Goal: Use online tool/utility: Utilize a website feature to perform a specific function

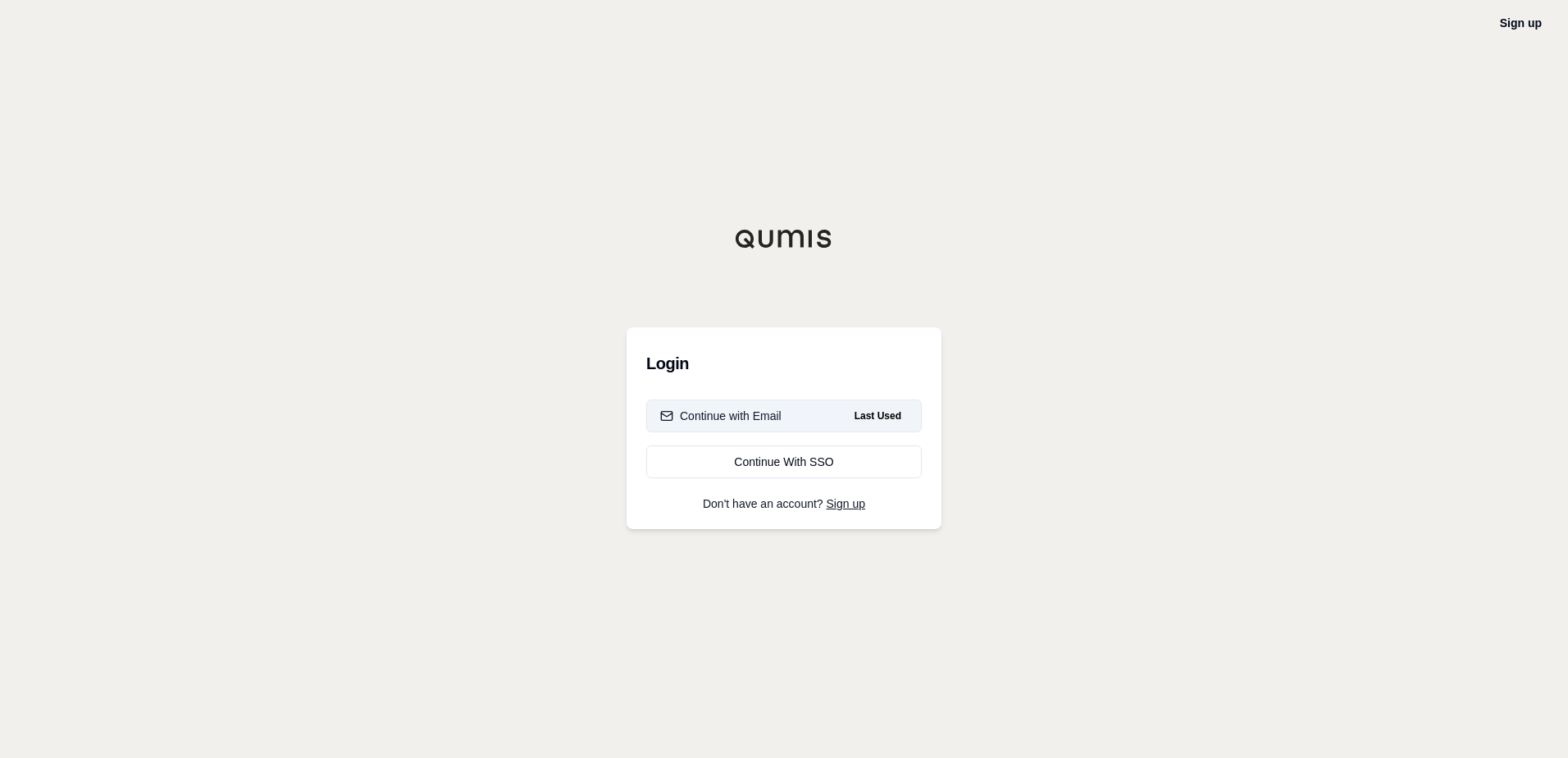
click at [731, 422] on div "Continue with Email" at bounding box center [720, 416] width 121 height 17
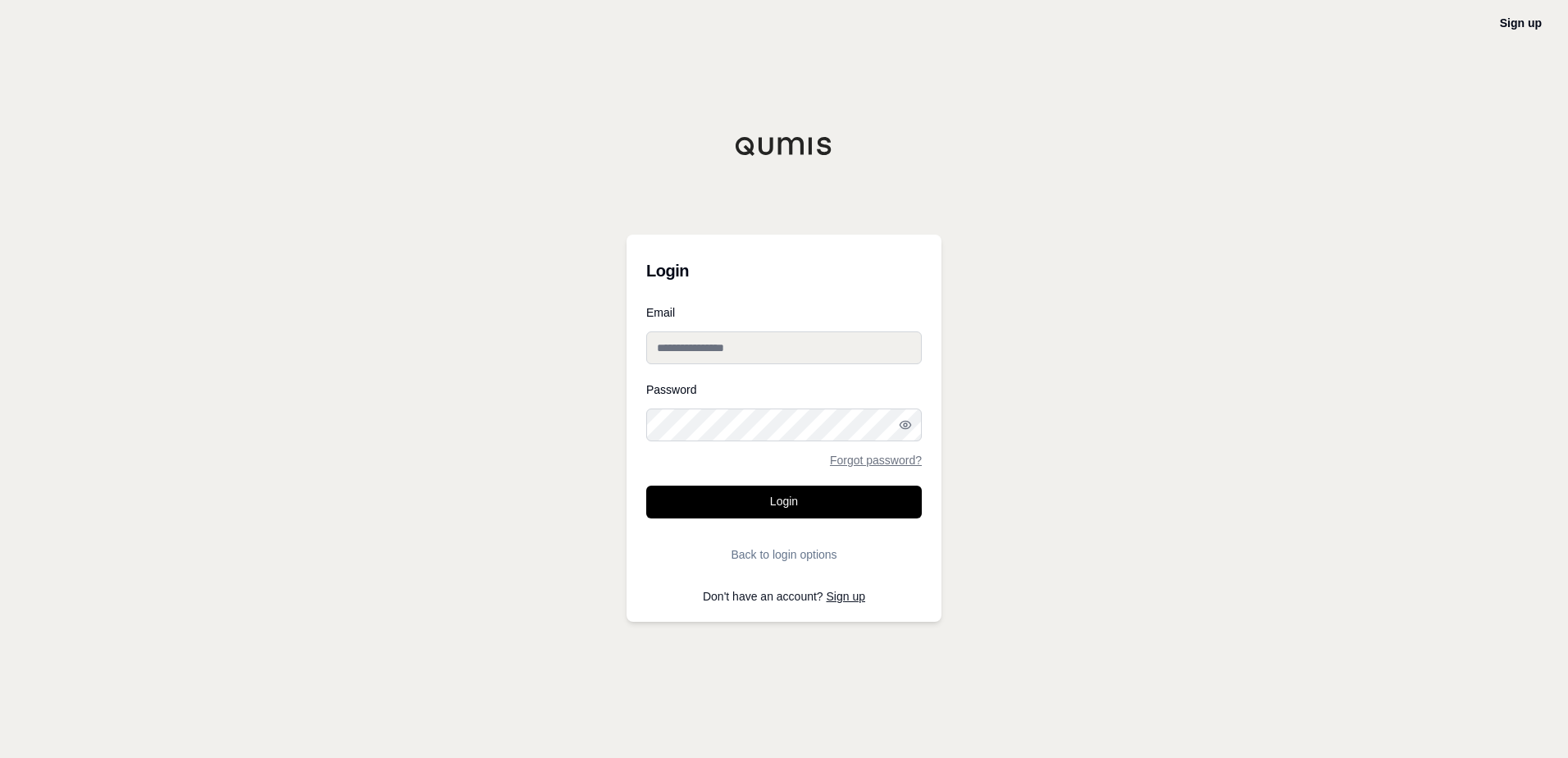
type input "**********"
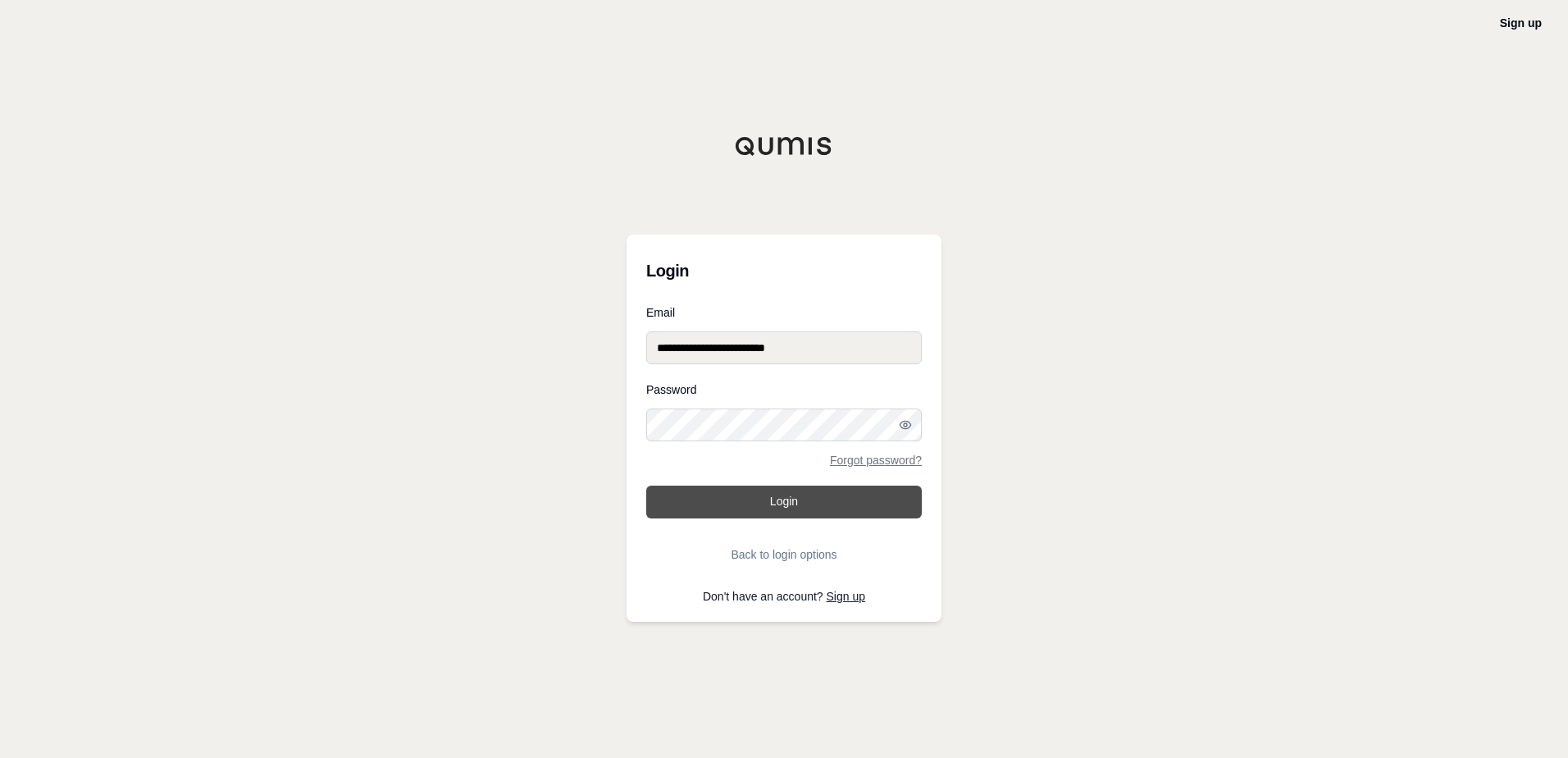
click at [733, 500] on button "Login" at bounding box center [784, 502] width 276 height 32
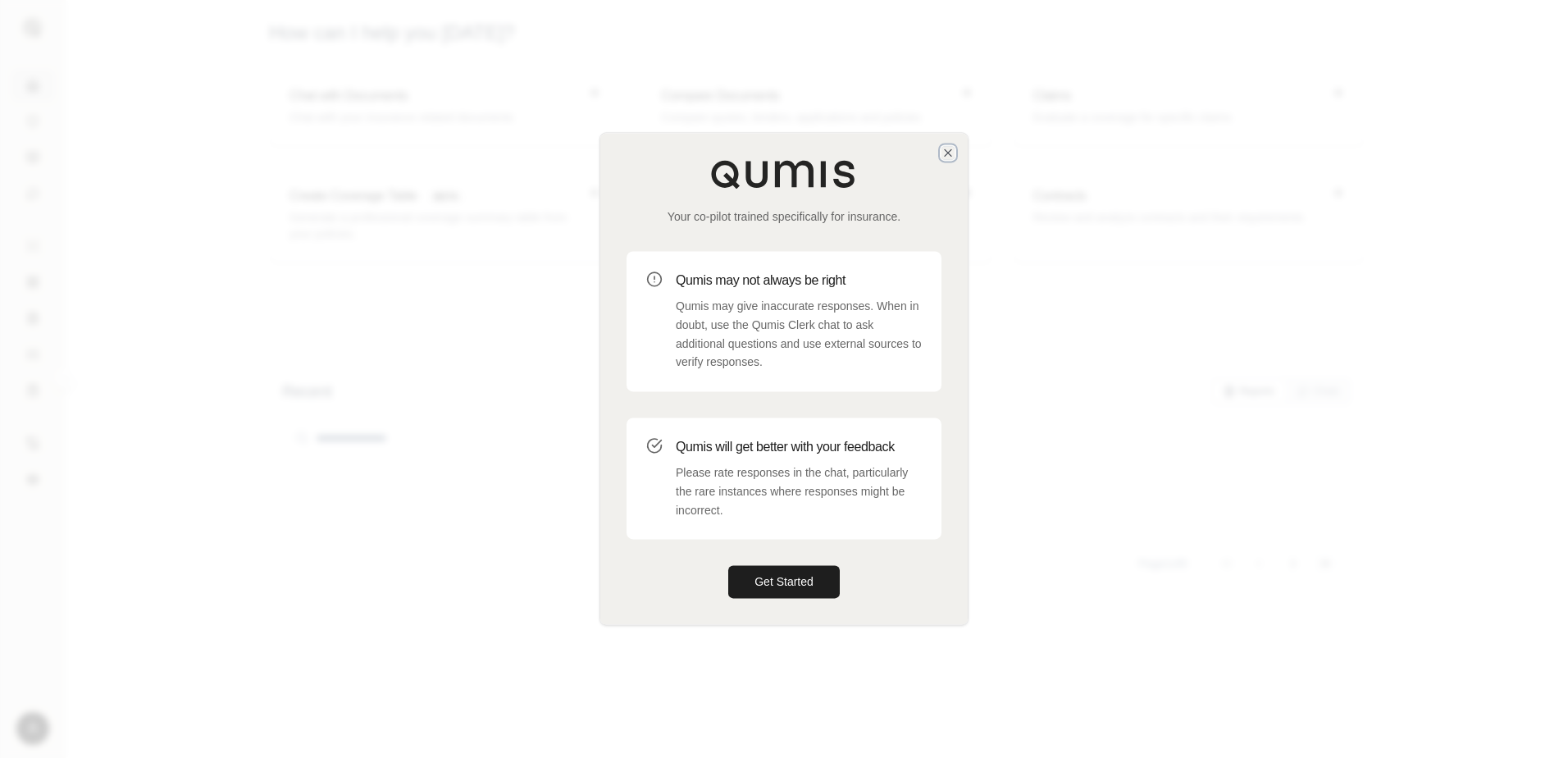
drag, startPoint x: 950, startPoint y: 149, endPoint x: 907, endPoint y: 149, distance: 43.0
click at [950, 149] on icon "button" at bounding box center [947, 153] width 13 height 13
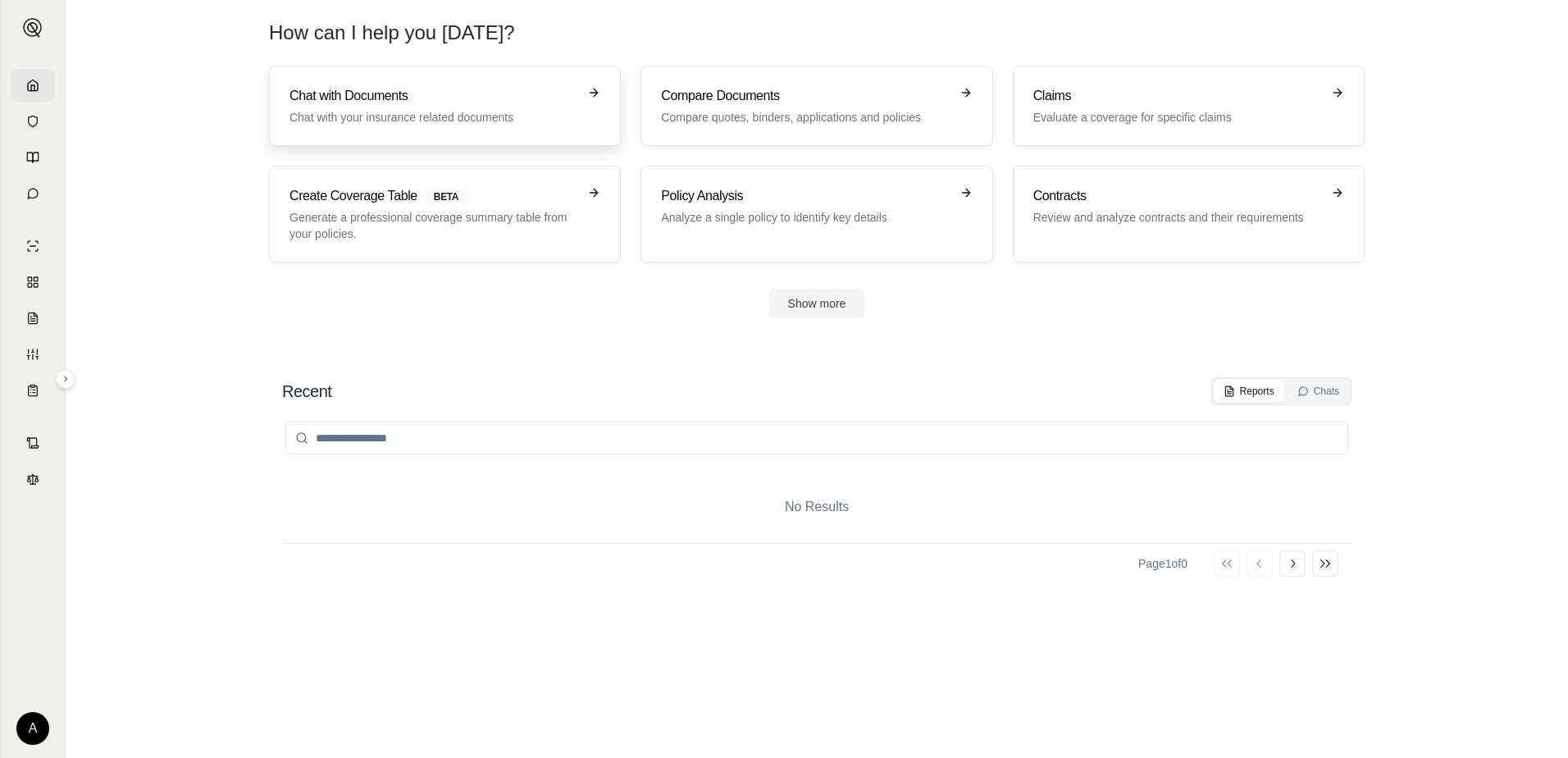
click at [526, 100] on h3 "Chat with Documents" at bounding box center [433, 95] width 288 height 19
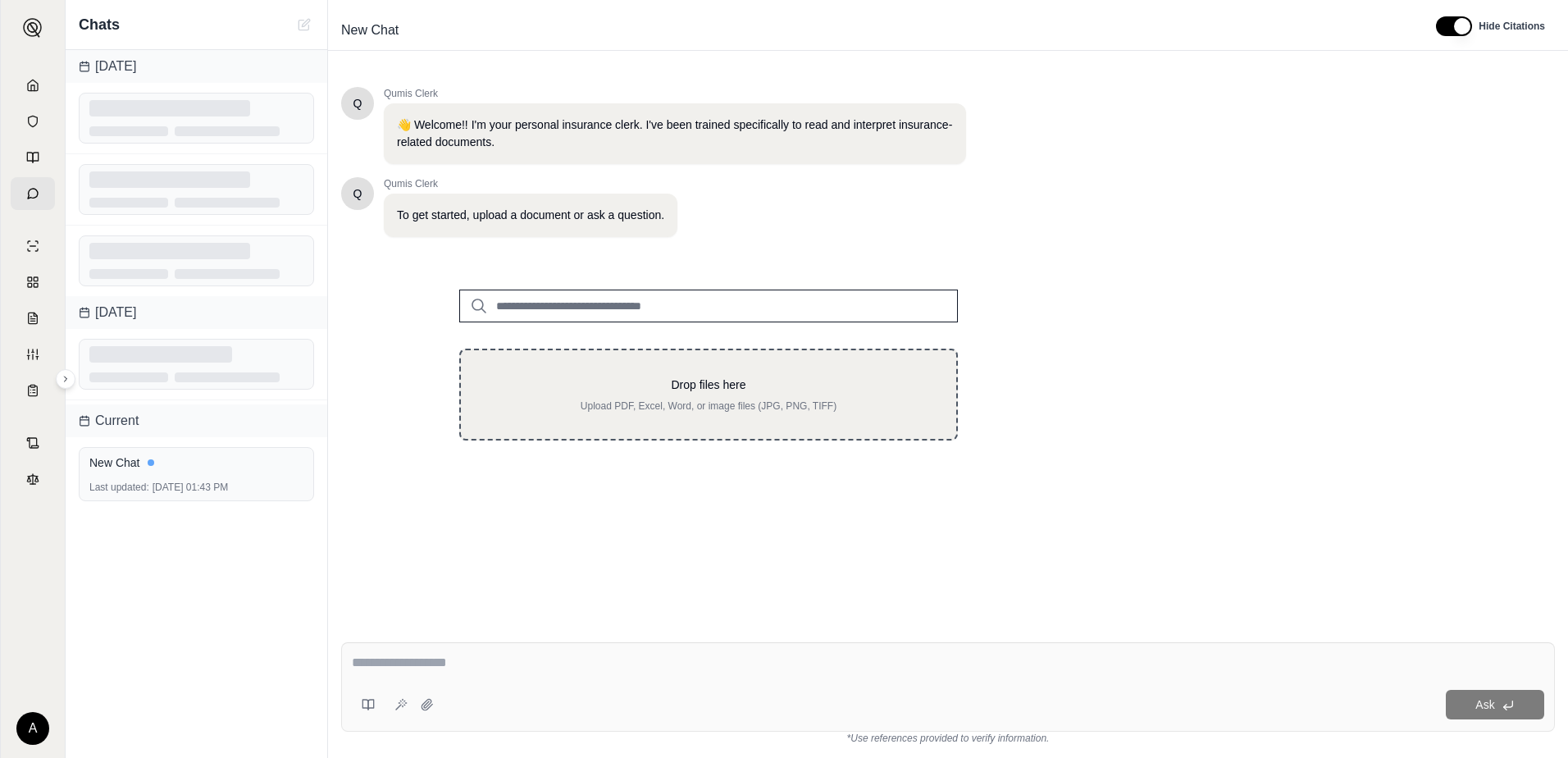
click at [590, 424] on div "Drop files here Upload PDF, Excel, Word, or image files (JPG, PNG, TIFF)" at bounding box center [708, 394] width 499 height 92
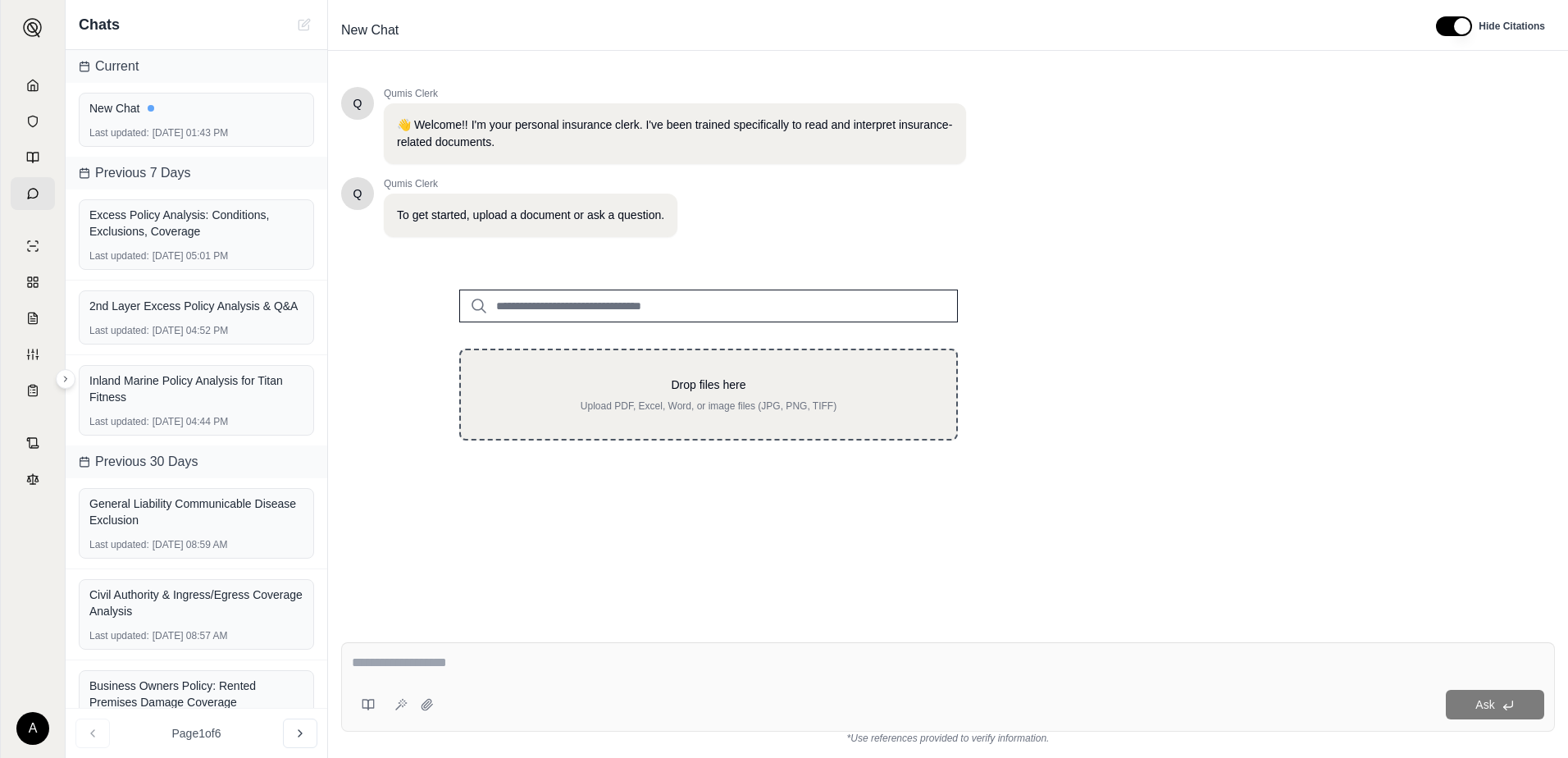
type input "**********"
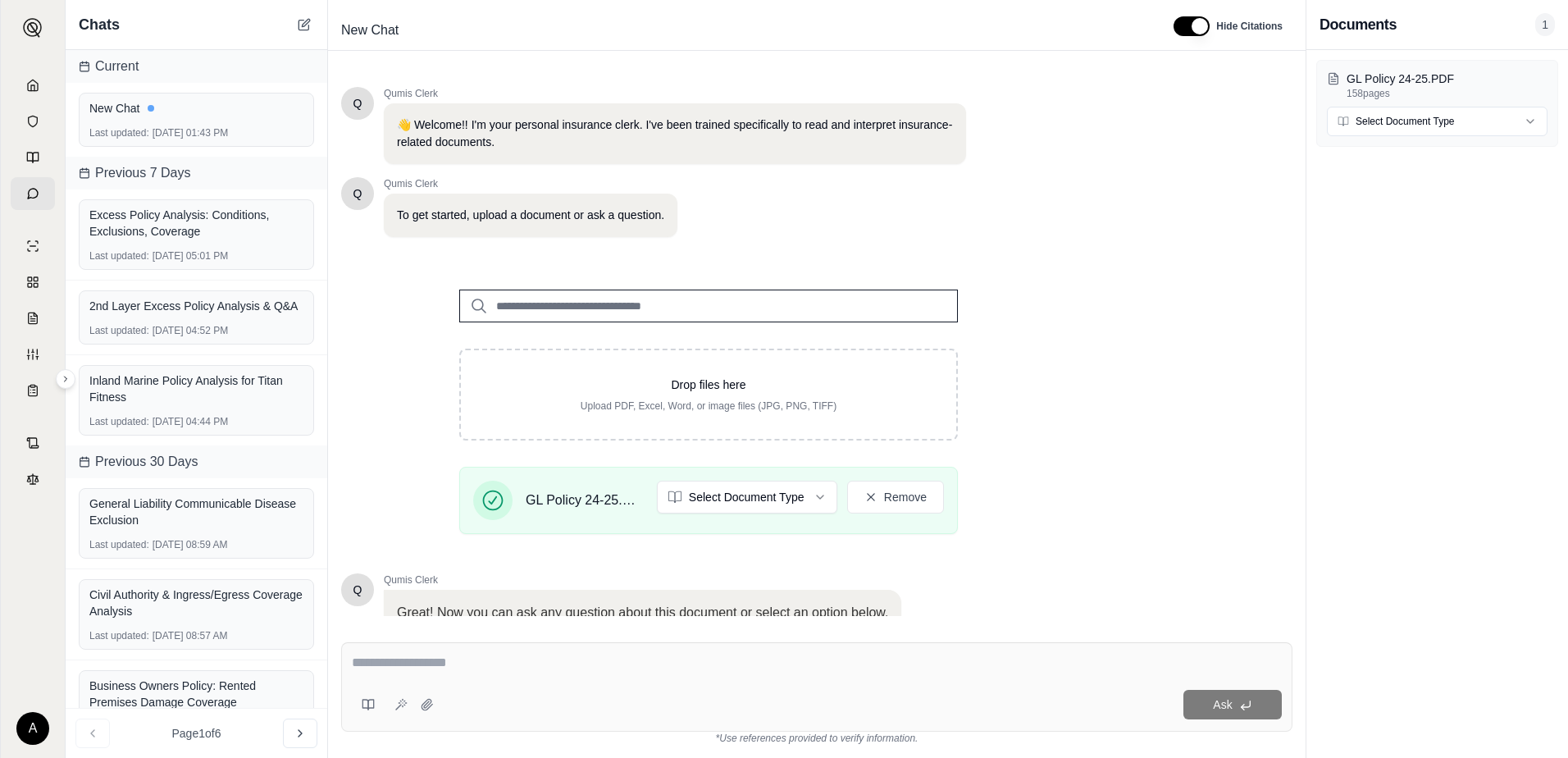
scroll to position [128, 0]
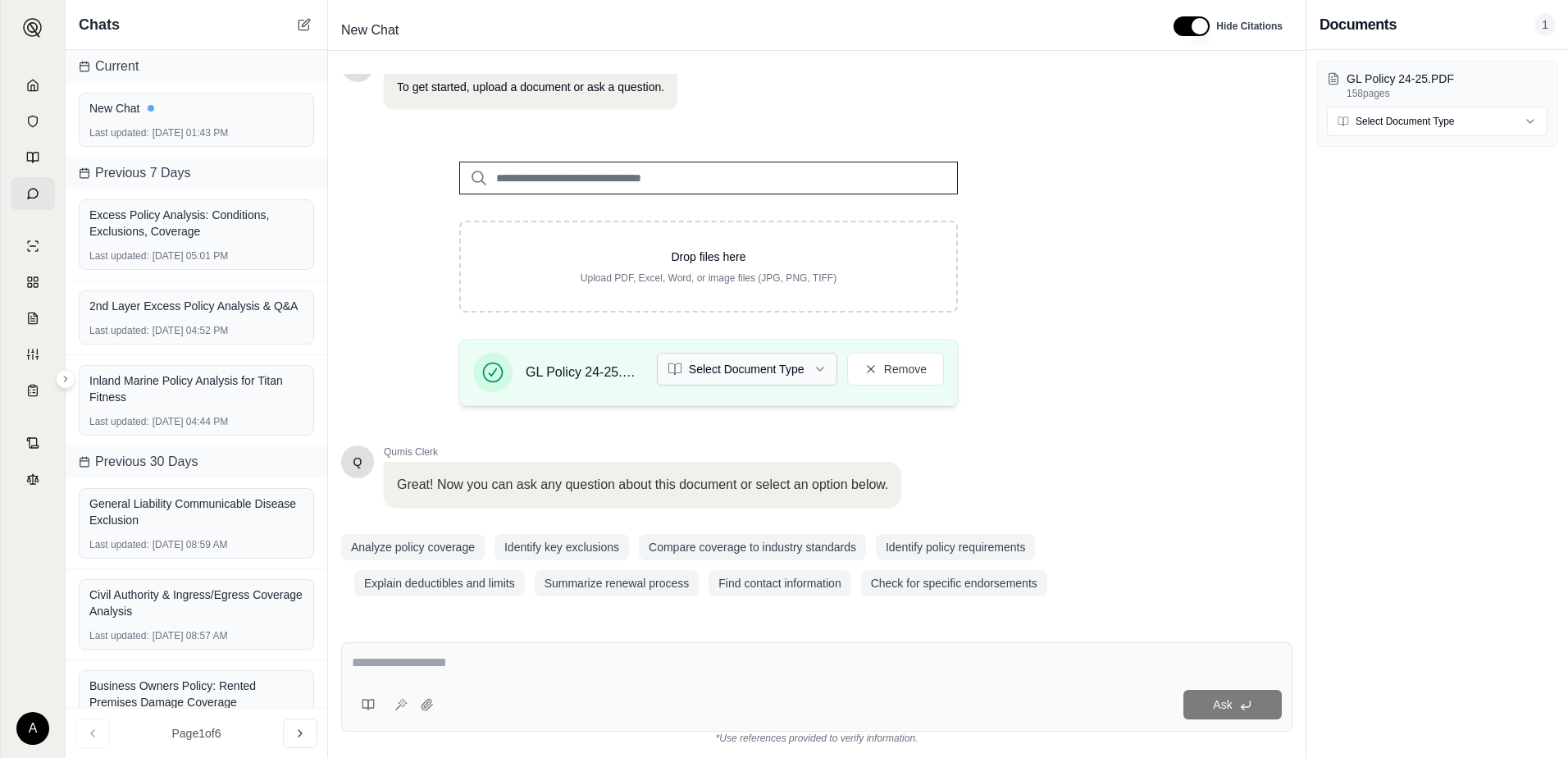
click at [735, 379] on html "A Chats Current New Chat Last updated: [DATE] 01:43 PM Previous 7 Days Excess P…" at bounding box center [784, 379] width 1568 height 758
click at [525, 677] on div at bounding box center [816, 665] width 930 height 25
drag, startPoint x: 498, startPoint y: 667, endPoint x: 404, endPoint y: 672, distance: 94.1
click at [404, 672] on textarea at bounding box center [816, 662] width 930 height 19
type textarea "**********"
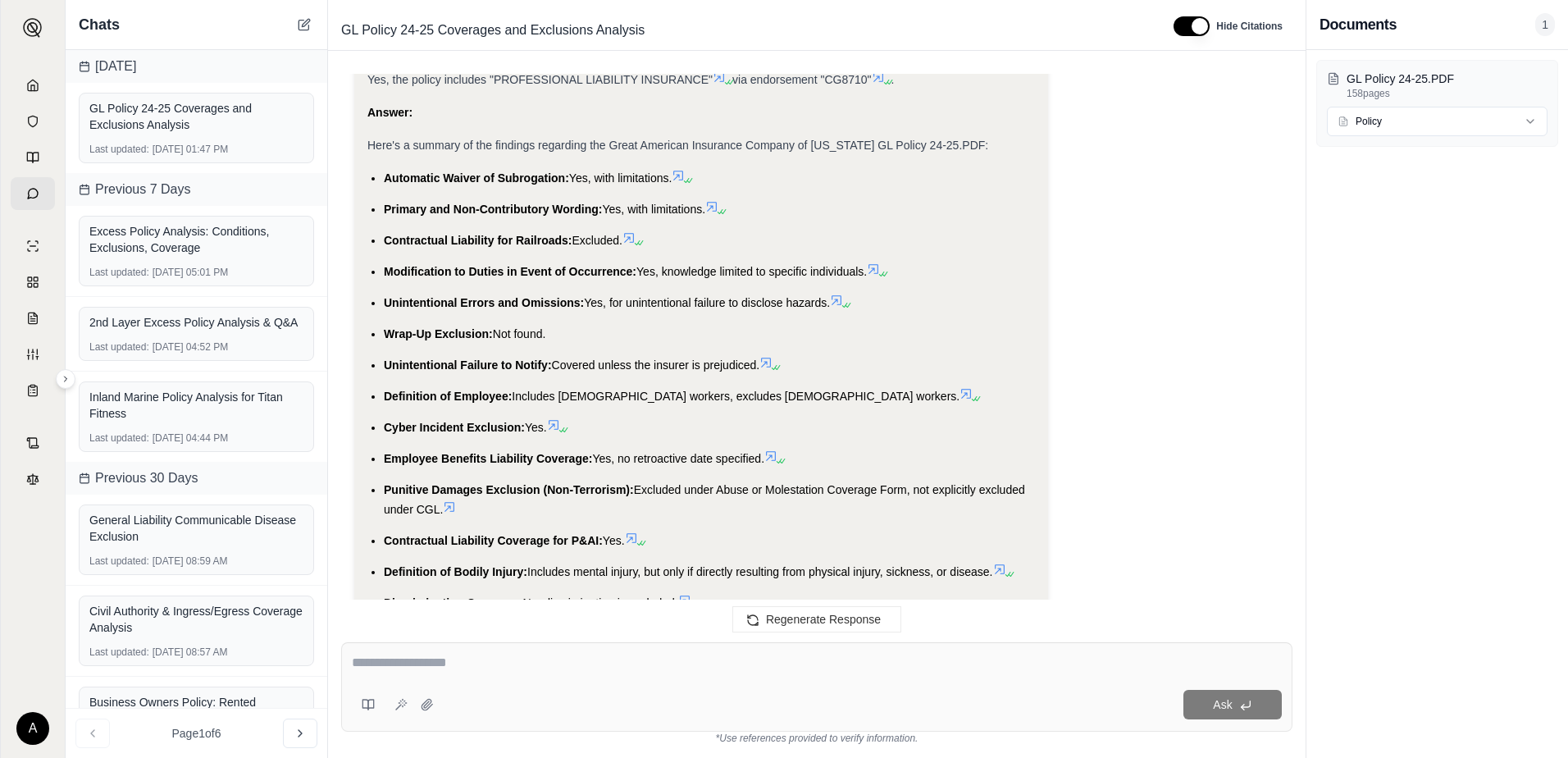
scroll to position [5771, 0]
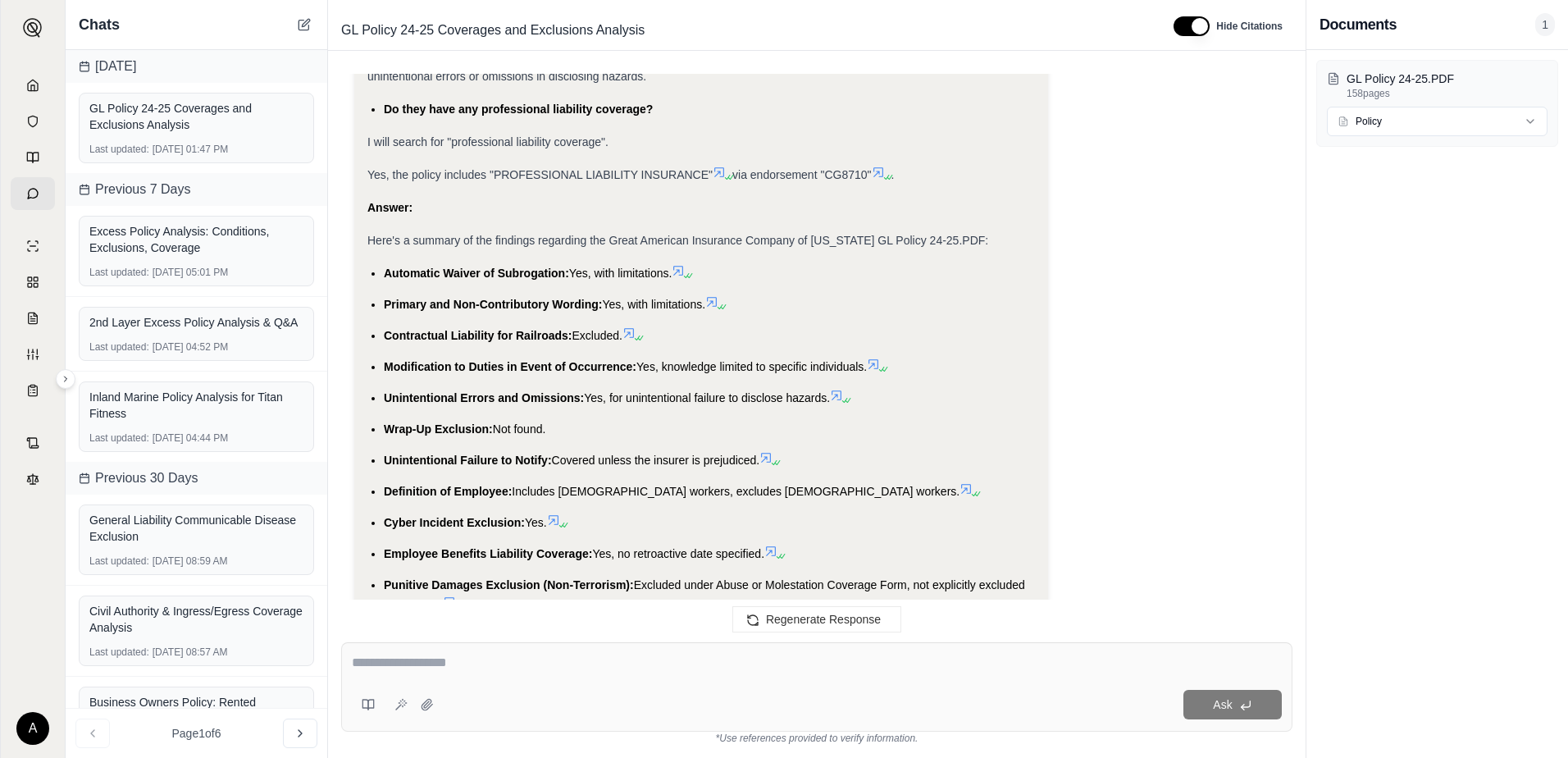
click at [680, 264] on icon at bounding box center [678, 270] width 13 height 13
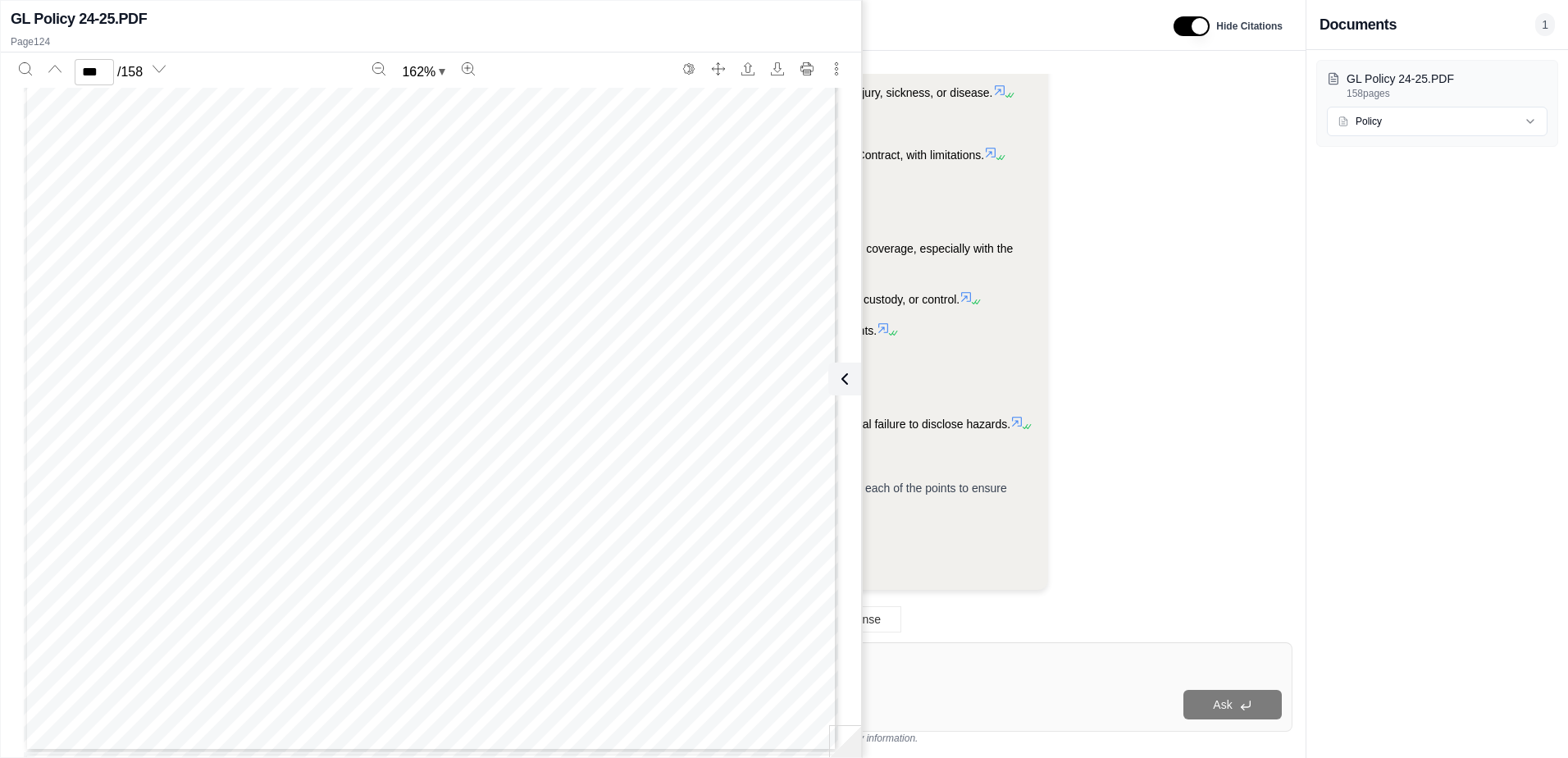
scroll to position [138760, 0]
type input "***"
drag, startPoint x: 270, startPoint y: 378, endPoint x: 307, endPoint y: 382, distance: 37.2
click at [299, 381] on div "Page 133" at bounding box center [431, 587] width 814 height 1054
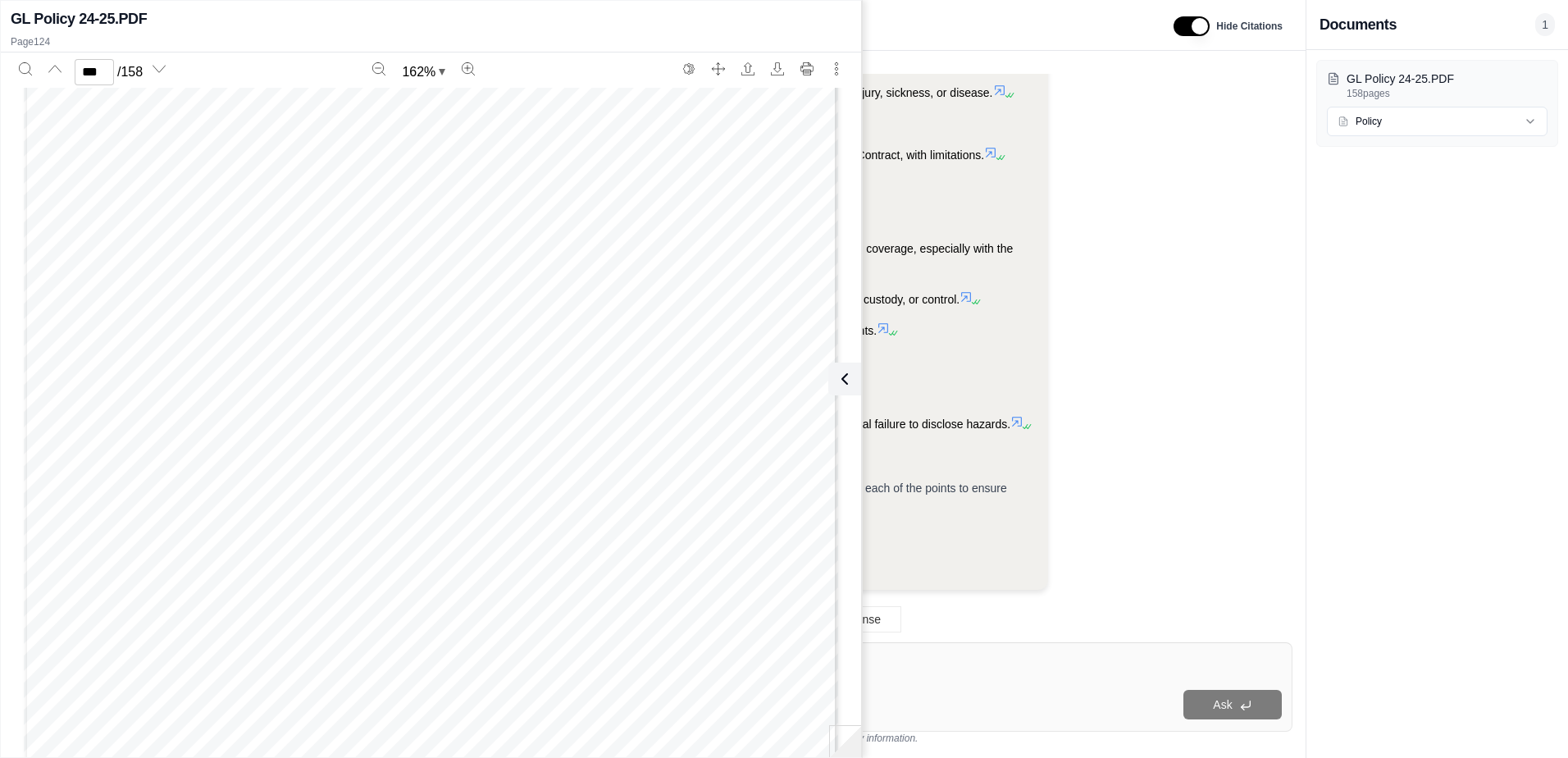
click at [225, 432] on div "Page 133" at bounding box center [431, 587] width 814 height 1054
click at [846, 379] on icon at bounding box center [841, 379] width 19 height 19
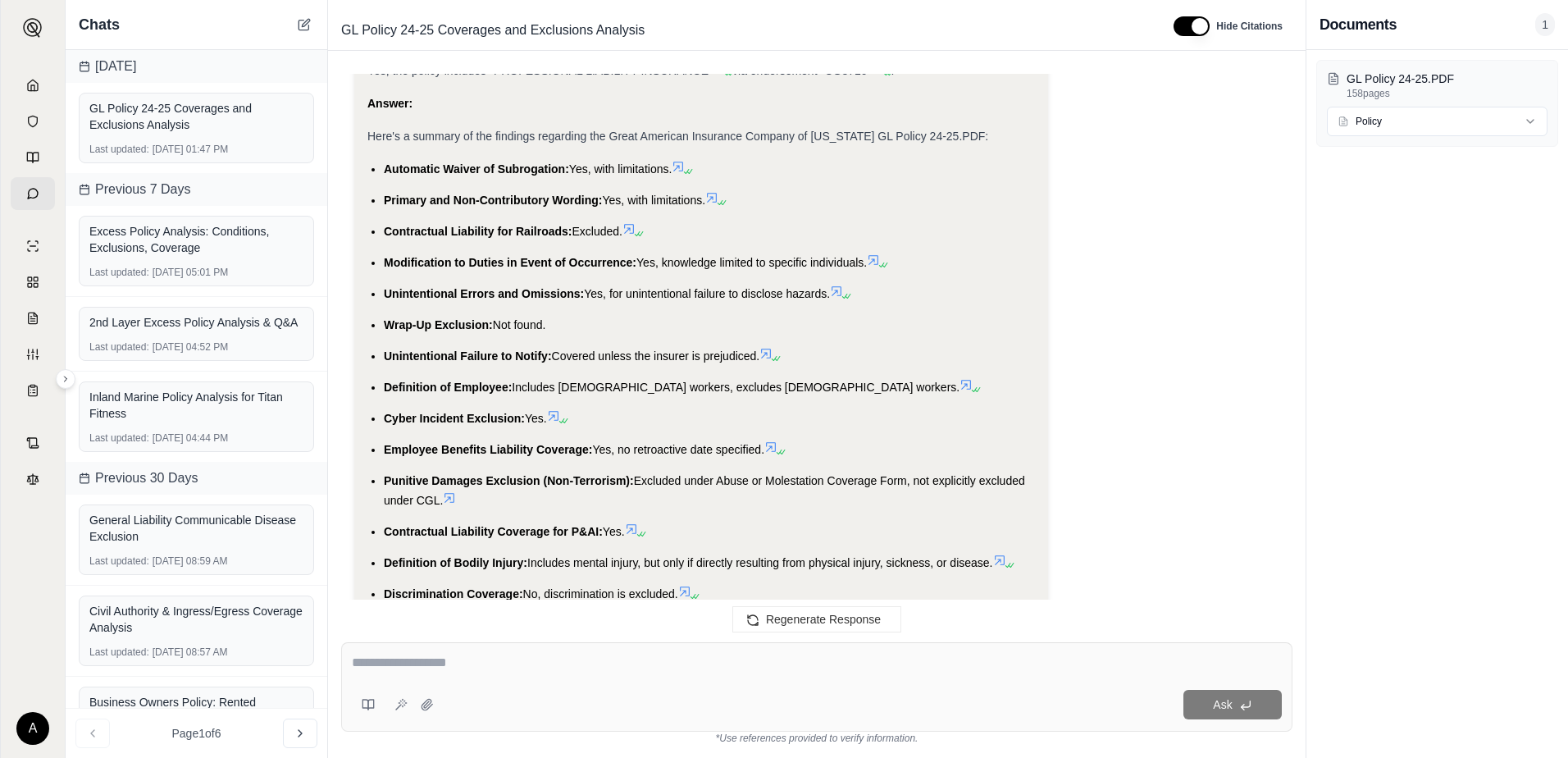
scroll to position [5853, 0]
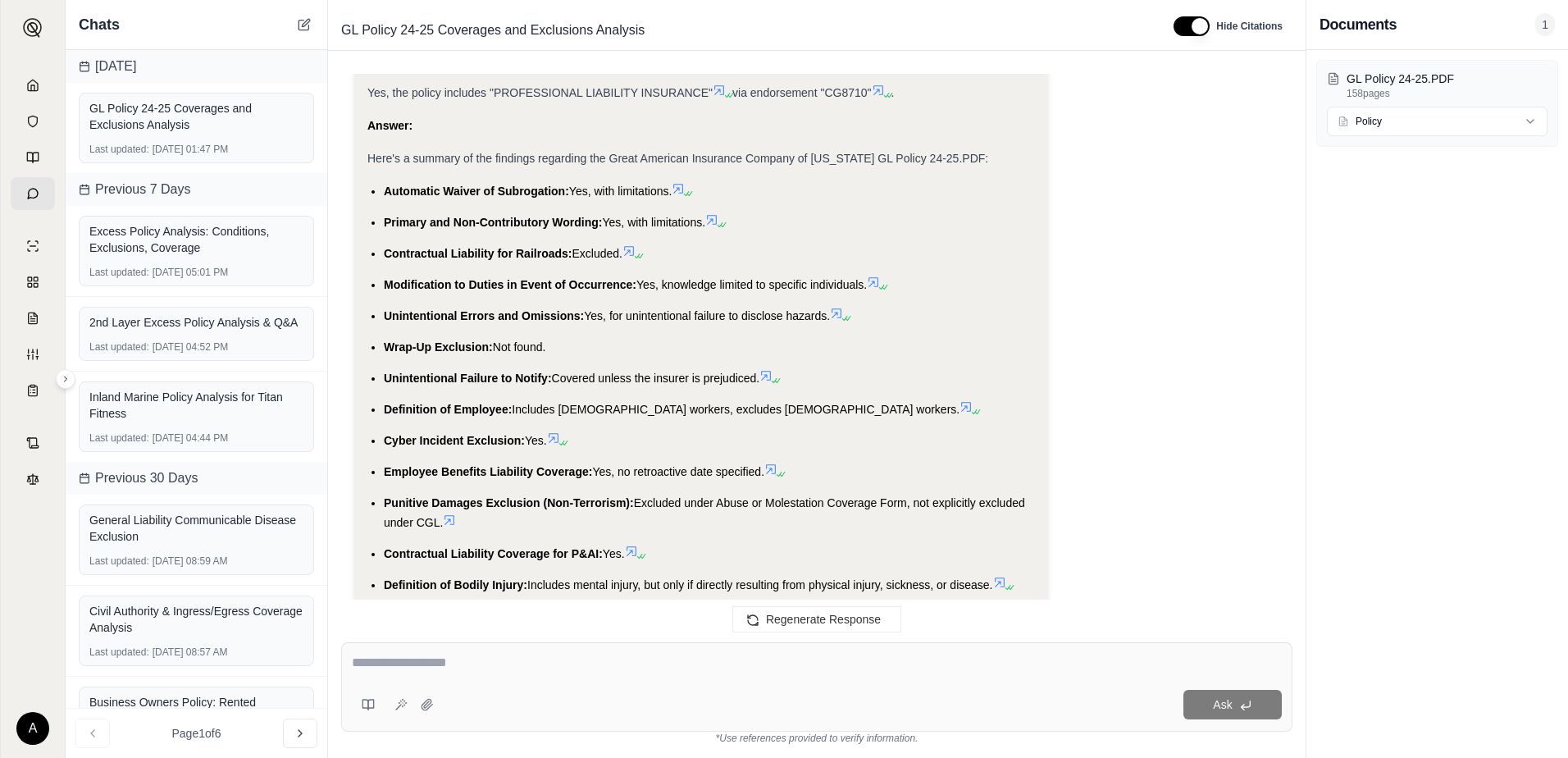
click at [721, 220] on icon at bounding box center [720, 225] width 10 height 10
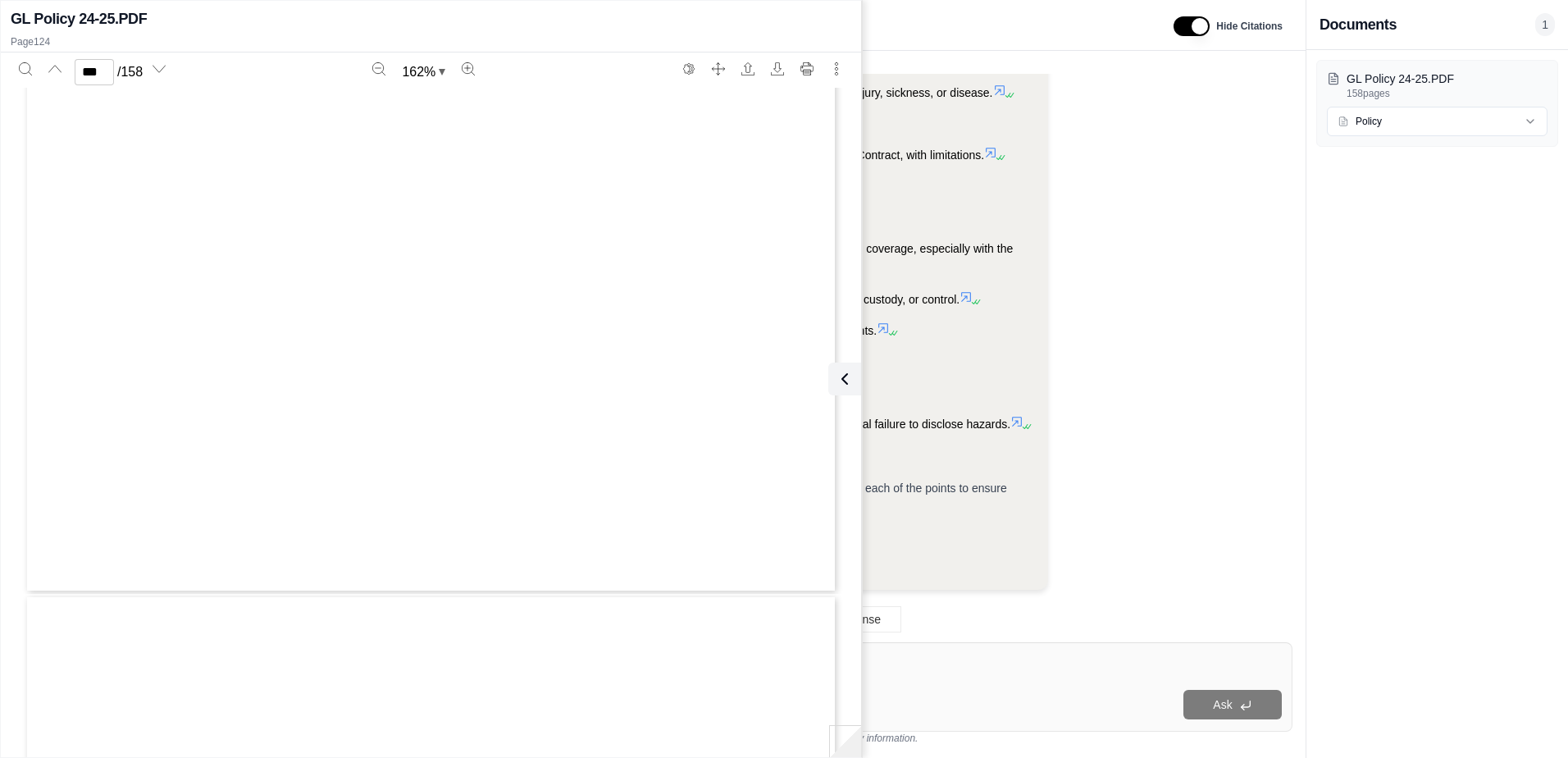
scroll to position [129655, 0]
type input "***"
click at [843, 378] on icon at bounding box center [841, 379] width 19 height 19
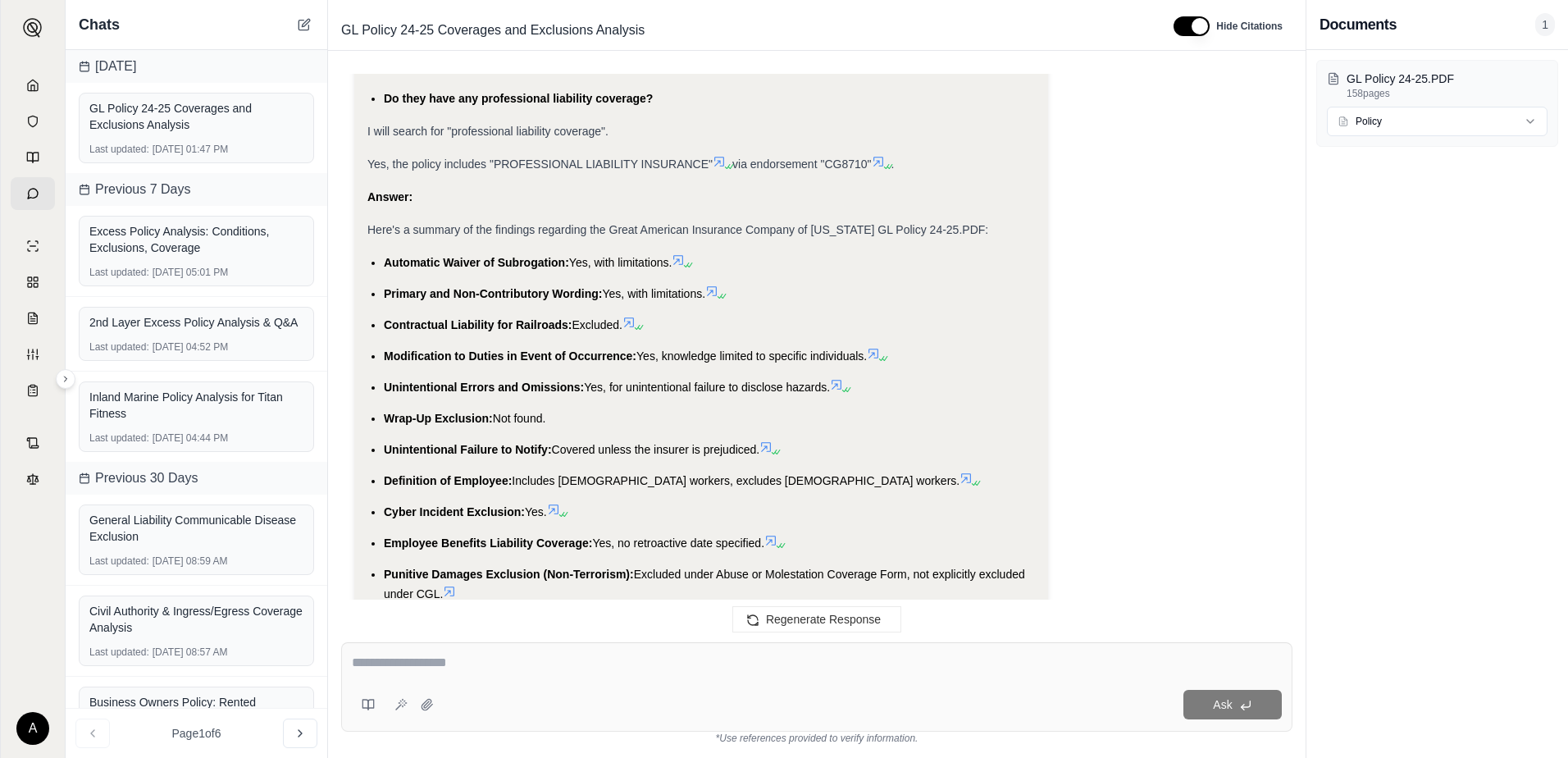
scroll to position [5771, 0]
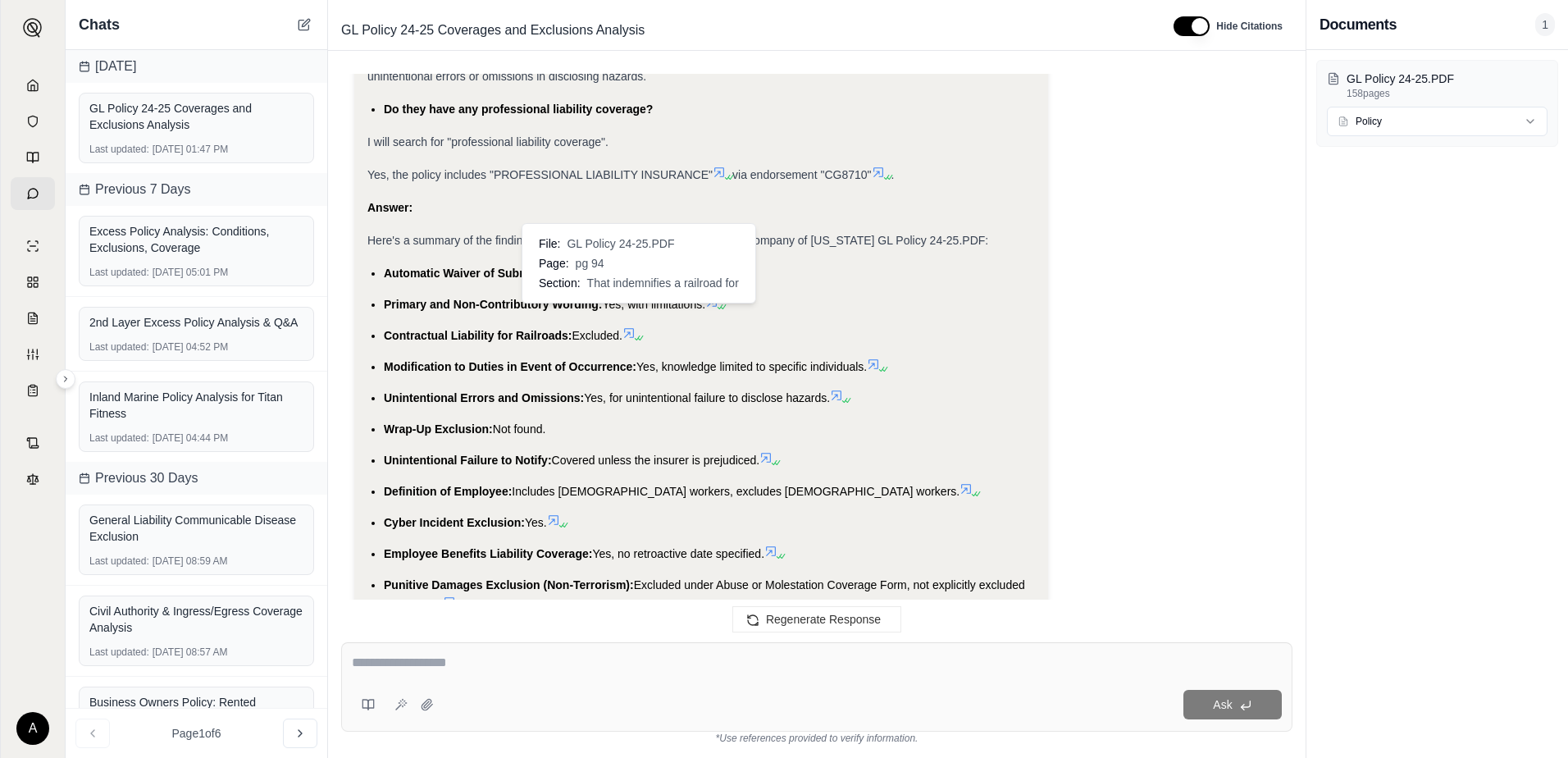
click at [632, 327] on icon at bounding box center [629, 333] width 13 height 13
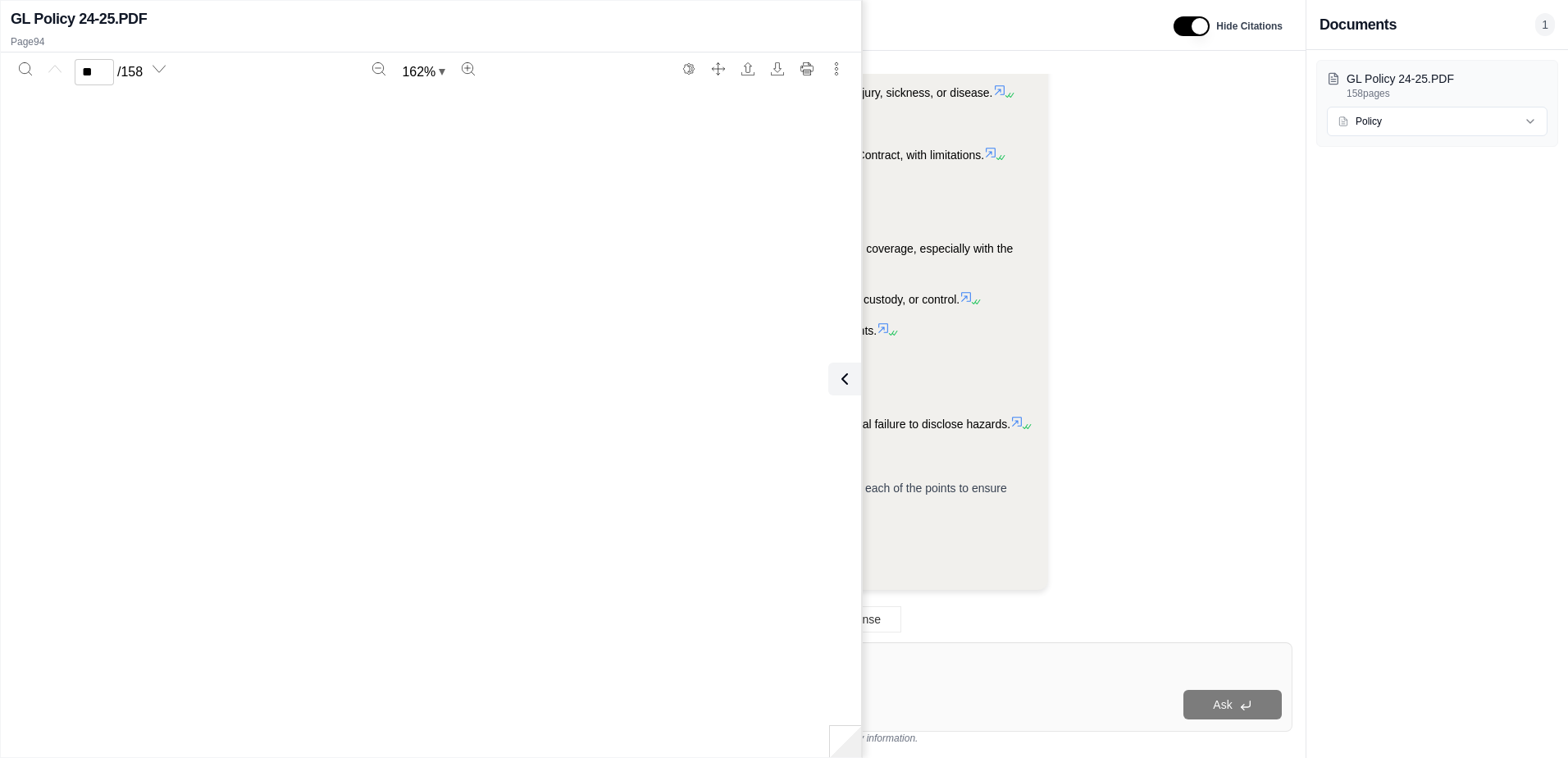
type input "**"
click at [841, 381] on icon at bounding box center [841, 379] width 5 height 10
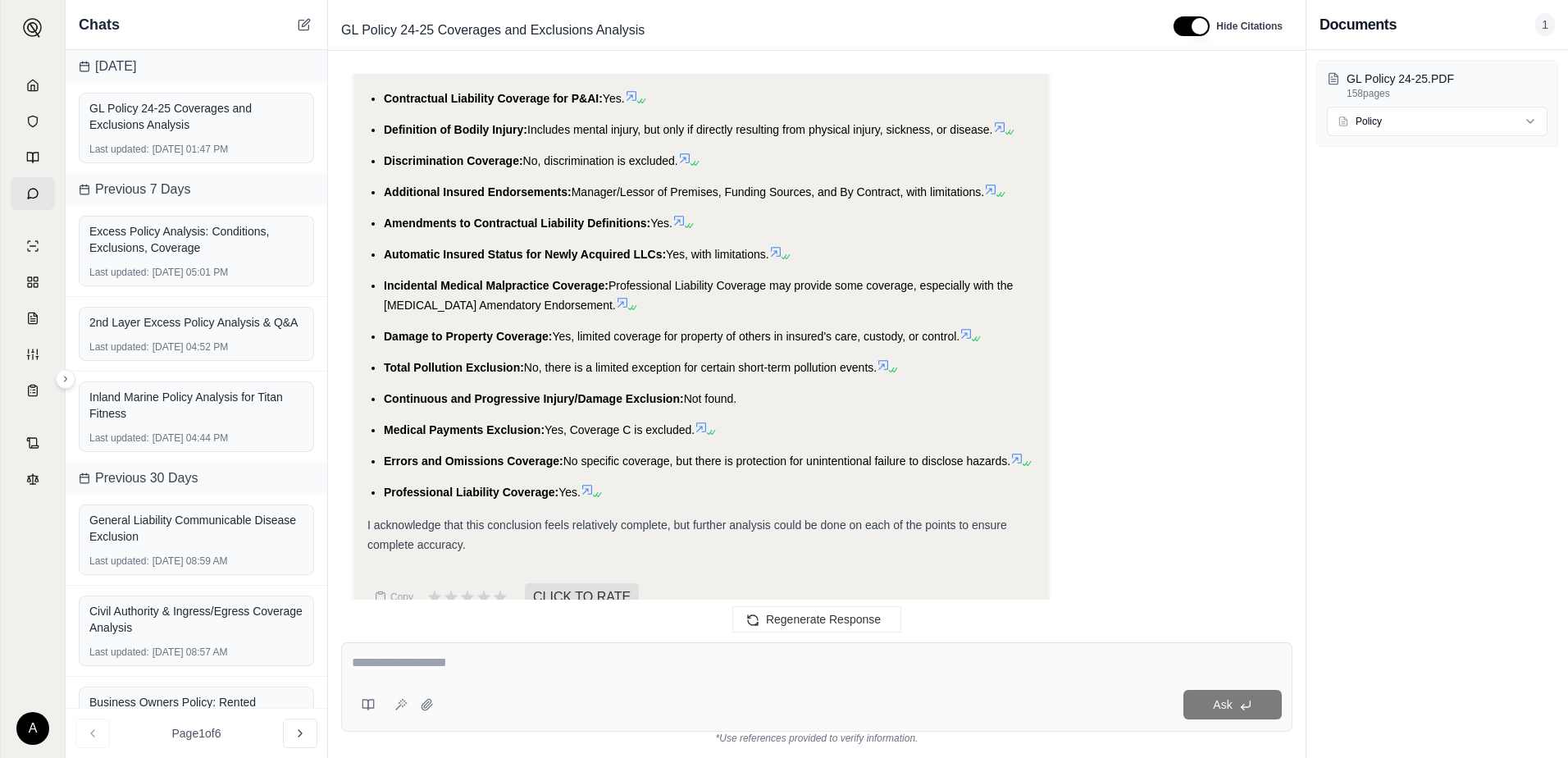
scroll to position [6344, 0]
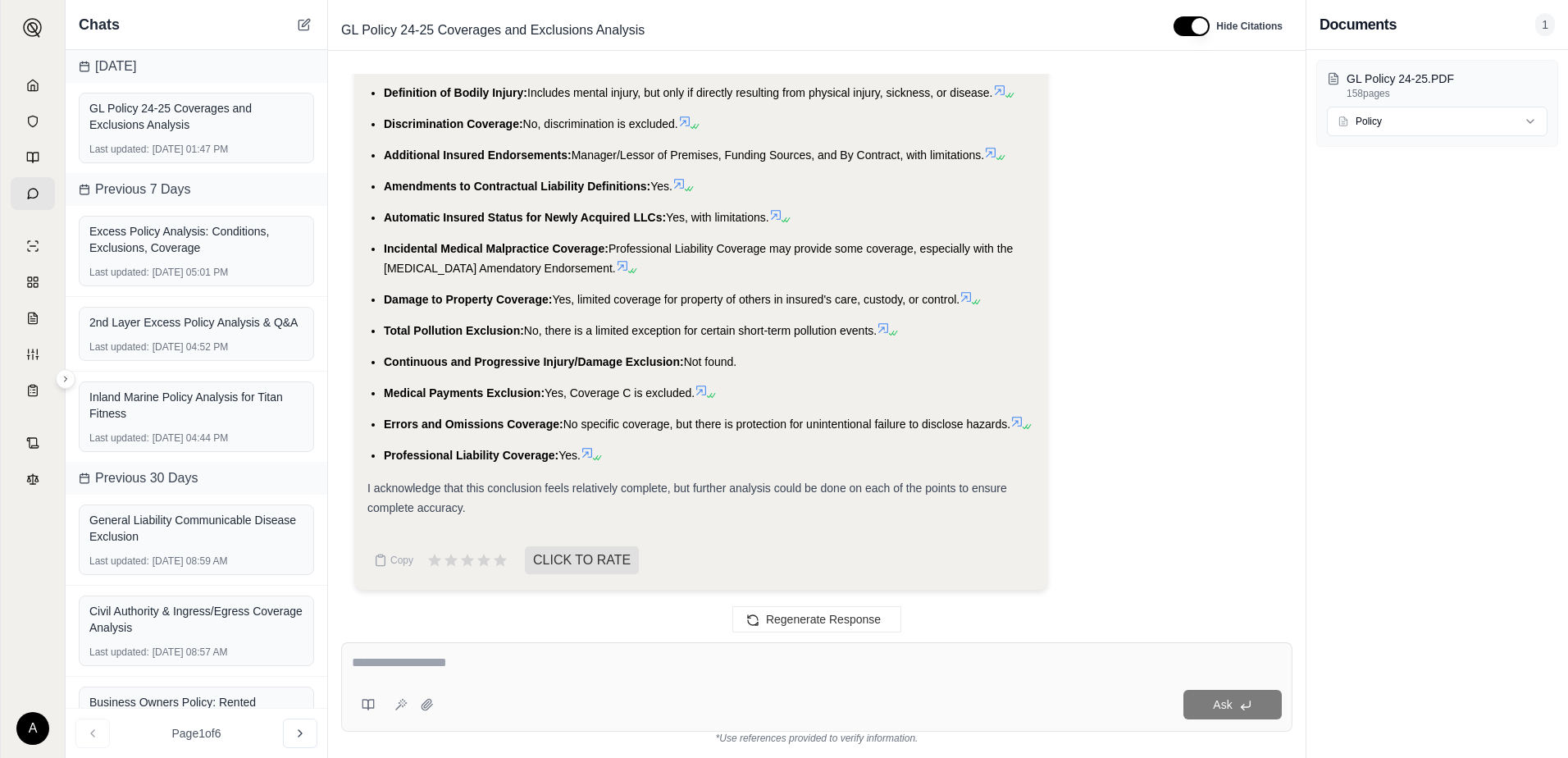
click at [444, 667] on textarea at bounding box center [816, 662] width 930 height 19
type textarea "**********"
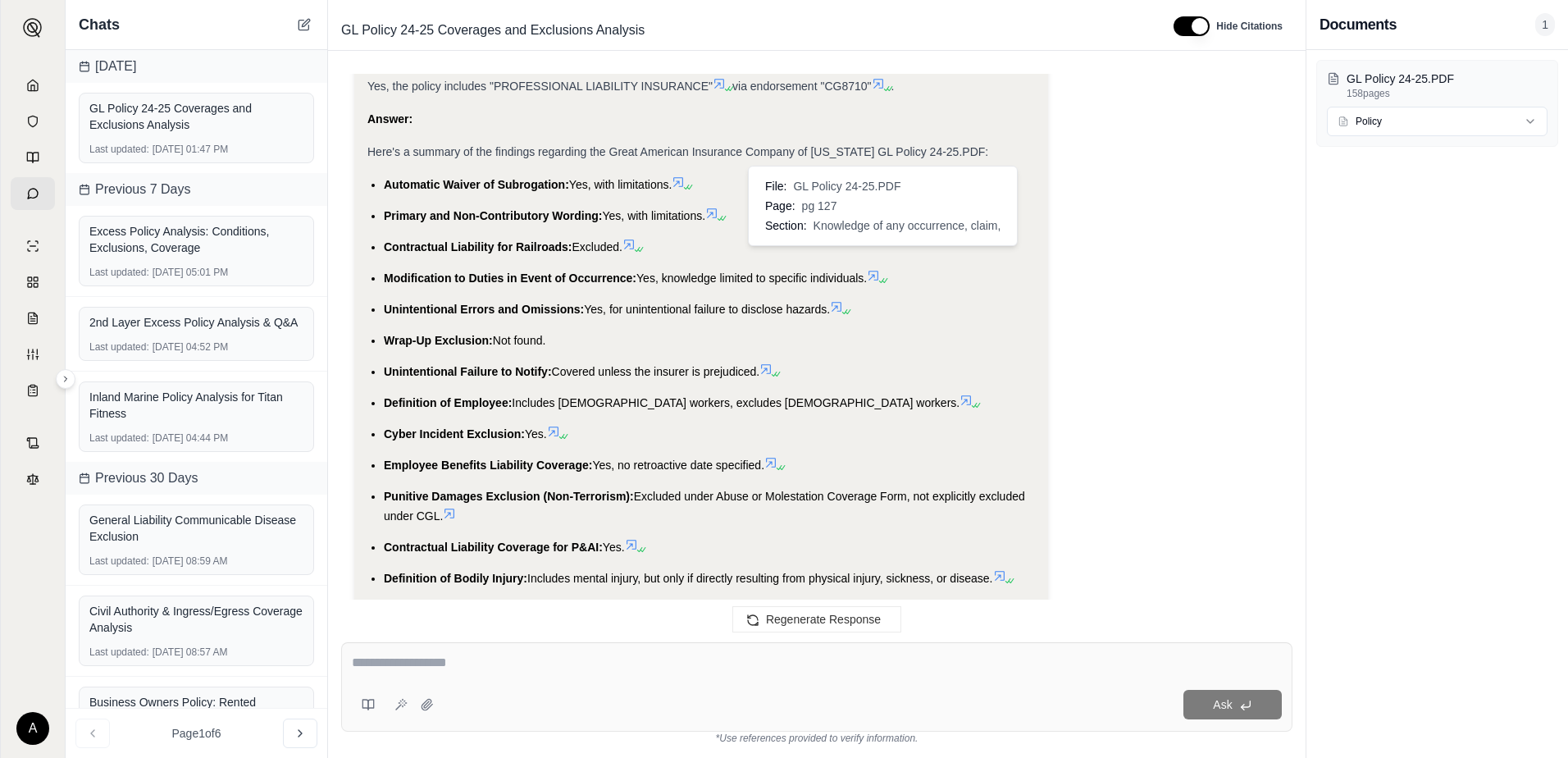
scroll to position [7089, 0]
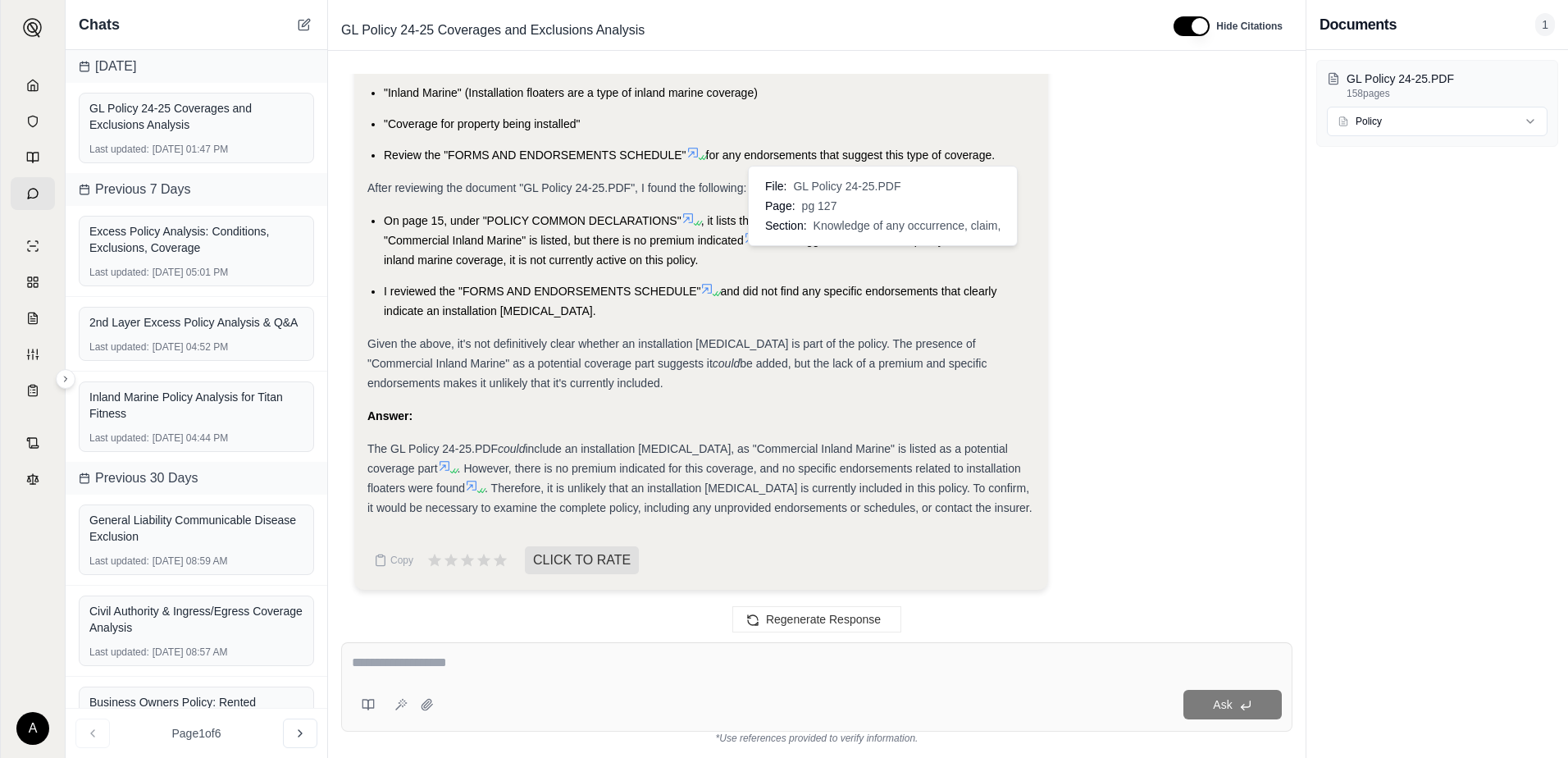
click at [881, 254] on li "On page 15, under "POLICY COMMON DECLARATIONS" , it lists the coverage parts fo…" at bounding box center [710, 241] width 651 height 59
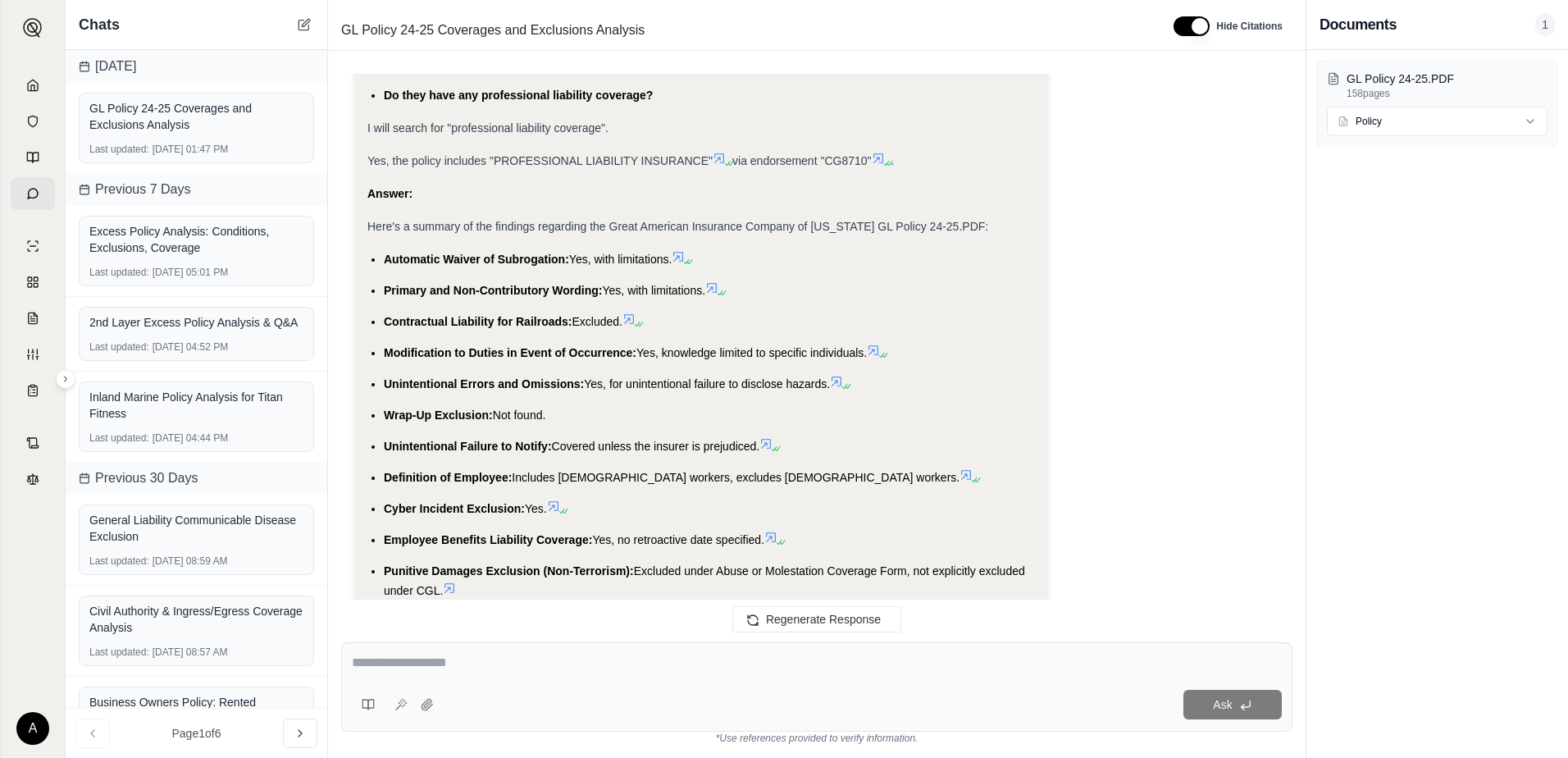
scroll to position [5777, 0]
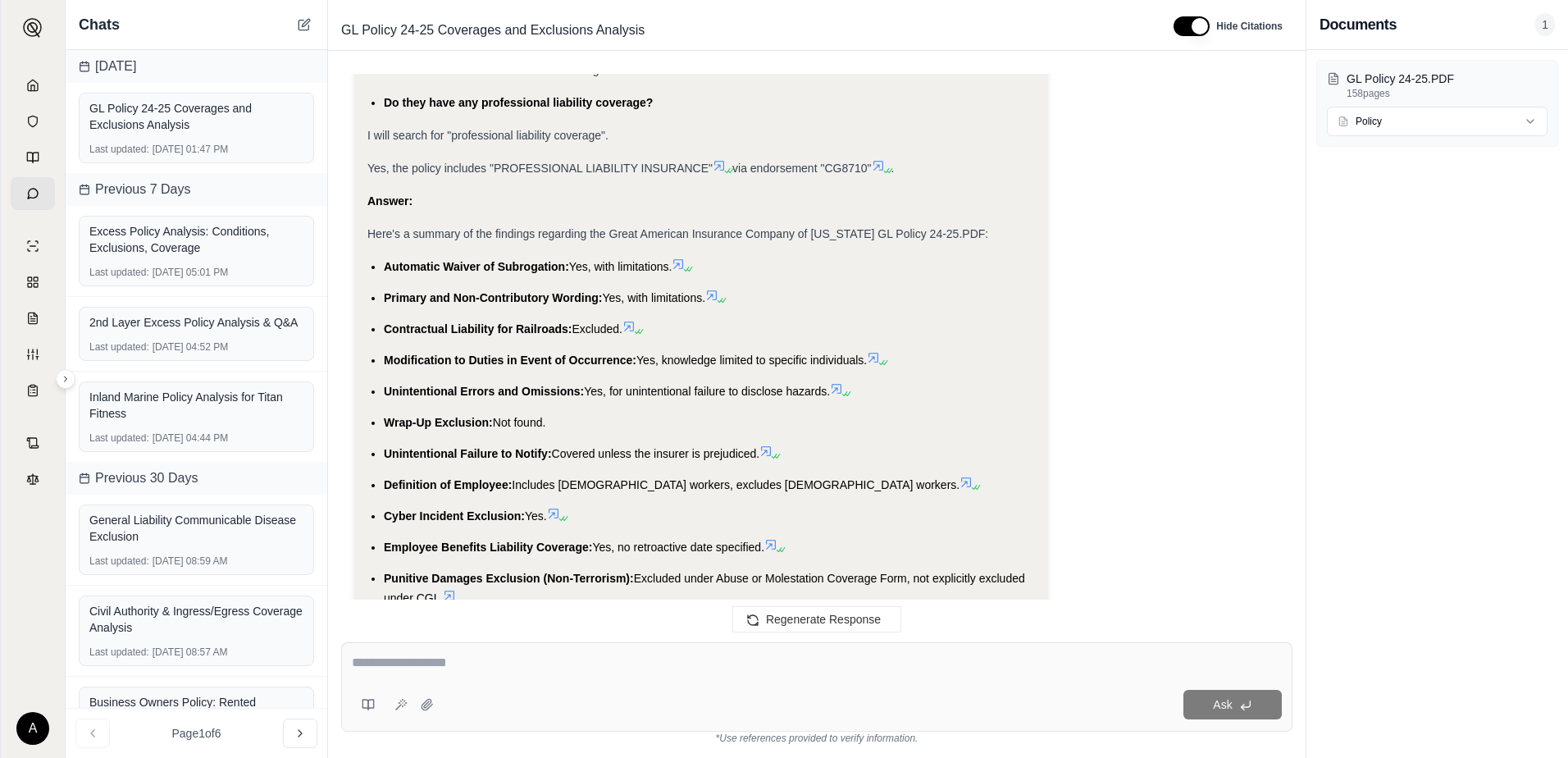
click at [878, 353] on icon at bounding box center [873, 357] width 10 height 10
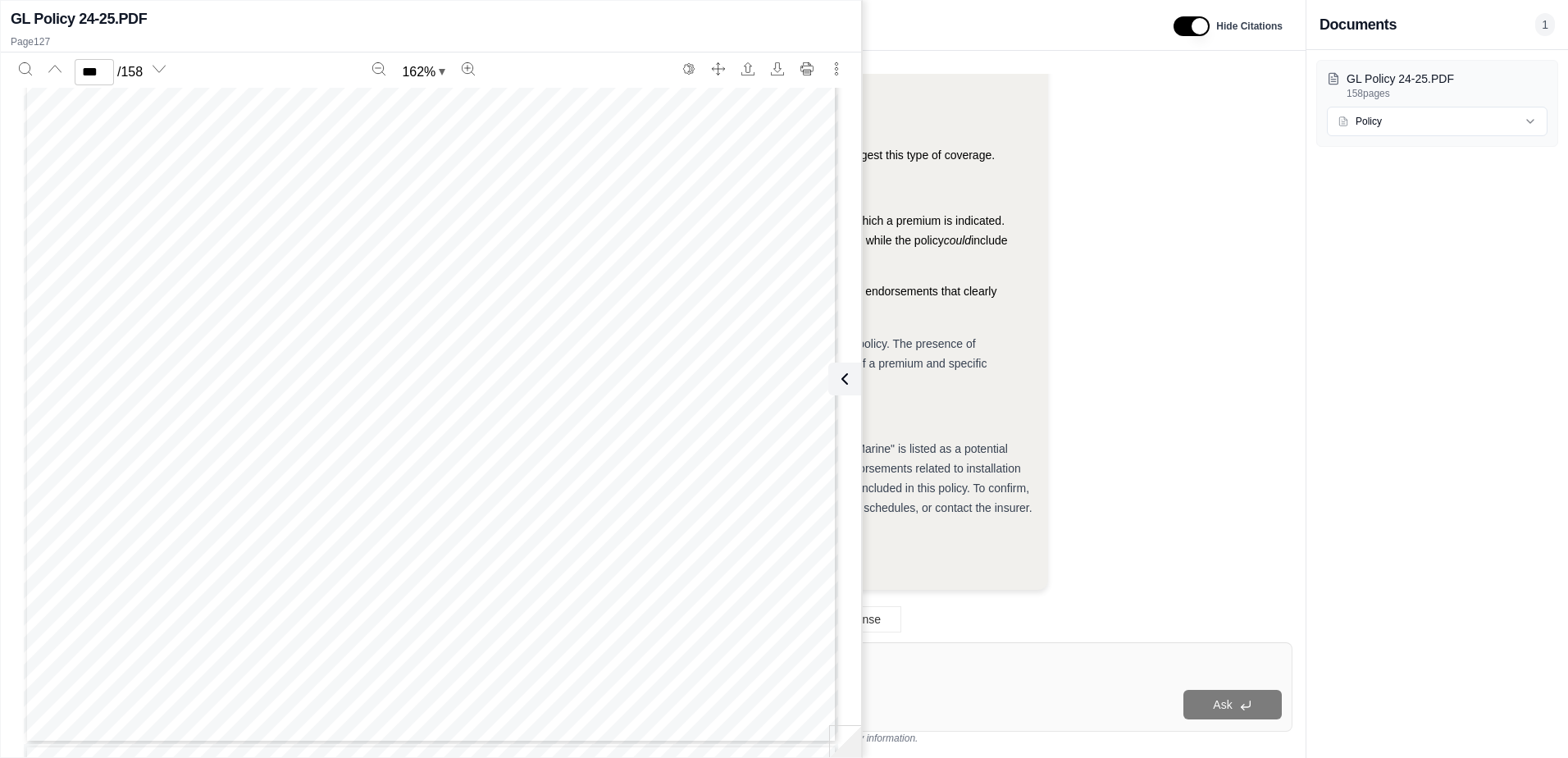
scroll to position [131915, 0]
type input "***"
click at [855, 372] on button at bounding box center [841, 379] width 32 height 32
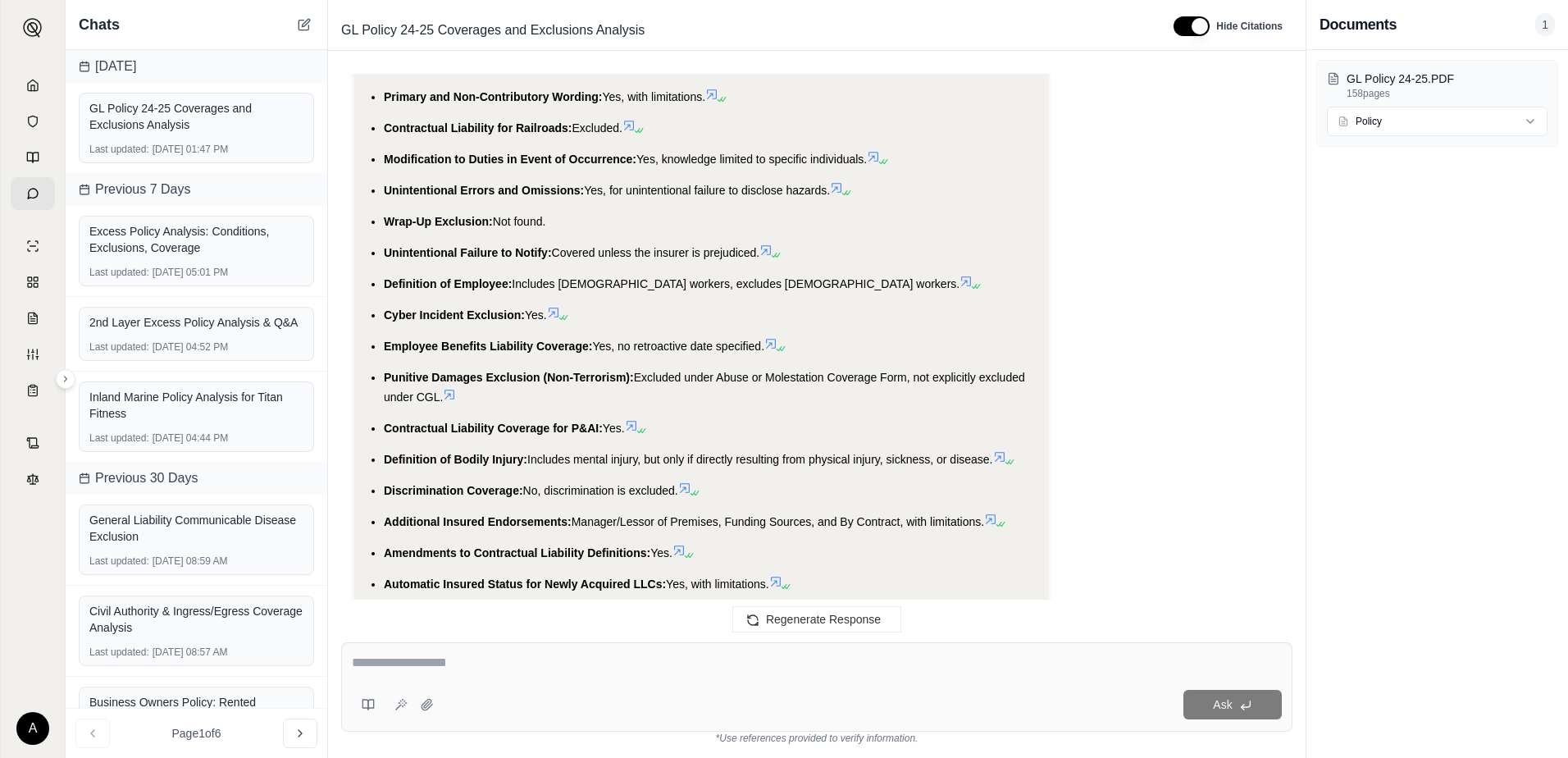
scroll to position [5941, 0]
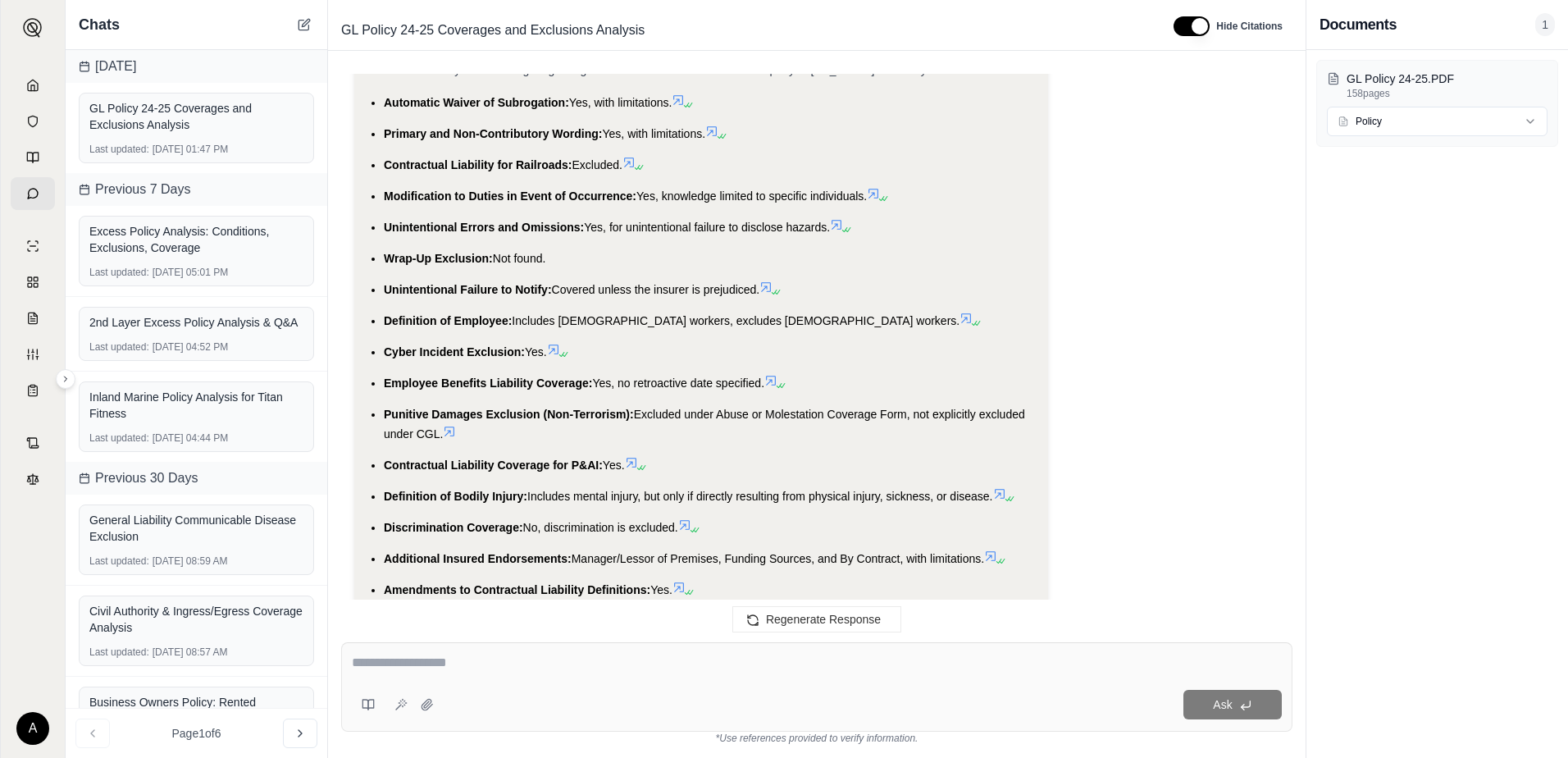
click at [841, 220] on icon at bounding box center [836, 225] width 10 height 10
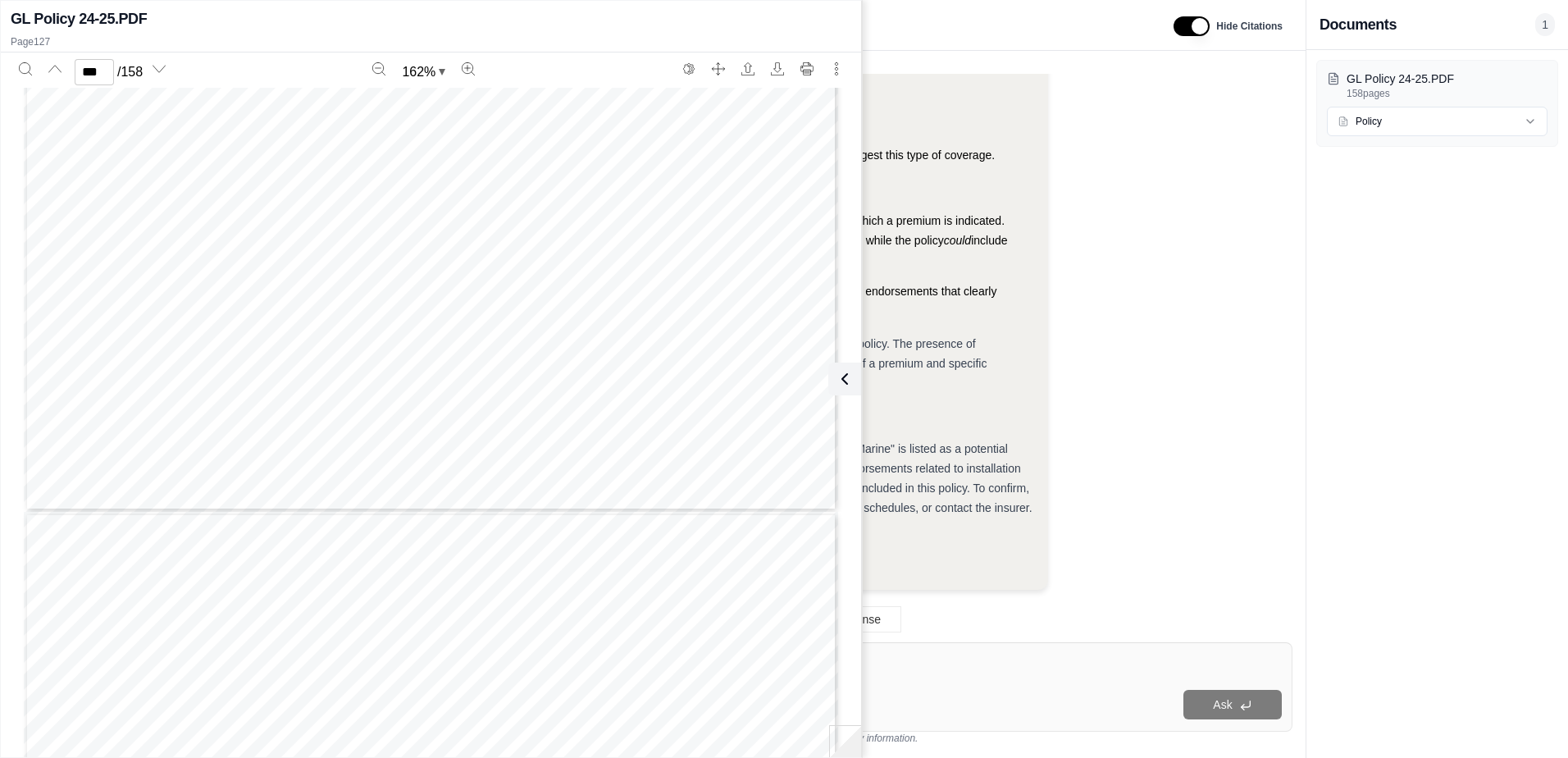
scroll to position [132161, 0]
type input "***"
click at [837, 371] on icon at bounding box center [841, 379] width 19 height 19
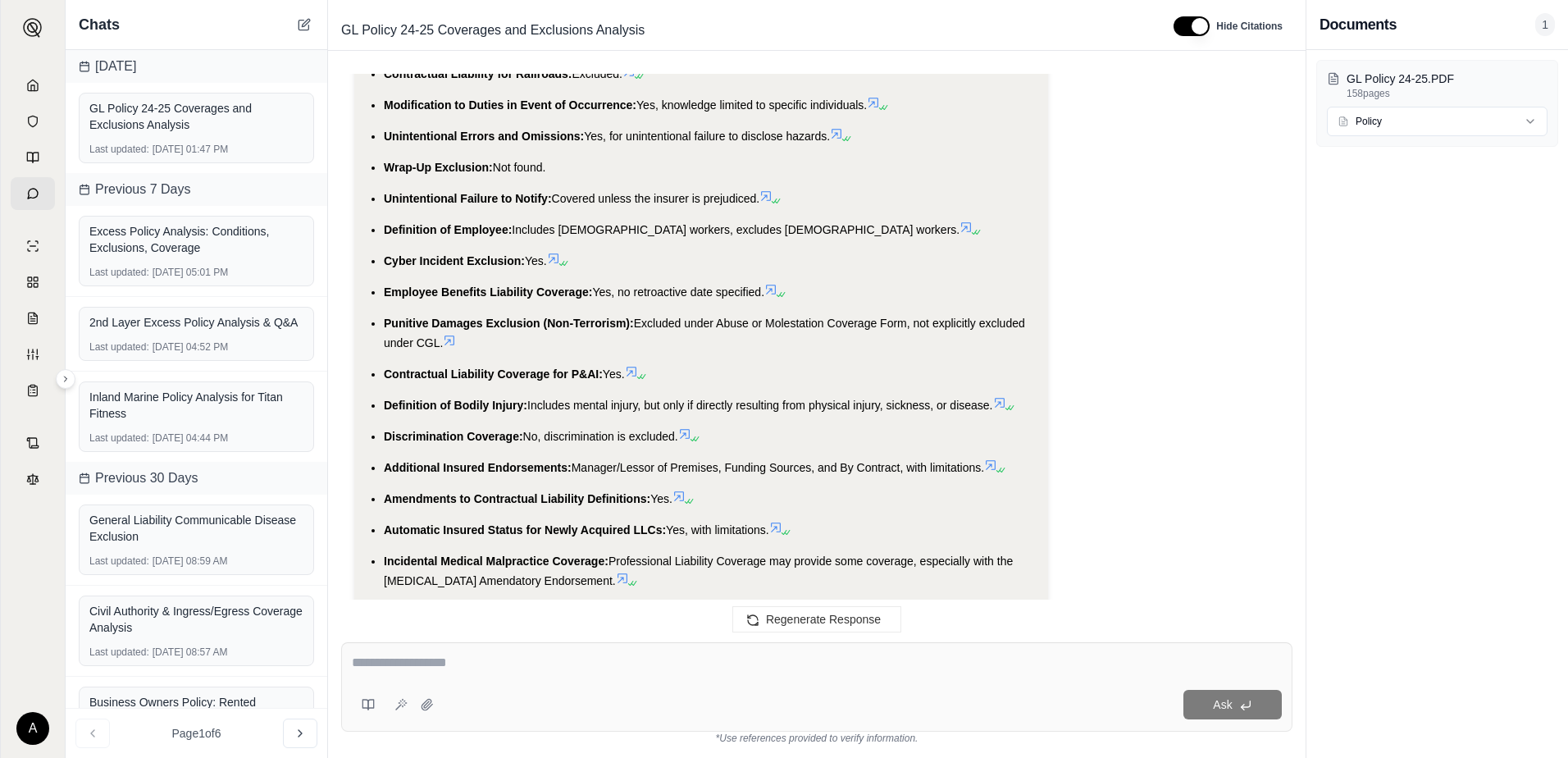
scroll to position [6023, 0]
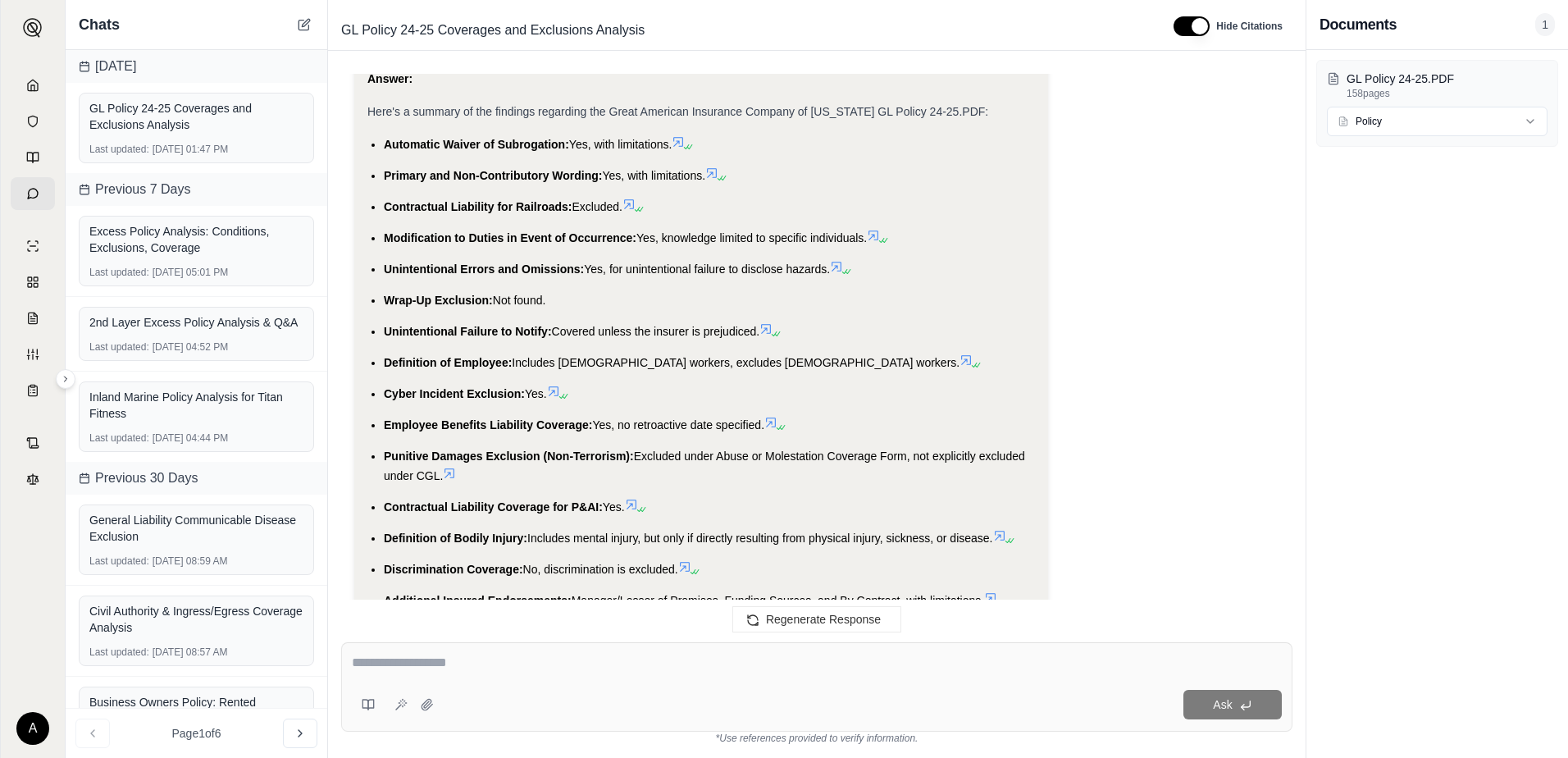
scroll to position [5777, 0]
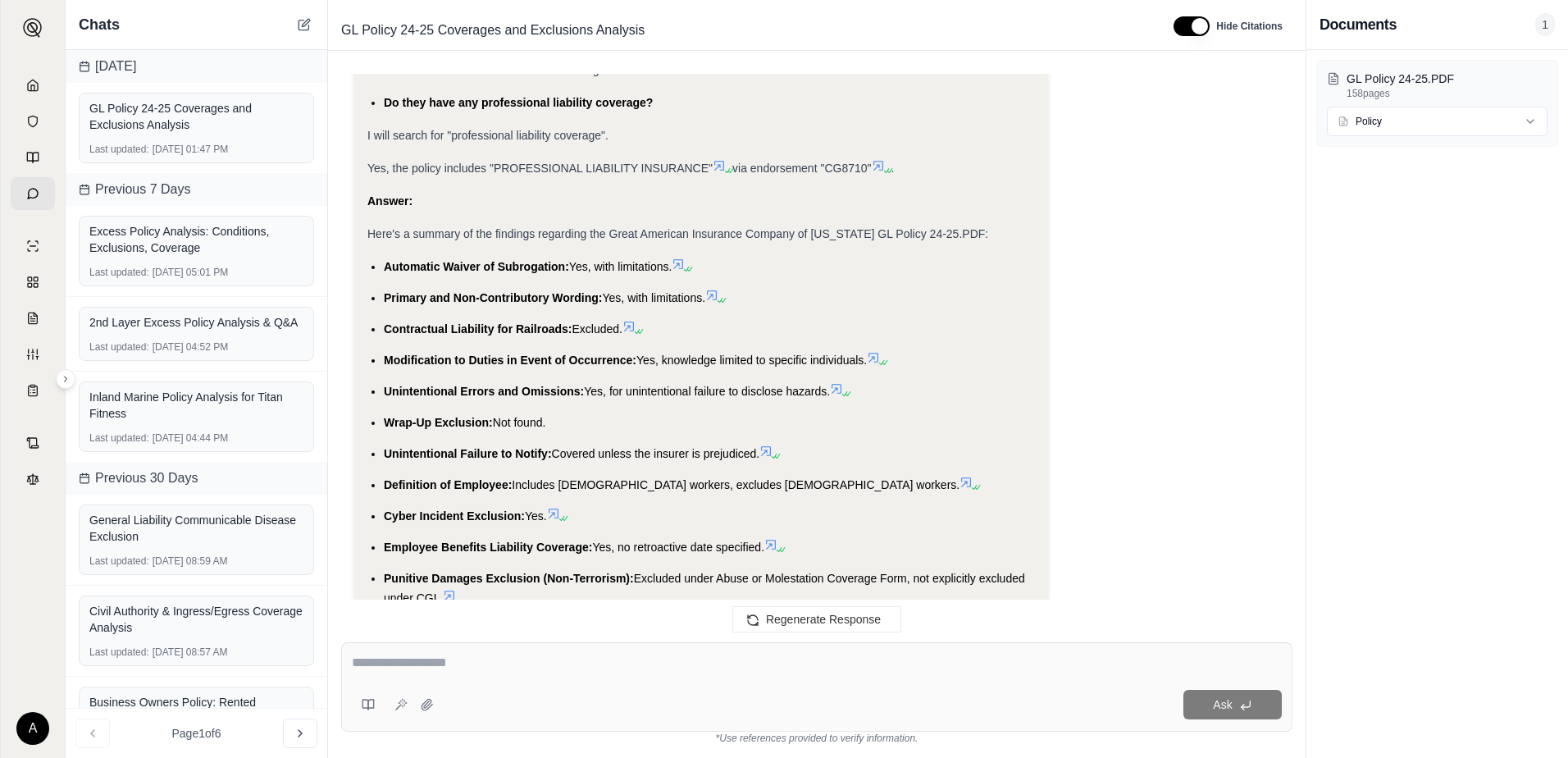
click at [772, 444] on icon at bounding box center [766, 451] width 13 height 13
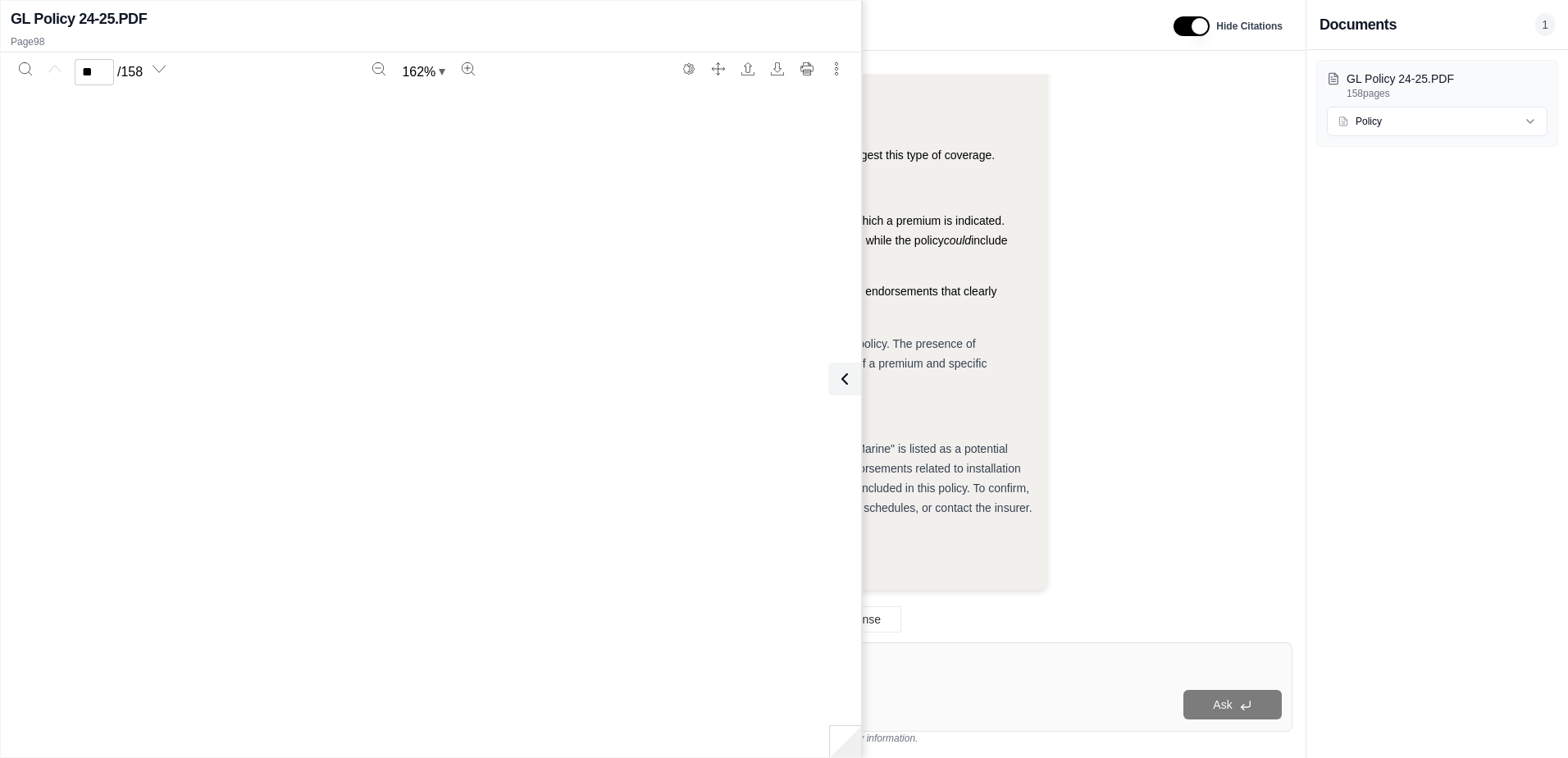
type input "**"
click at [852, 368] on button at bounding box center [841, 379] width 32 height 32
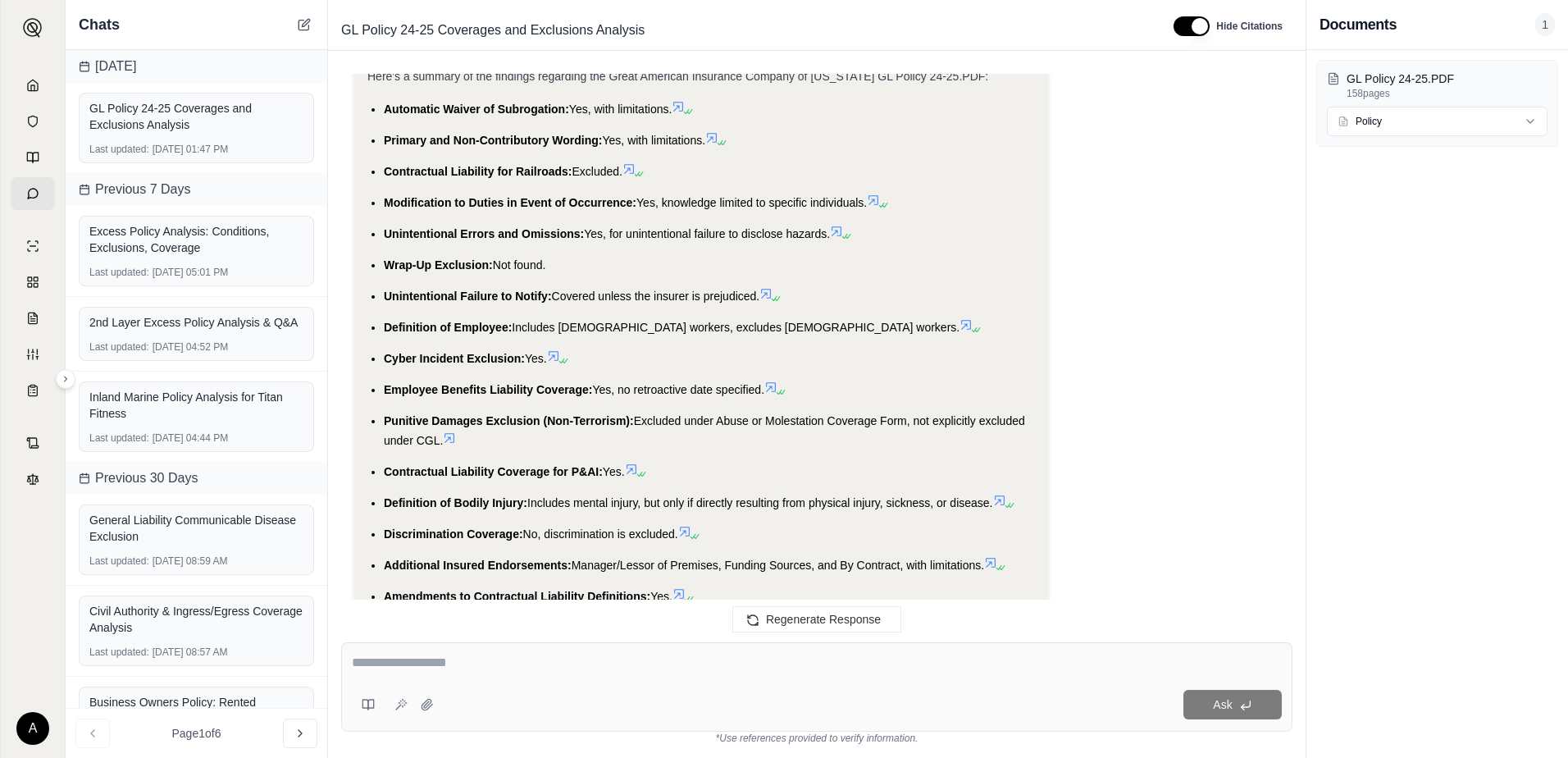
scroll to position [5777, 0]
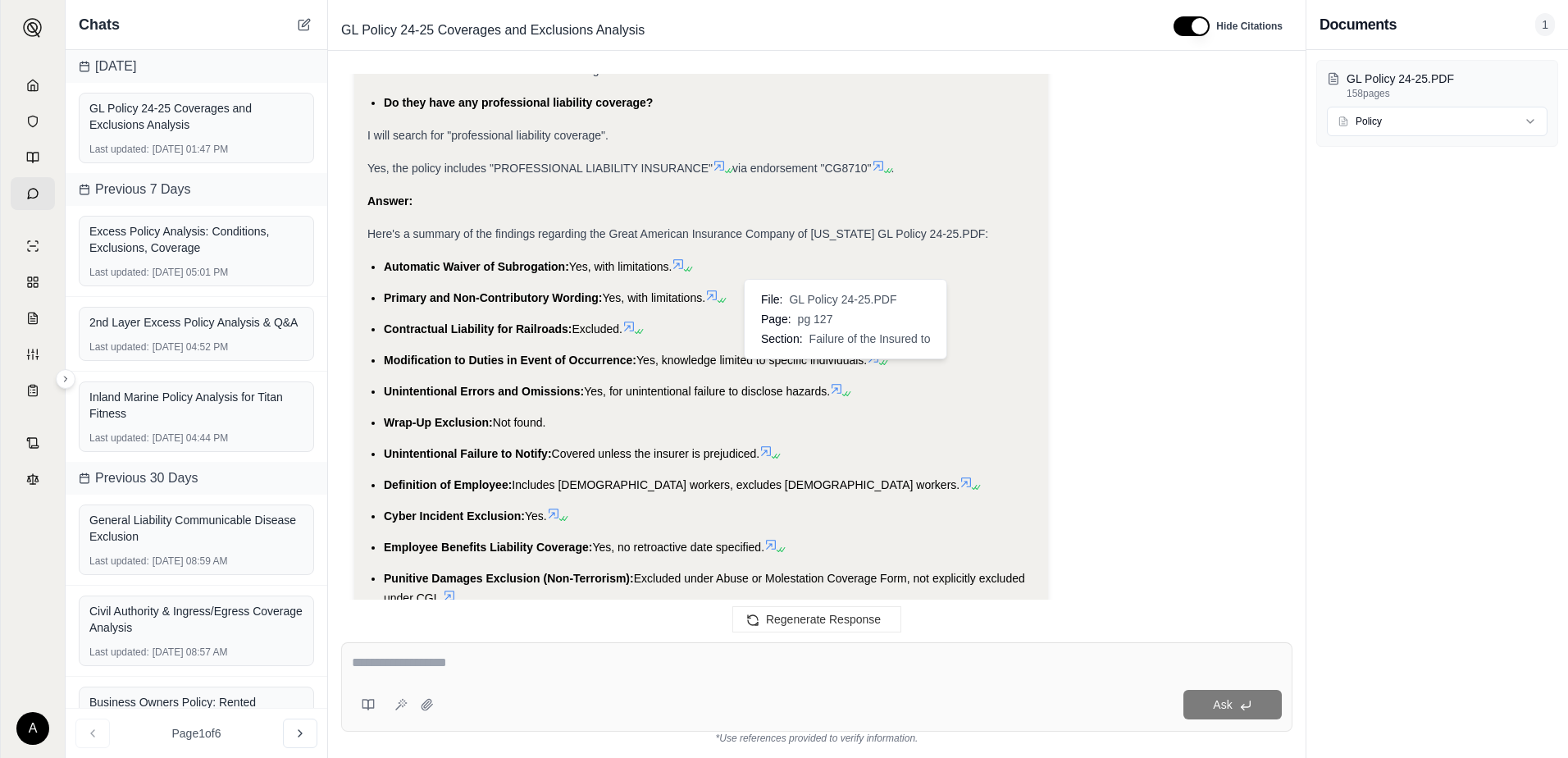
click at [843, 382] on icon at bounding box center [836, 389] width 13 height 13
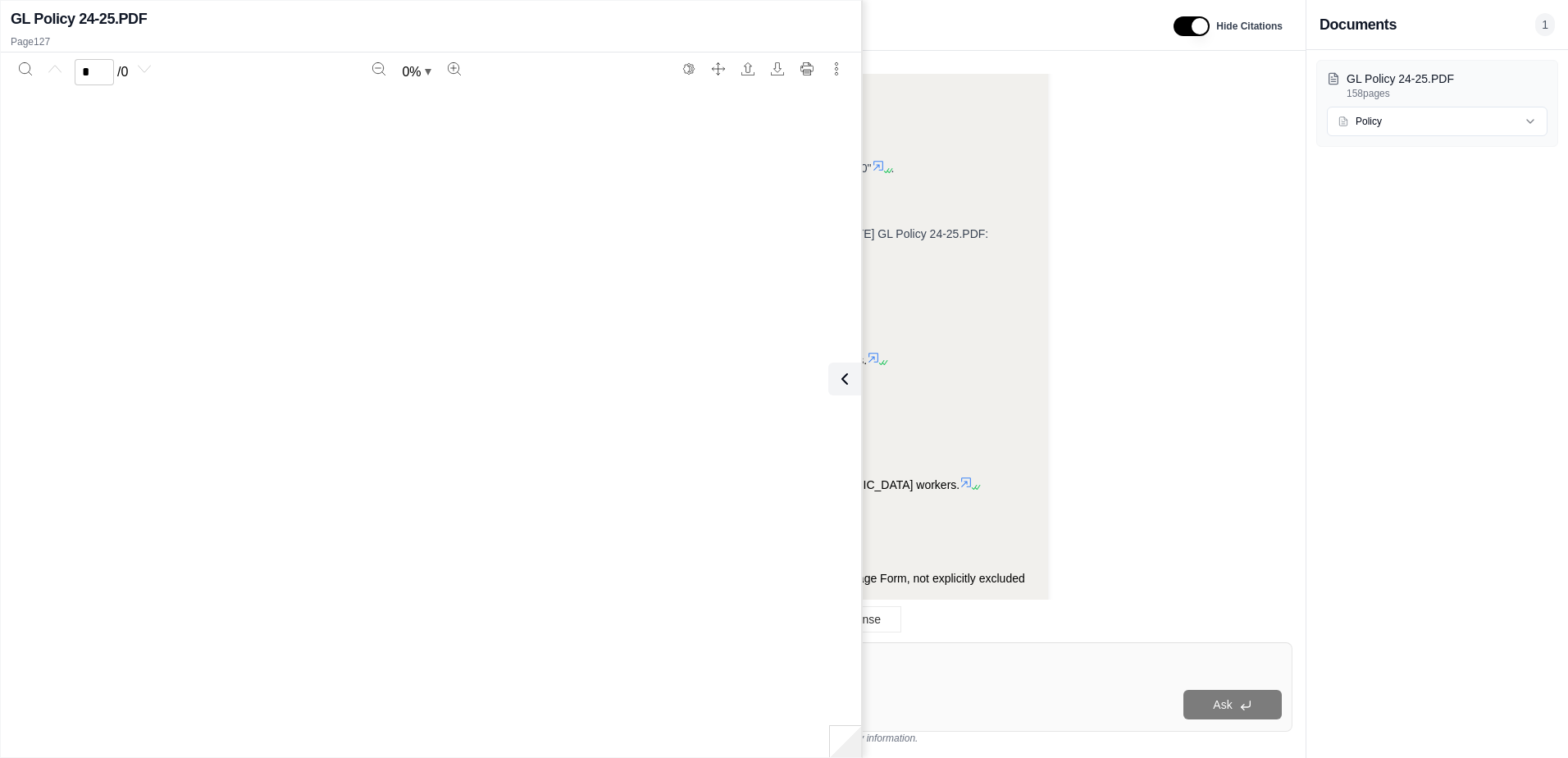
scroll to position [7089, 0]
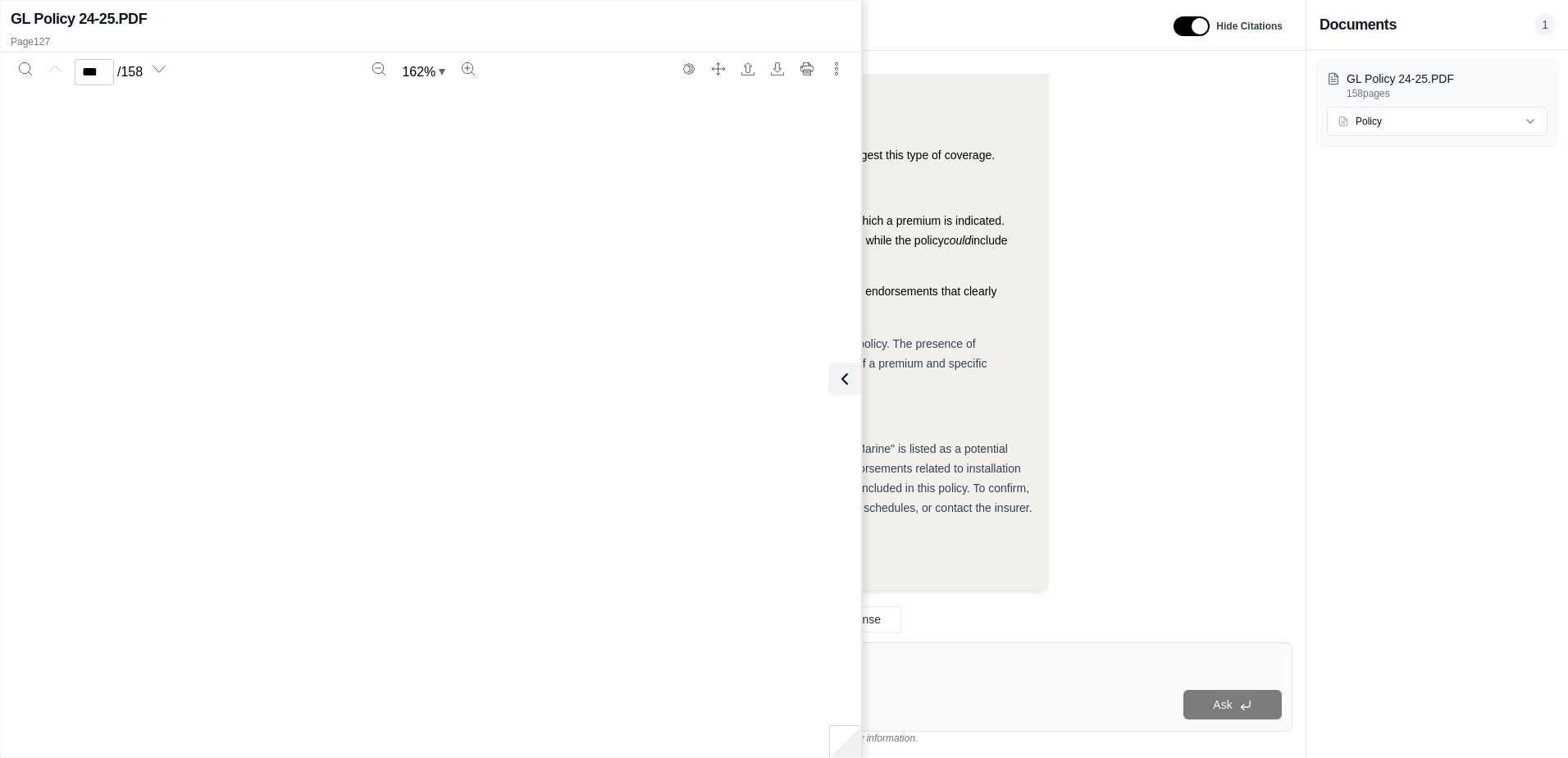
type input "***"
drag, startPoint x: 979, startPoint y: 89, endPoint x: 994, endPoint y: 106, distance: 22.7
click at [979, 89] on li ""Inland Marine" (Installation floaters are a type of inland marine coverage)" at bounding box center [710, 93] width 651 height 19
click at [845, 378] on icon at bounding box center [841, 379] width 19 height 19
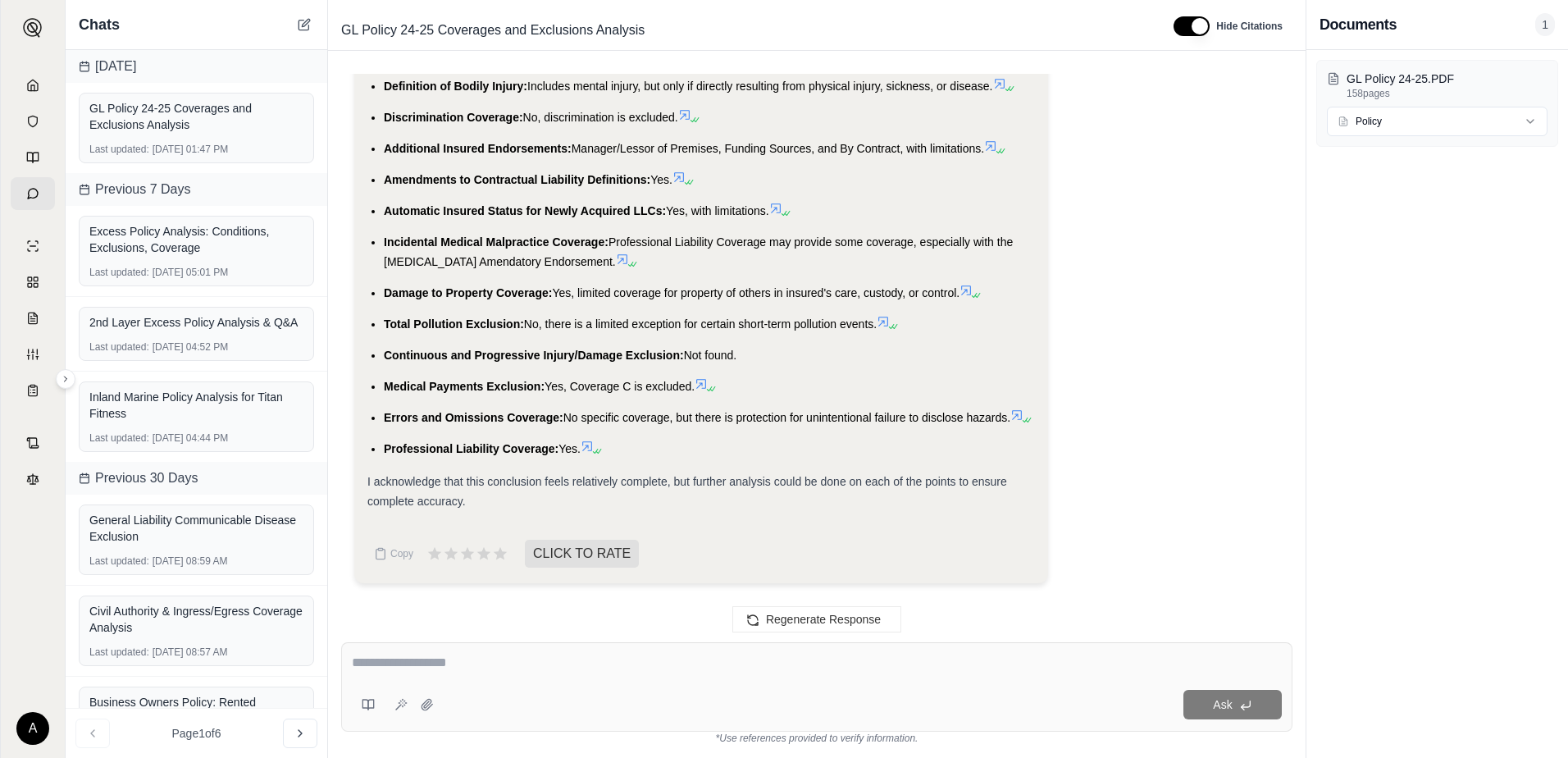
scroll to position [6023, 0]
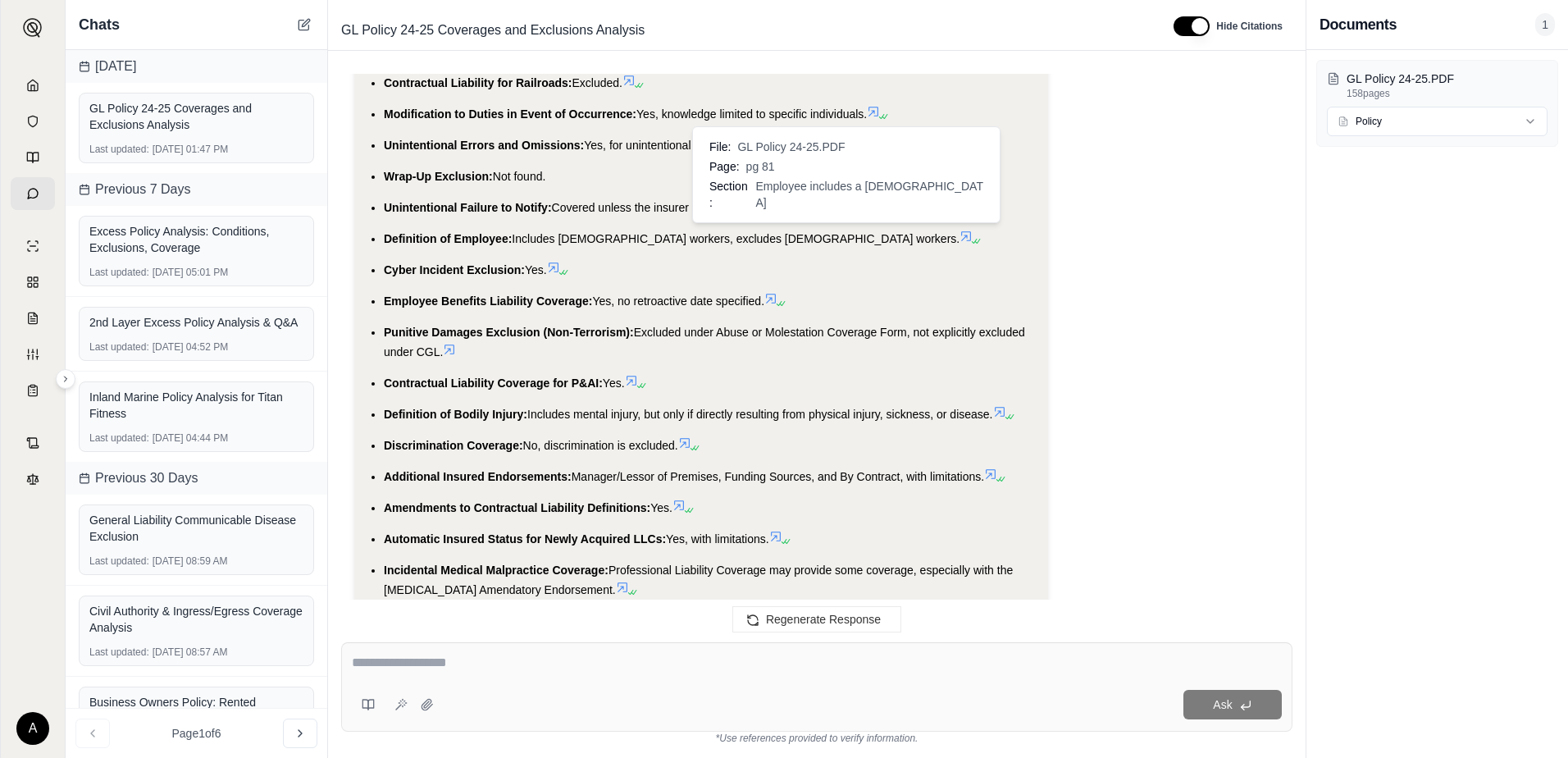
click at [961, 231] on icon at bounding box center [966, 236] width 10 height 10
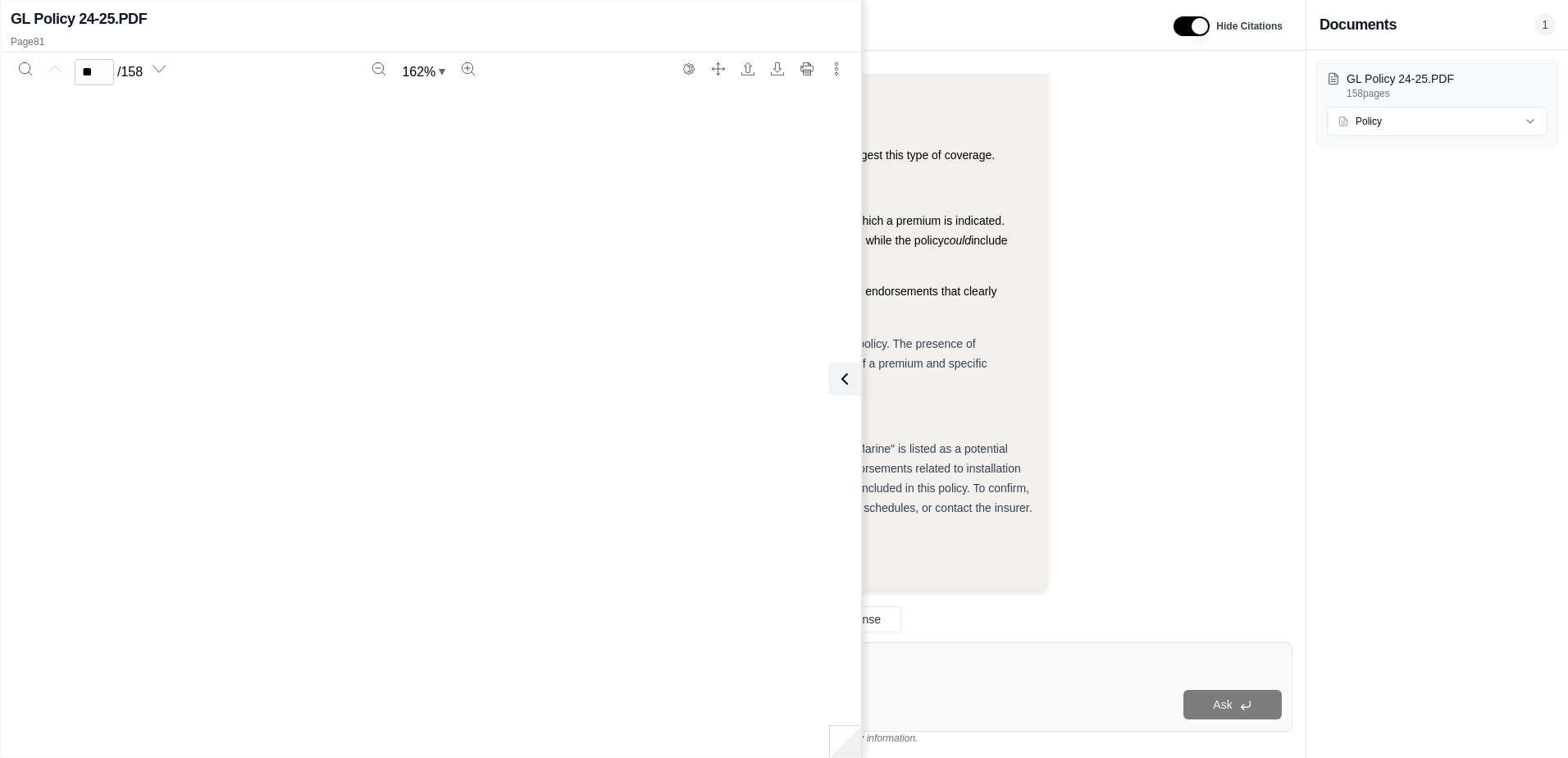
type input "**"
click at [837, 371] on icon at bounding box center [841, 379] width 19 height 19
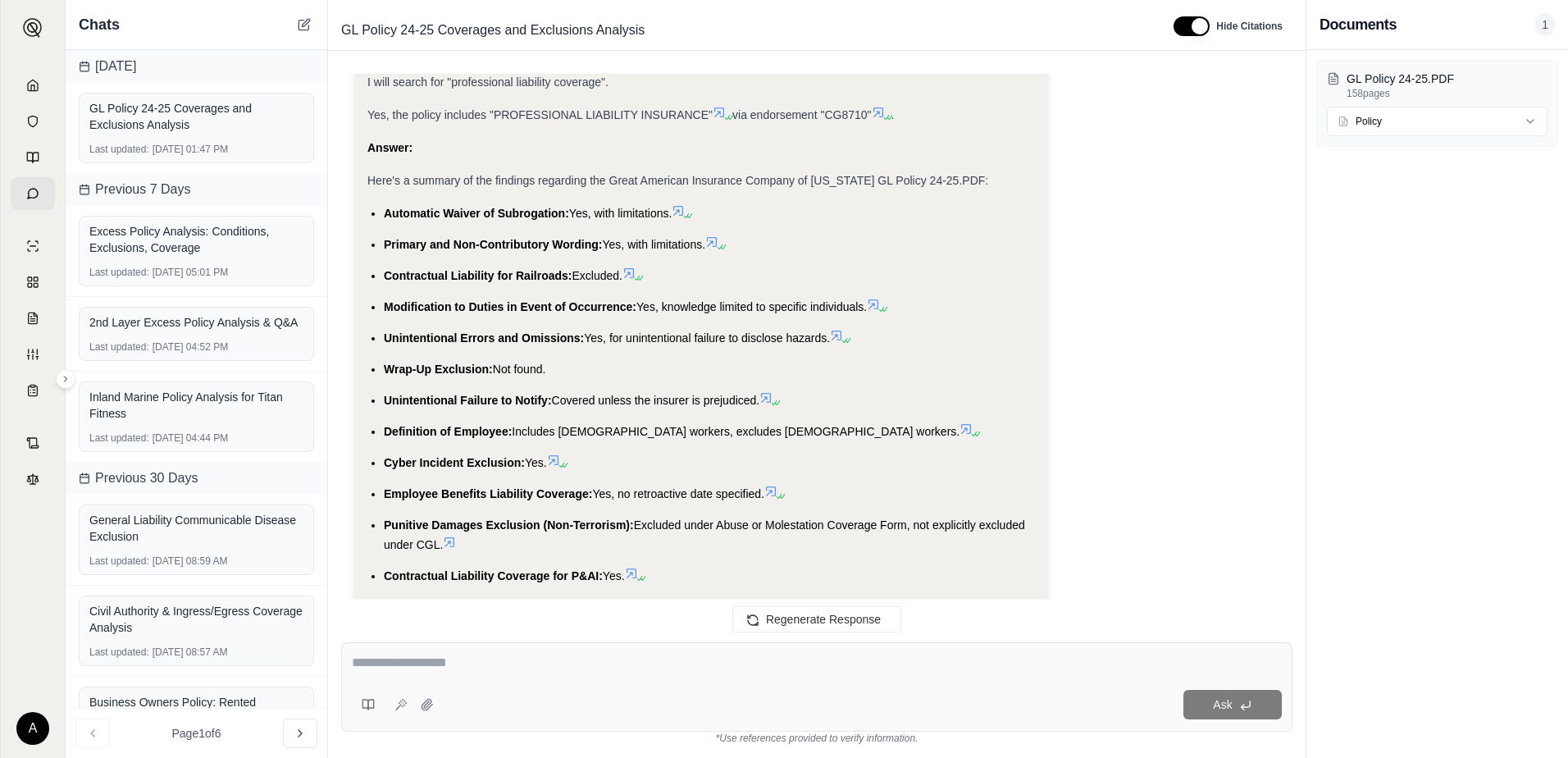
scroll to position [5859, 0]
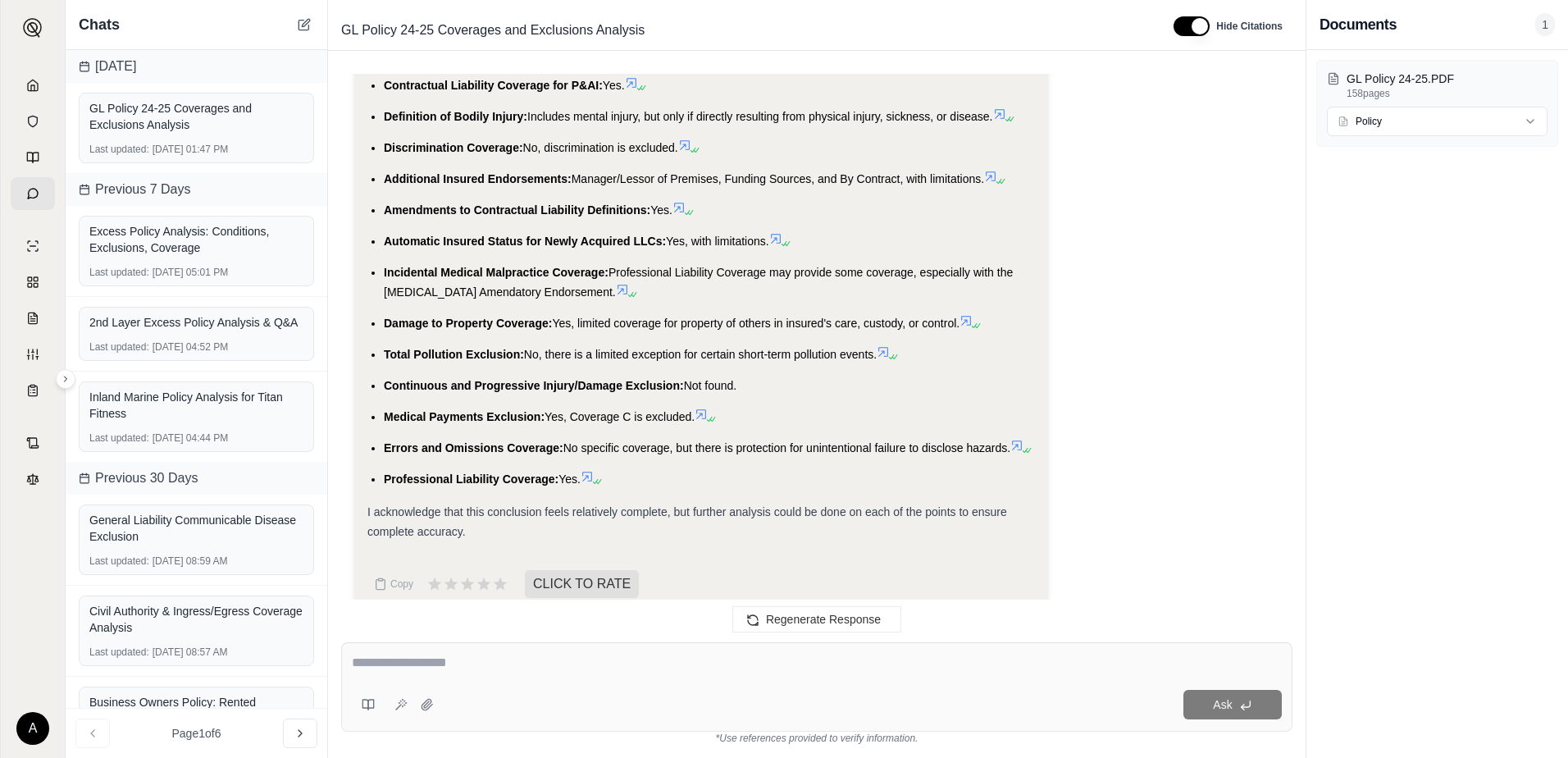
scroll to position [6023, 0]
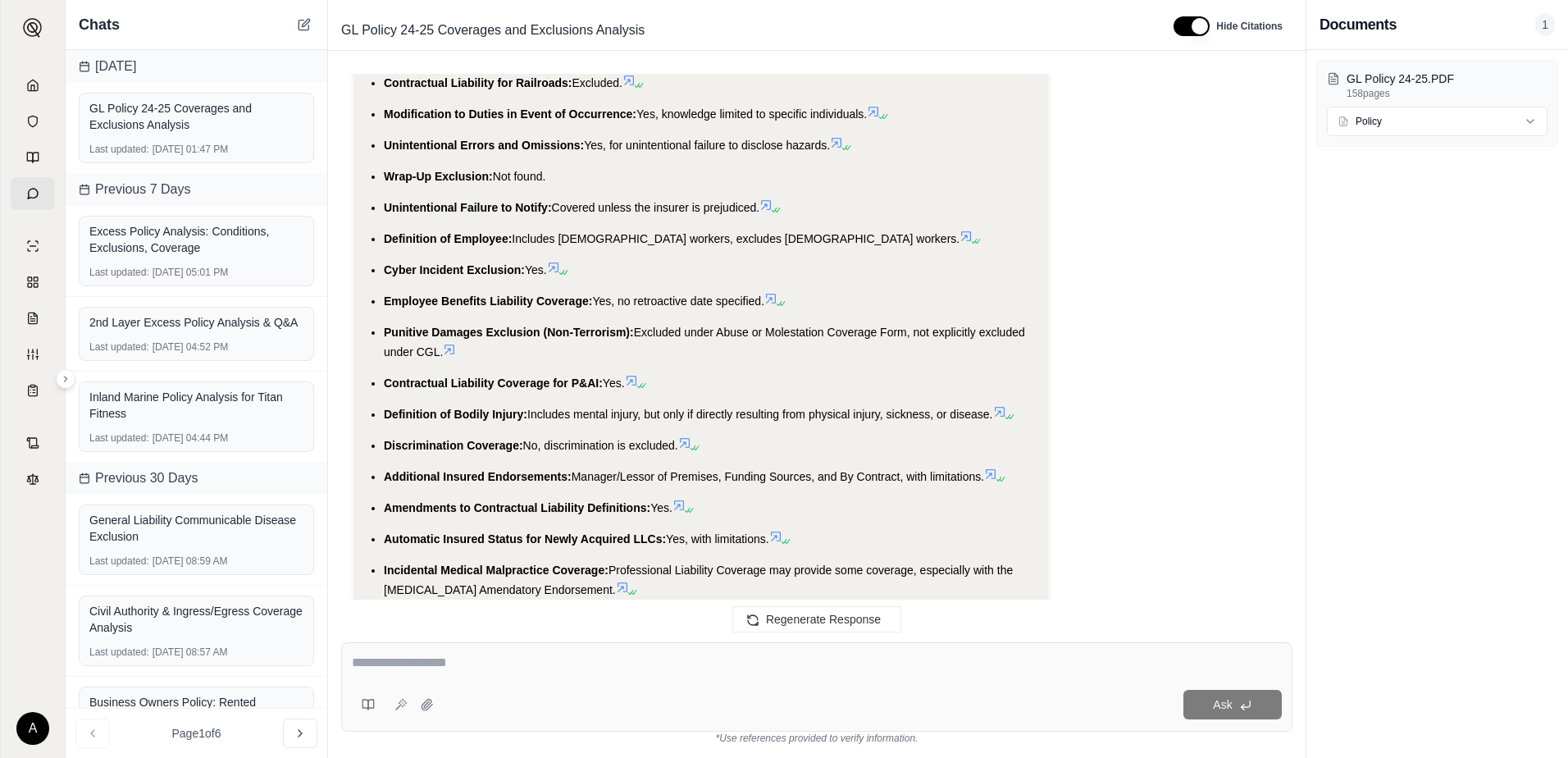
click at [554, 261] on icon at bounding box center [553, 267] width 13 height 13
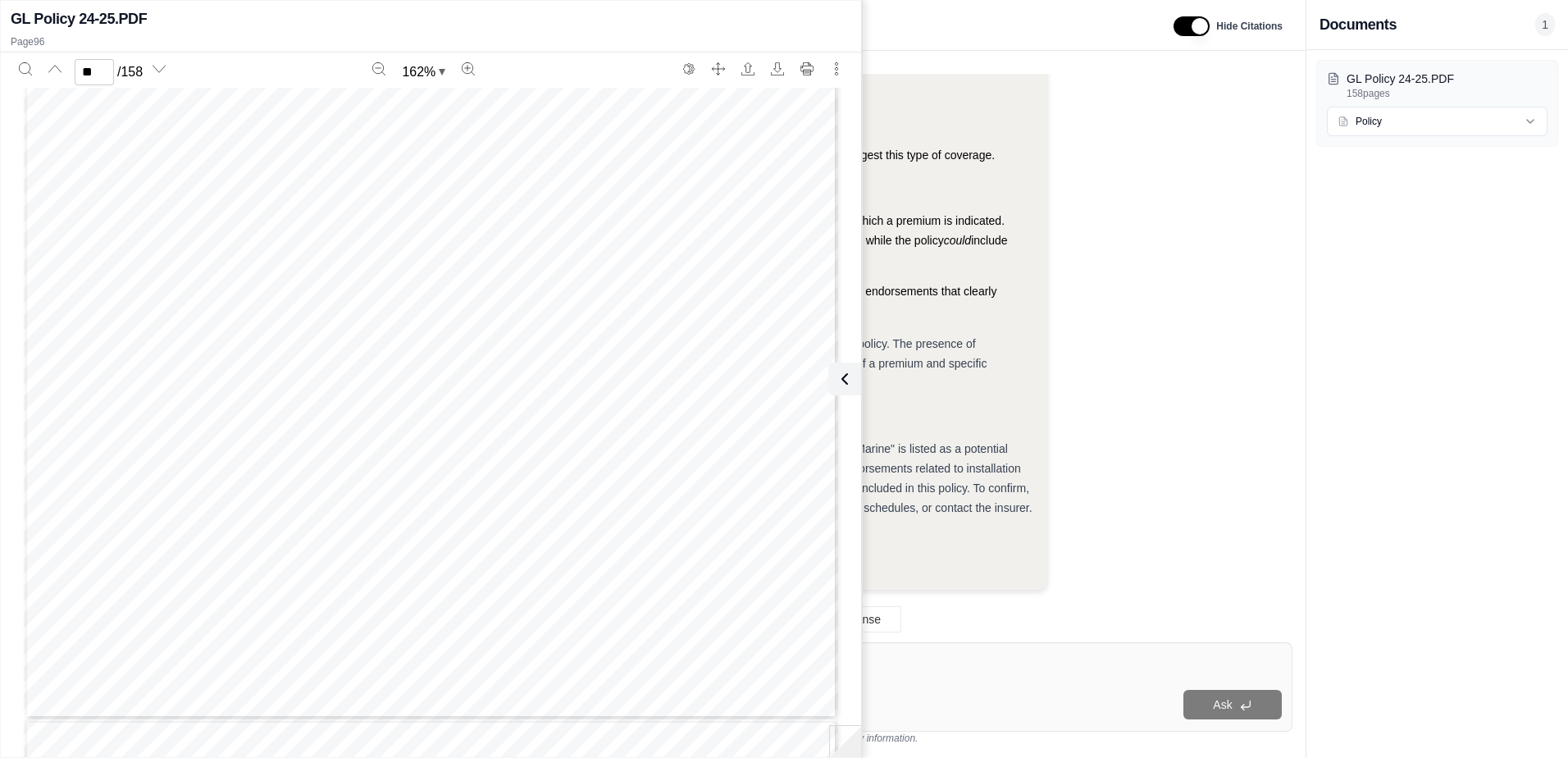
scroll to position [101454, 0]
click at [378, 73] on icon "Zoom out" at bounding box center [378, 68] width 13 height 13
type input "**"
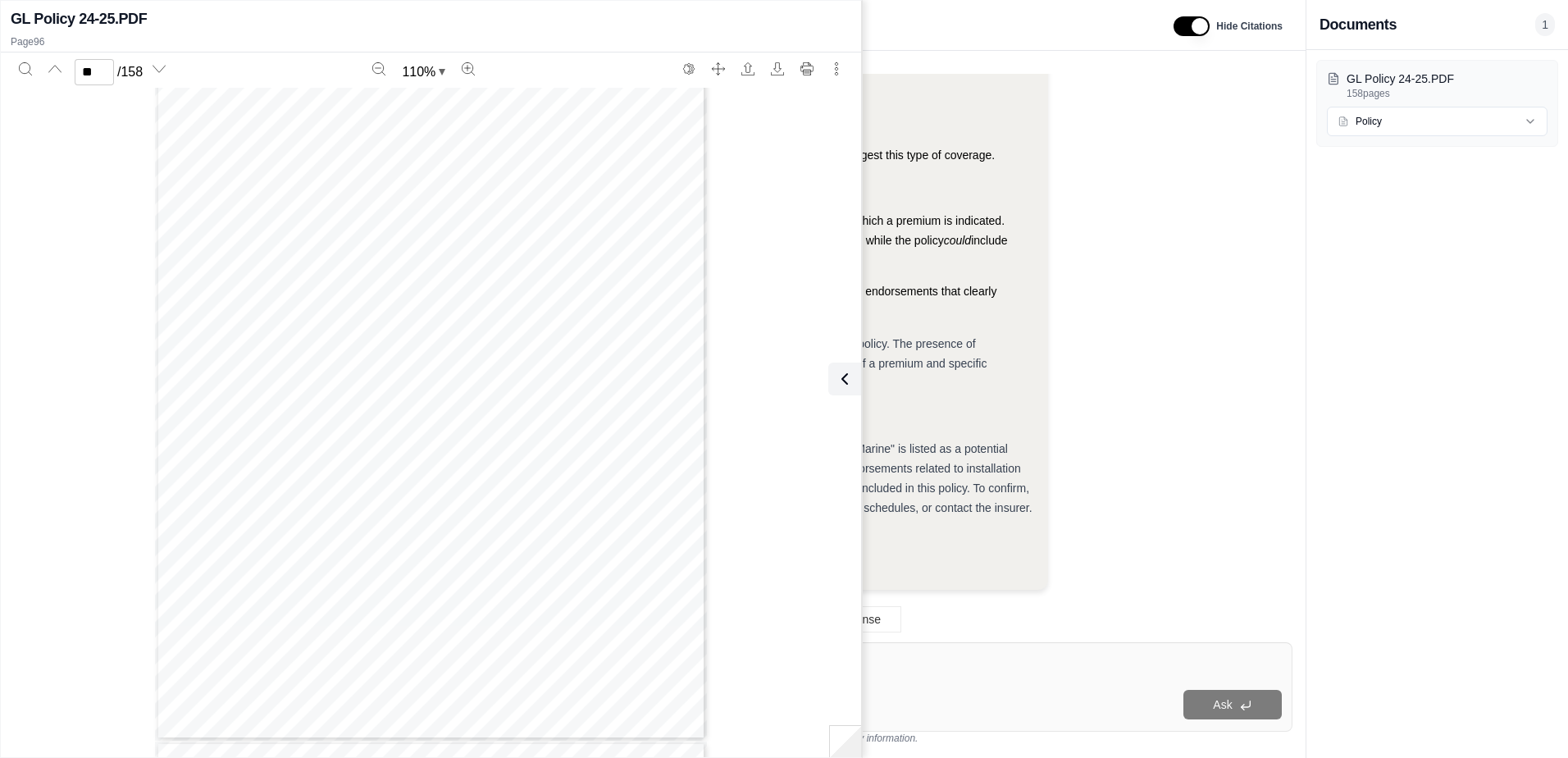
scroll to position [68616, 0]
click at [847, 380] on icon at bounding box center [841, 379] width 19 height 19
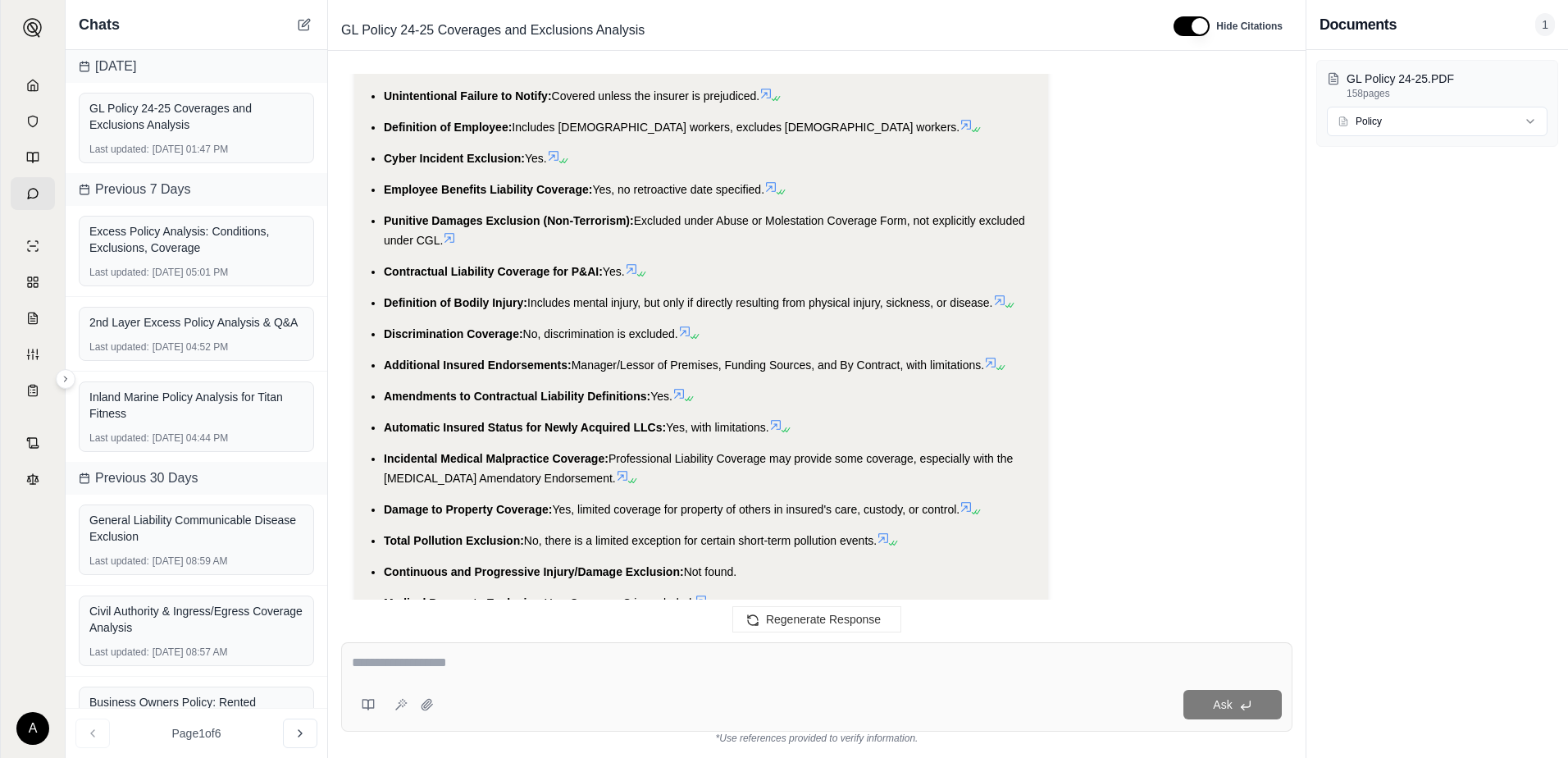
scroll to position [6106, 0]
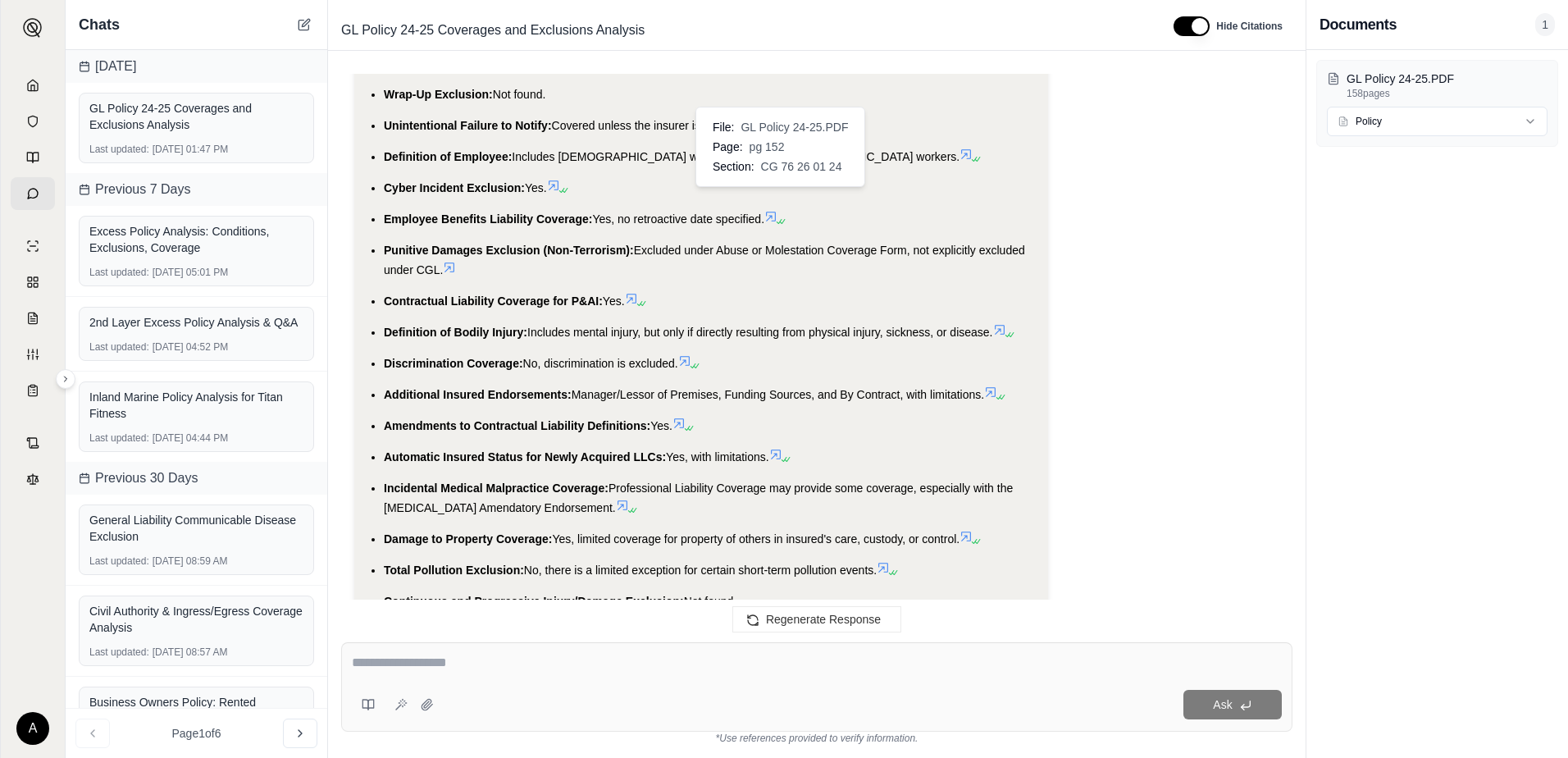
click at [777, 210] on icon at bounding box center [771, 217] width 13 height 13
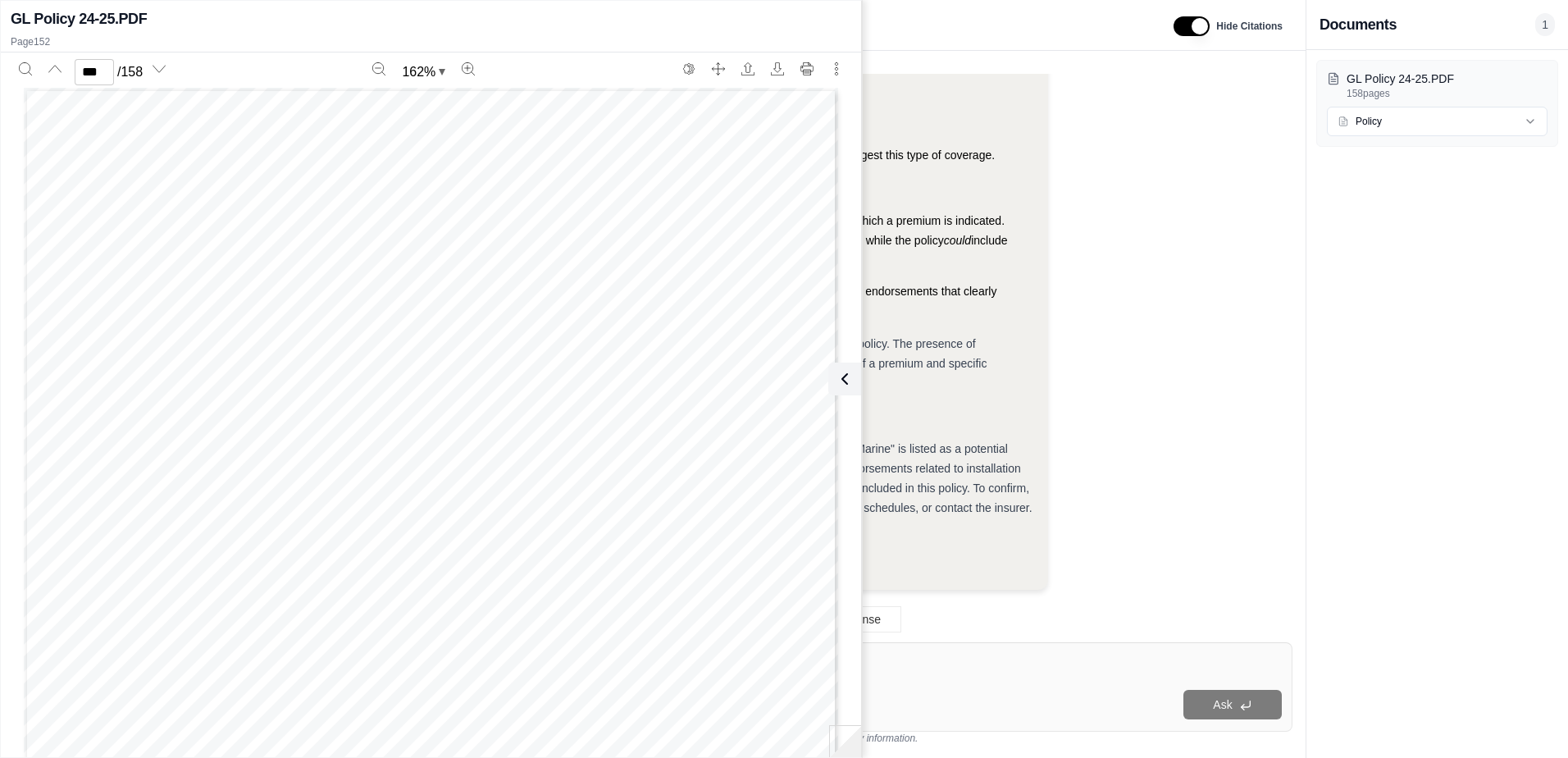
scroll to position [159253, 0]
click at [378, 68] on icon "Zoom out" at bounding box center [378, 68] width 12 height 12
click at [388, 78] on button "Zoom out" at bounding box center [378, 68] width 26 height 26
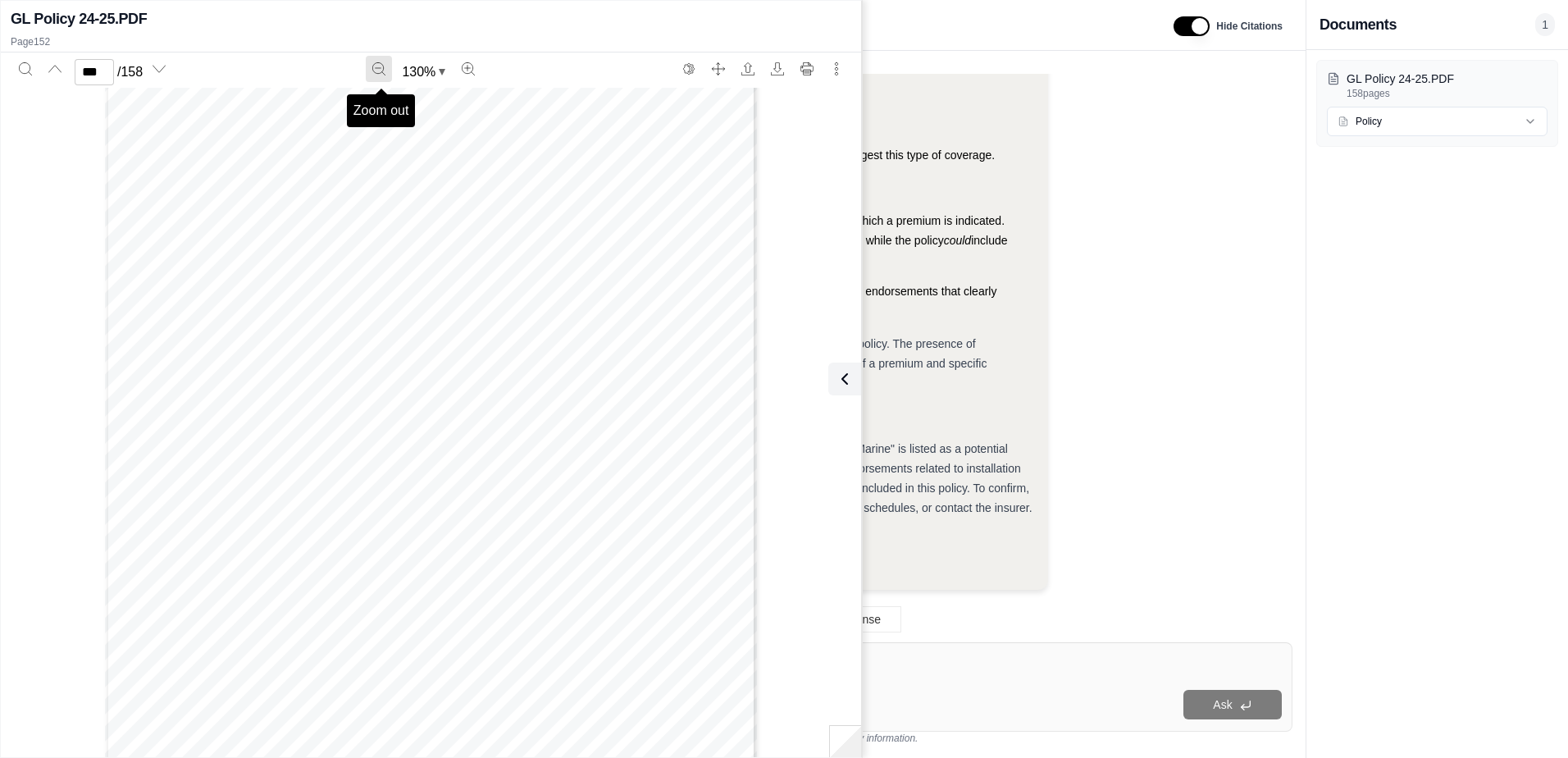
scroll to position [107965, 0]
type input "***"
click at [852, 383] on button at bounding box center [844, 379] width 32 height 32
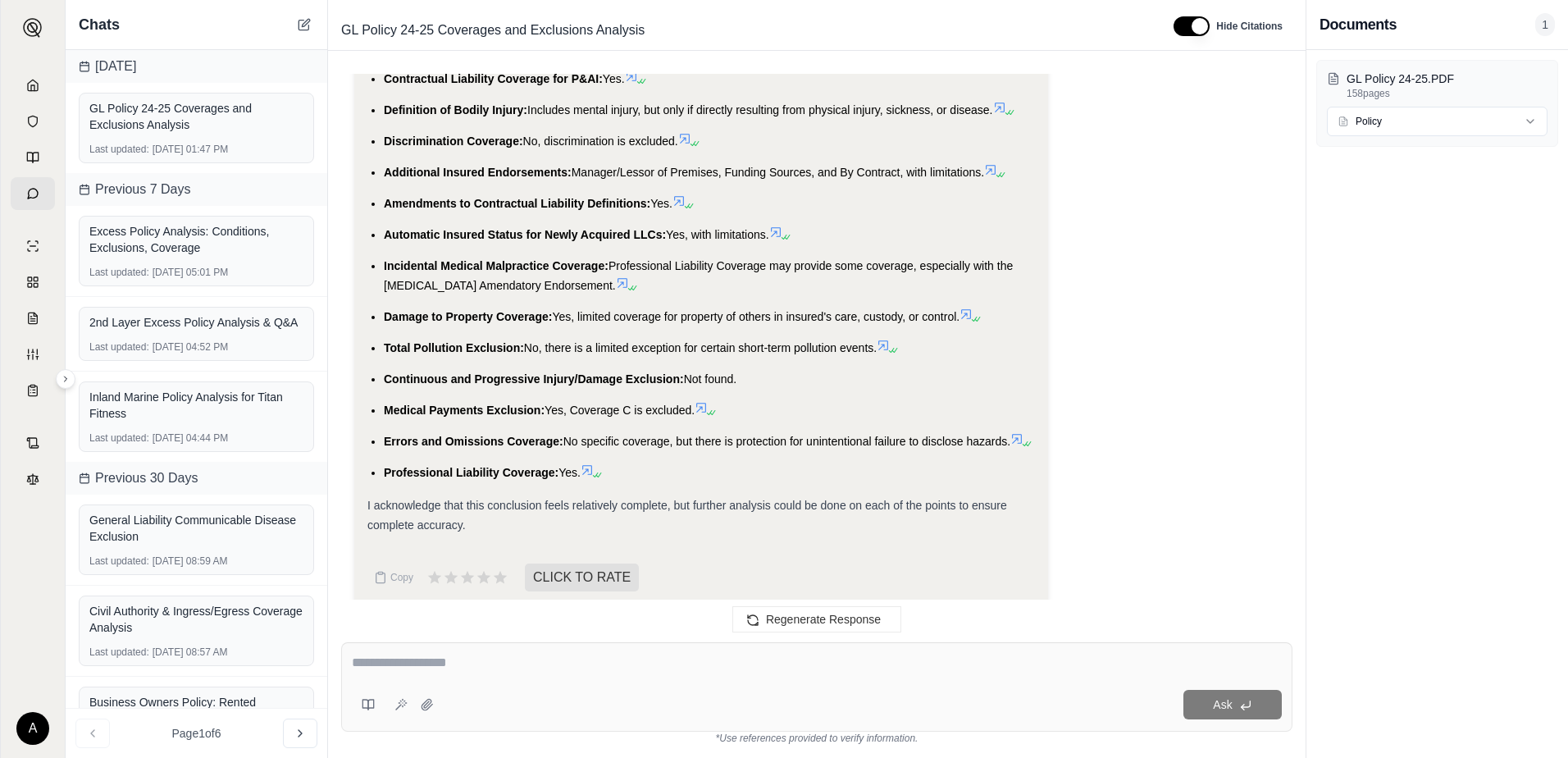
scroll to position [6082, 0]
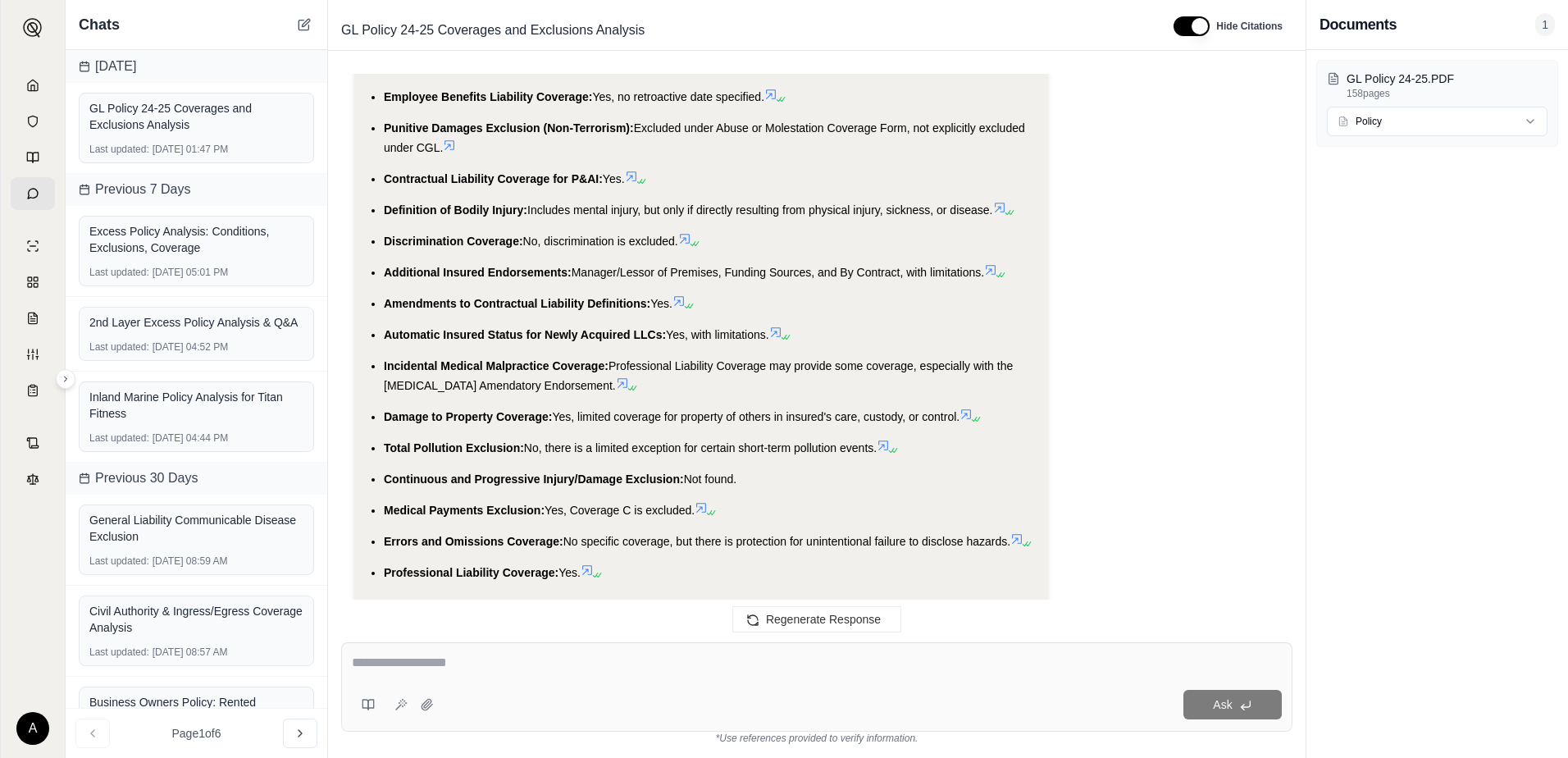
scroll to position [6187, 0]
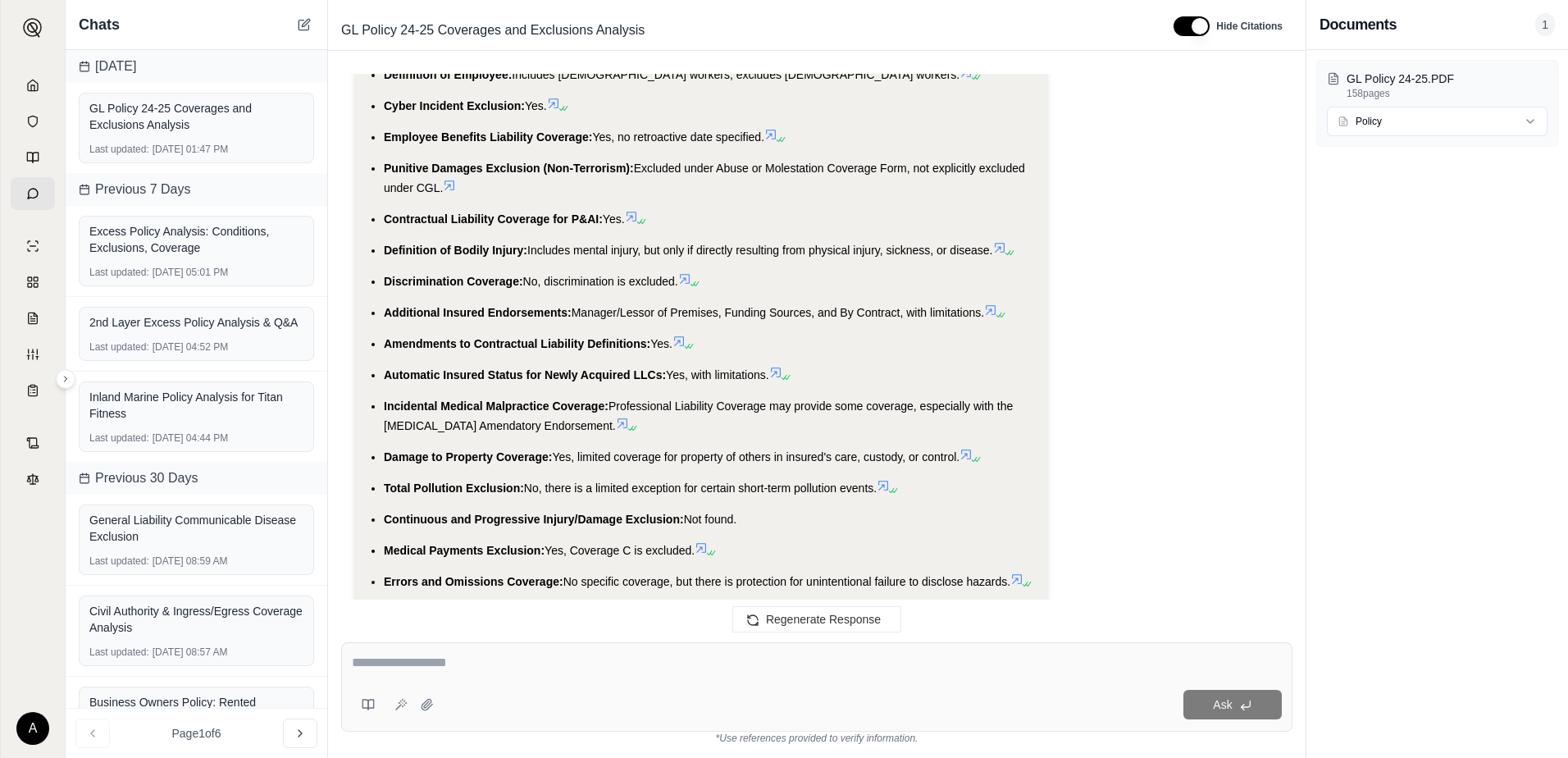
click at [449, 180] on icon at bounding box center [450, 185] width 10 height 10
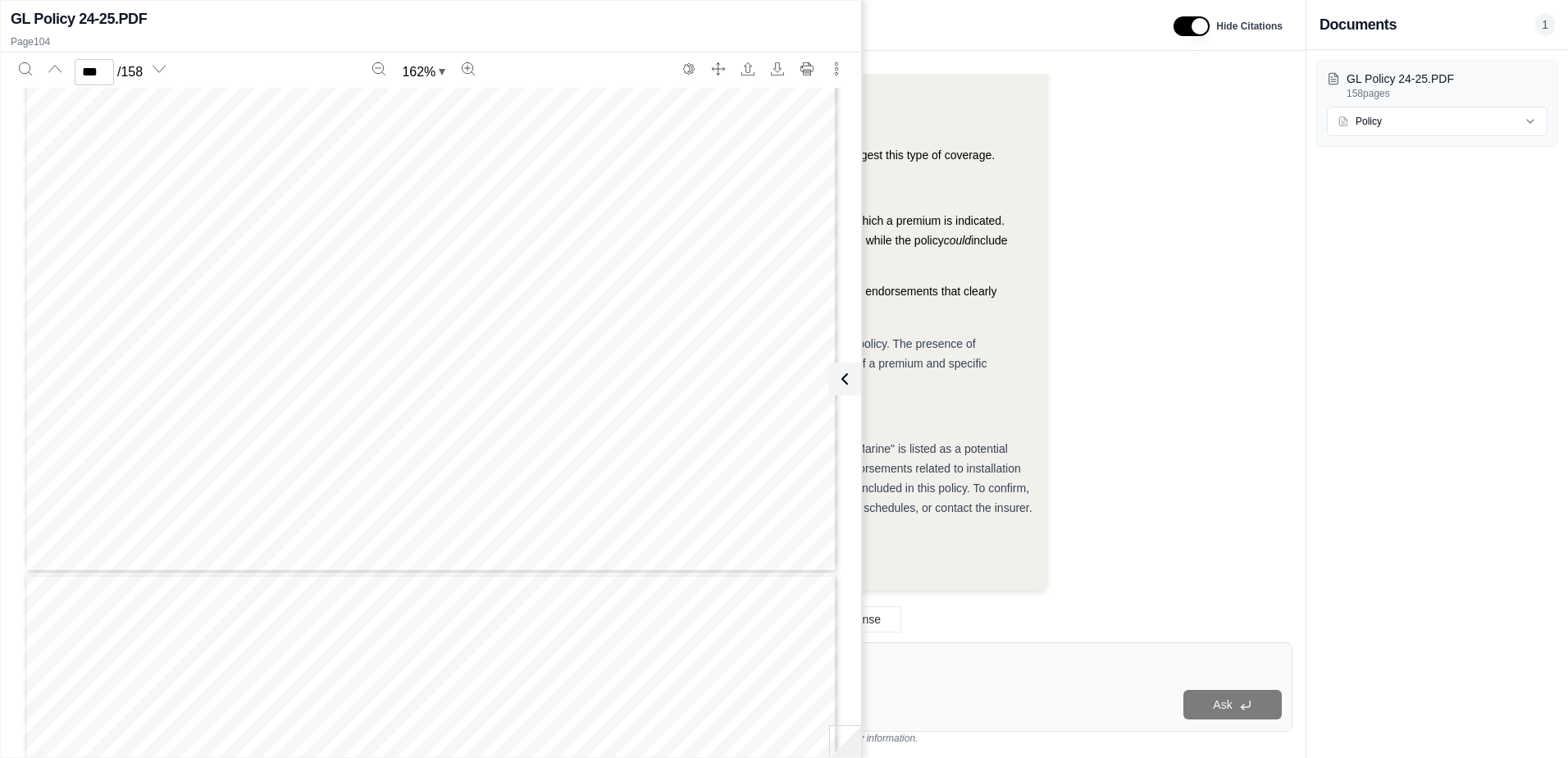
scroll to position [107999, 0]
type input "***"
click at [849, 382] on icon at bounding box center [841, 379] width 19 height 19
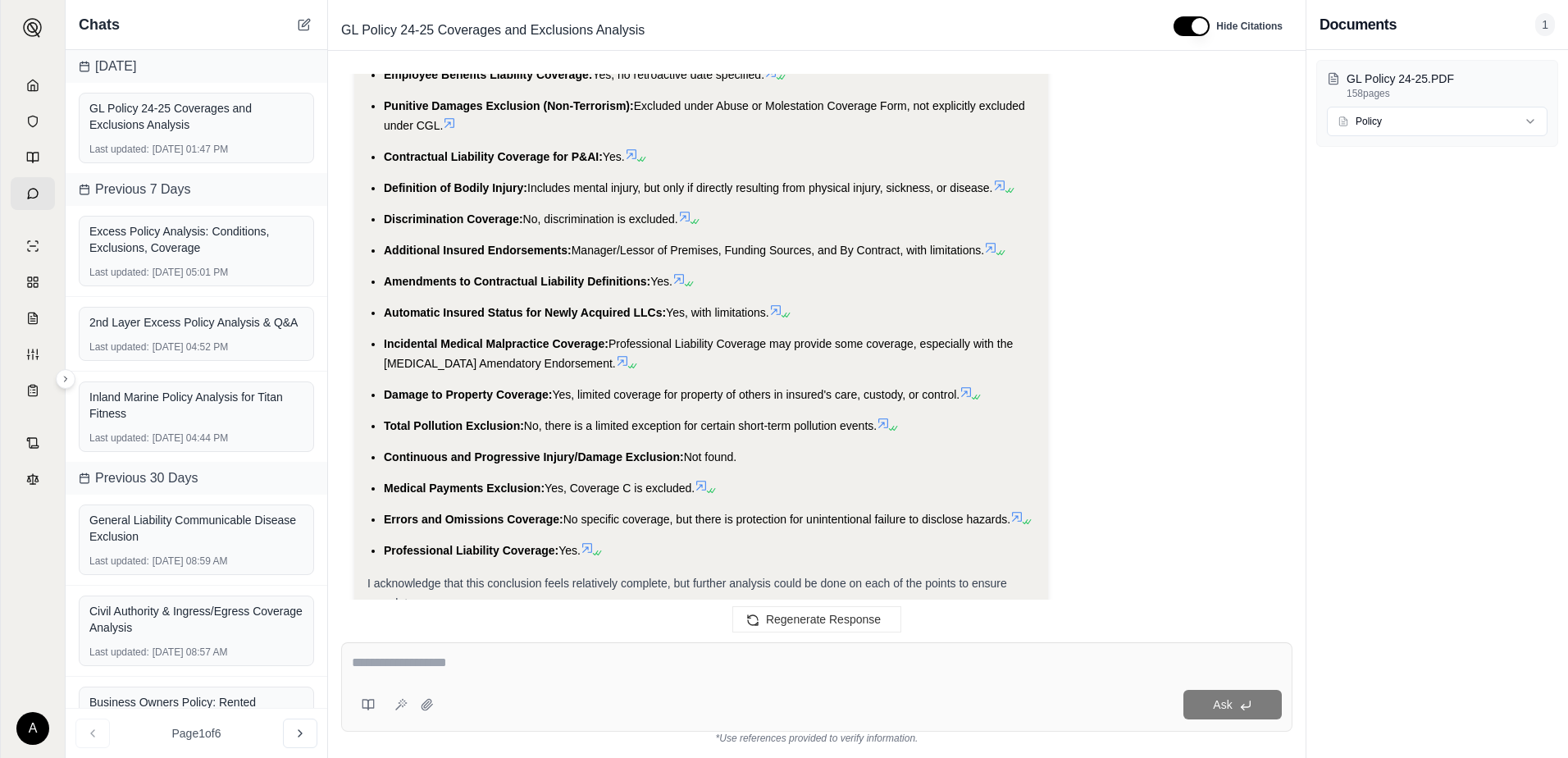
scroll to position [6187, 0]
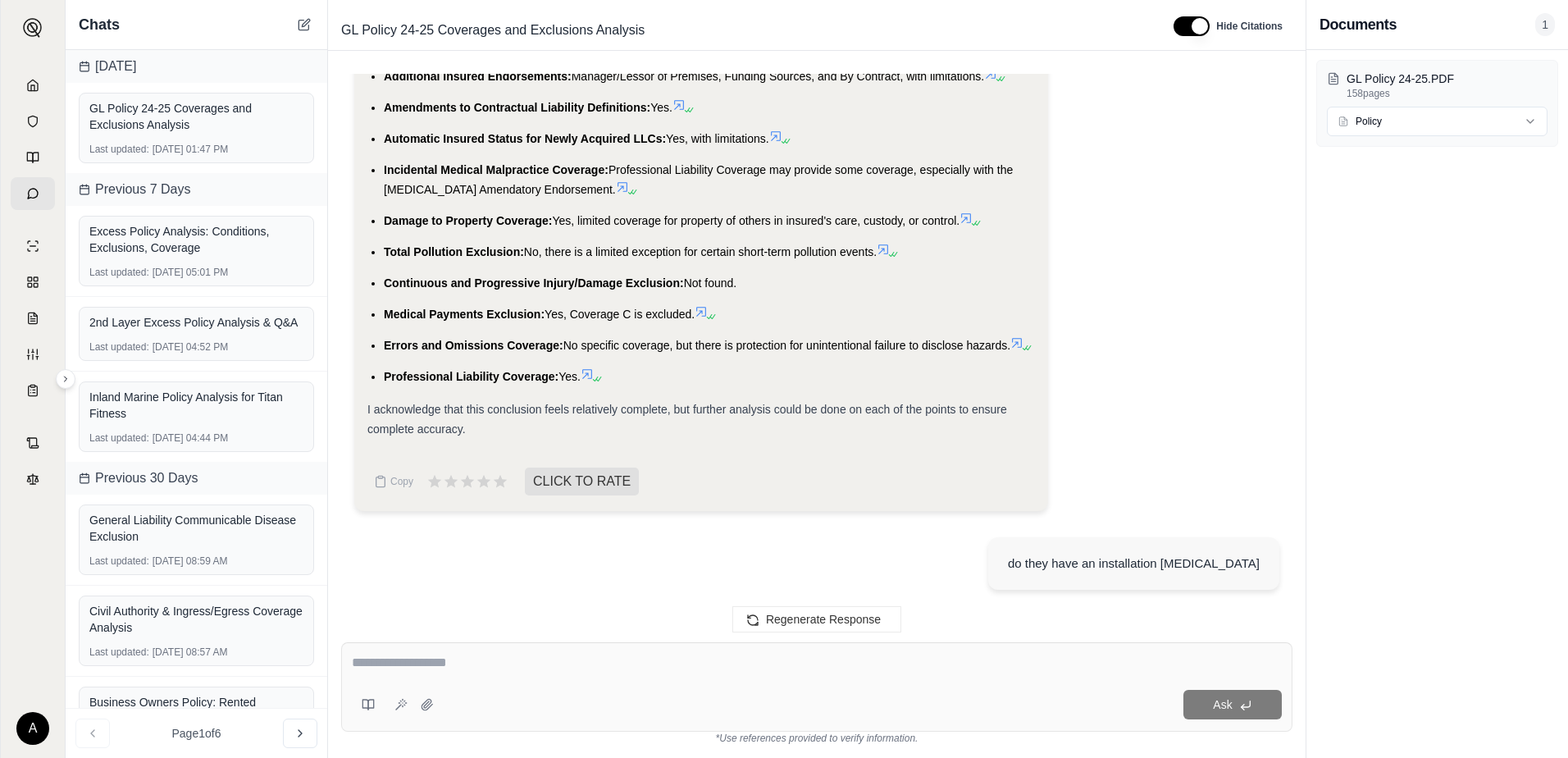
scroll to position [6269, 0]
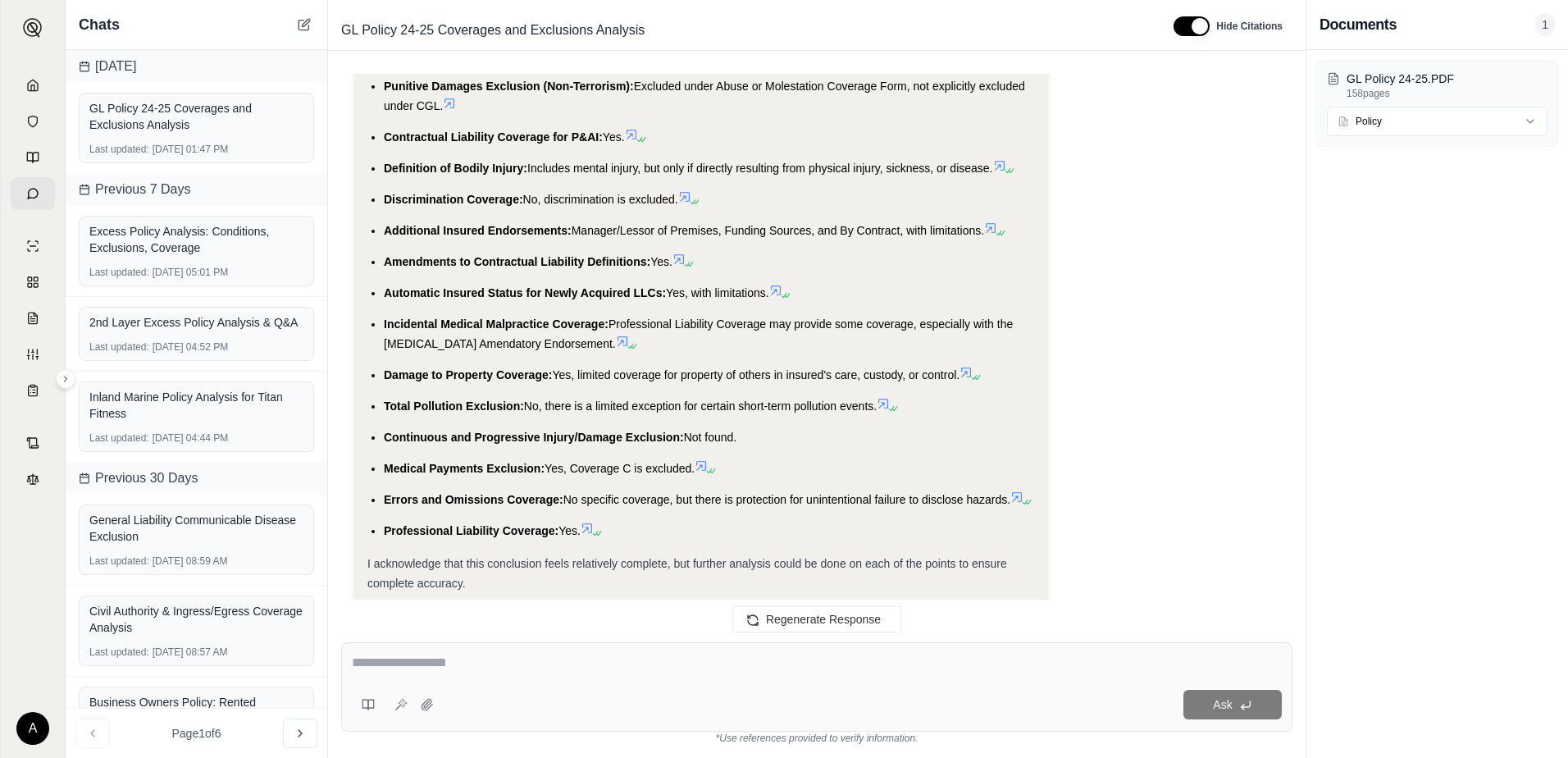
click at [633, 130] on icon at bounding box center [631, 134] width 10 height 10
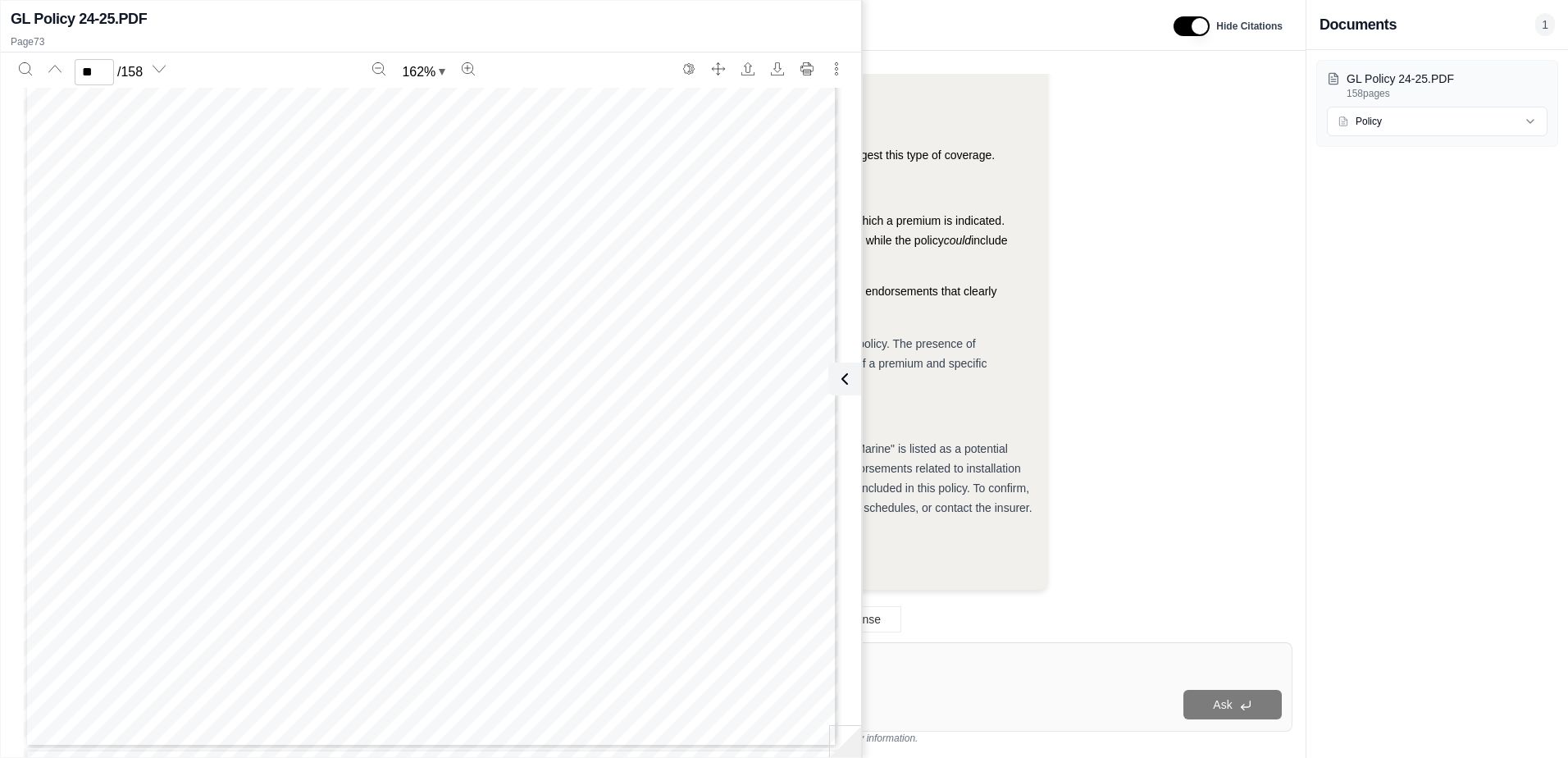
scroll to position [75239, 0]
click at [576, 445] on div "Page 72" at bounding box center [431, 217] width 814 height 1054
type input "**"
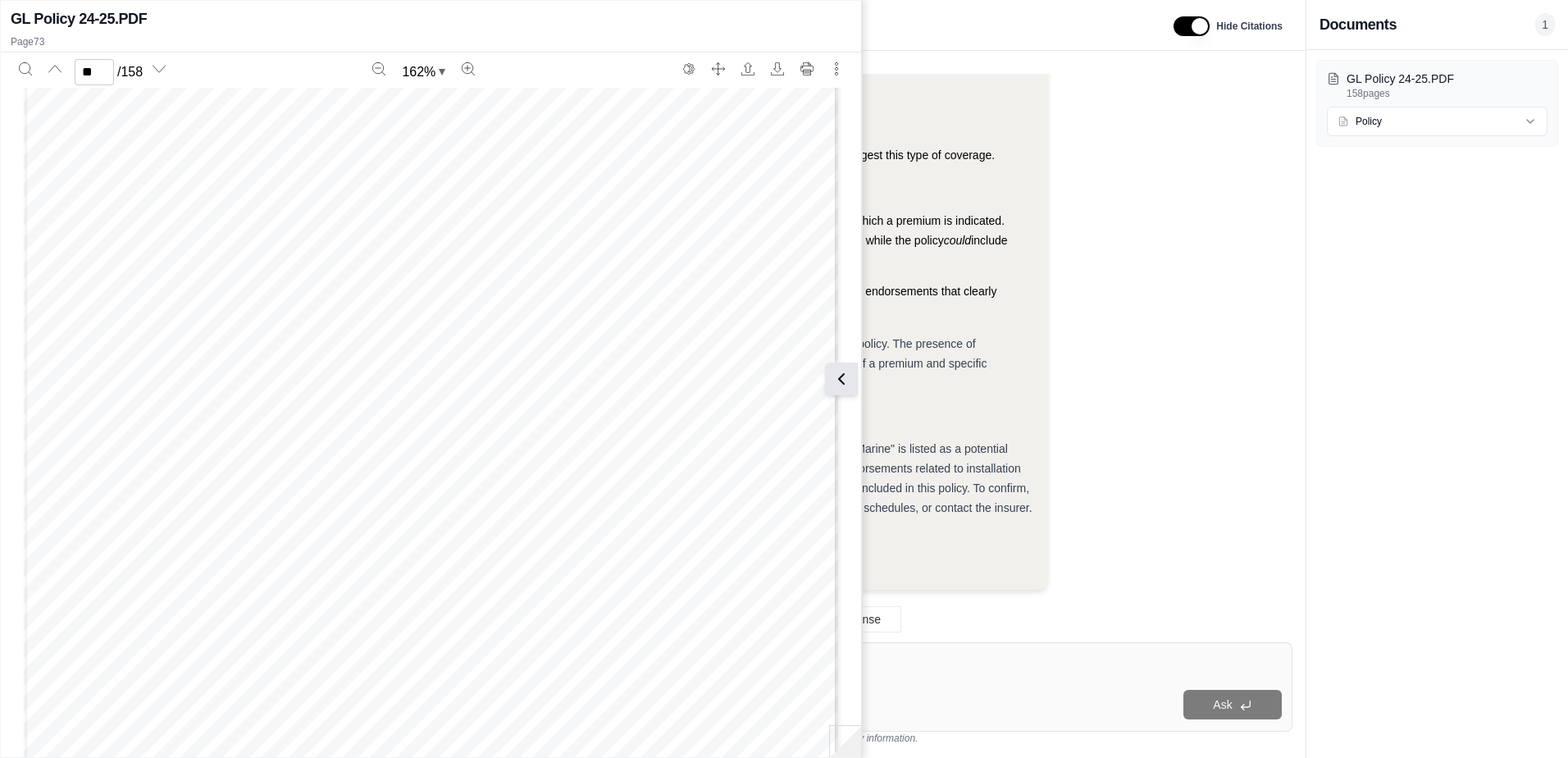
click at [851, 384] on button at bounding box center [841, 379] width 32 height 32
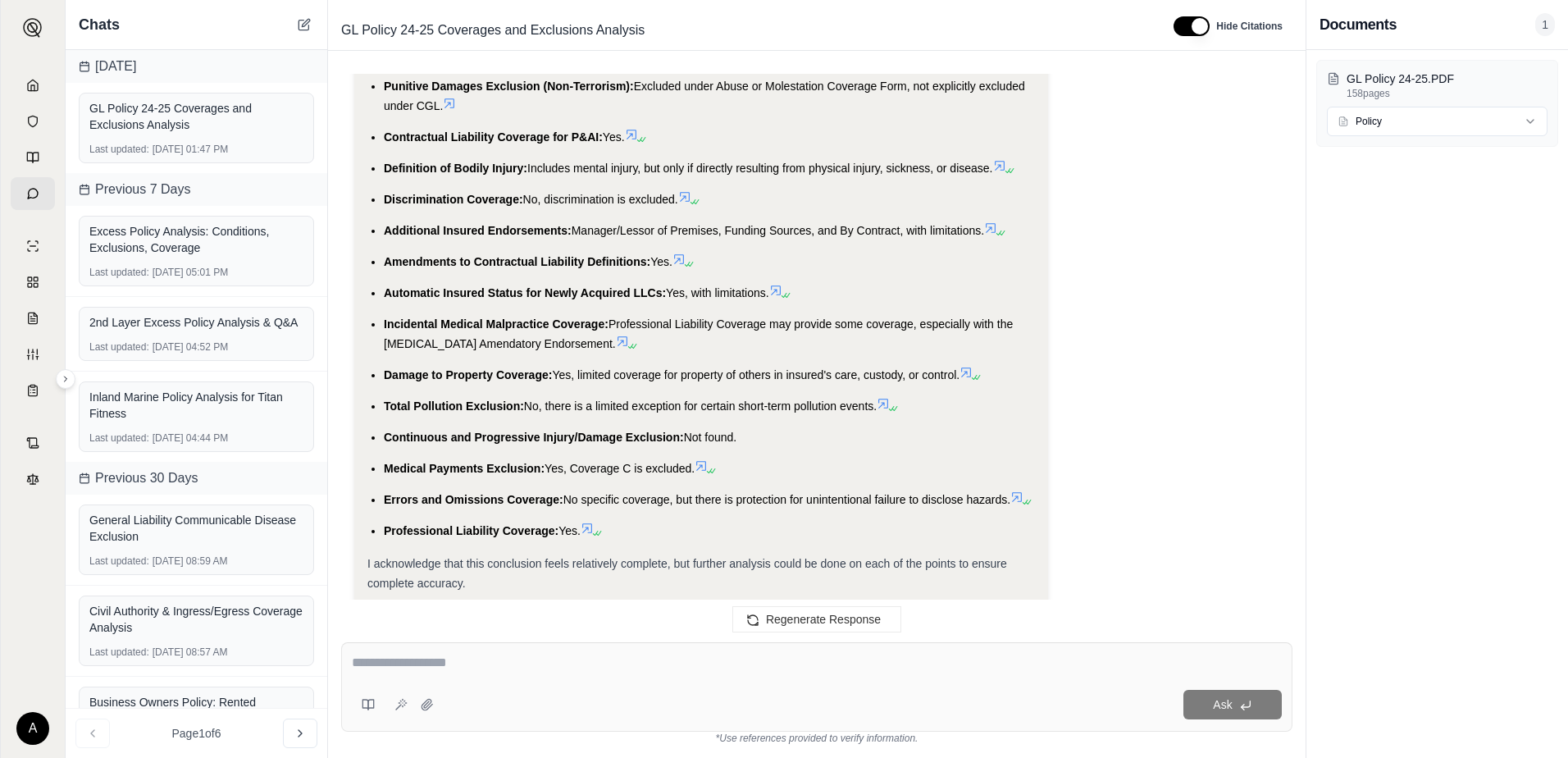
scroll to position [6187, 0]
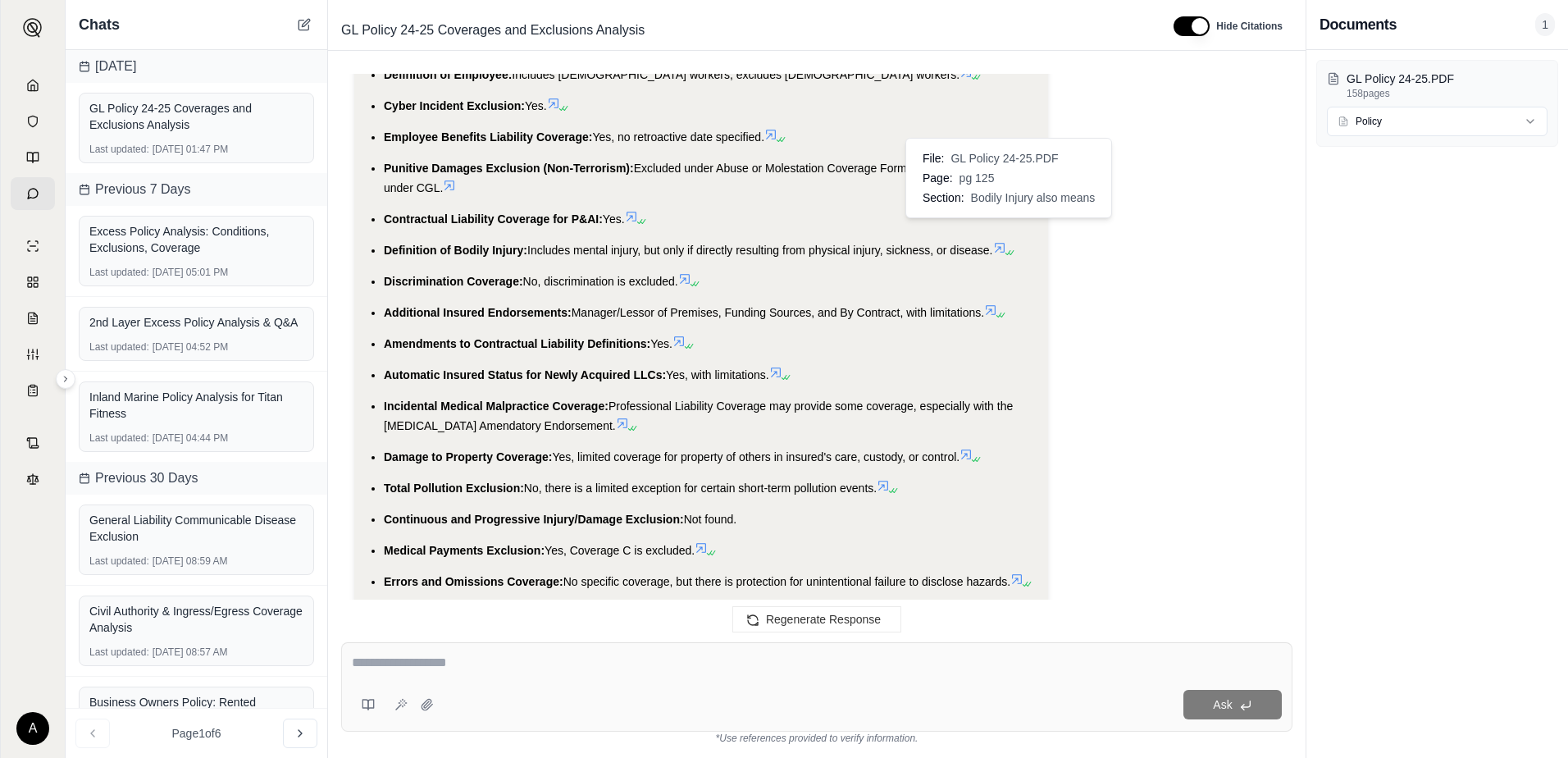
click at [1006, 242] on icon at bounding box center [999, 248] width 13 height 13
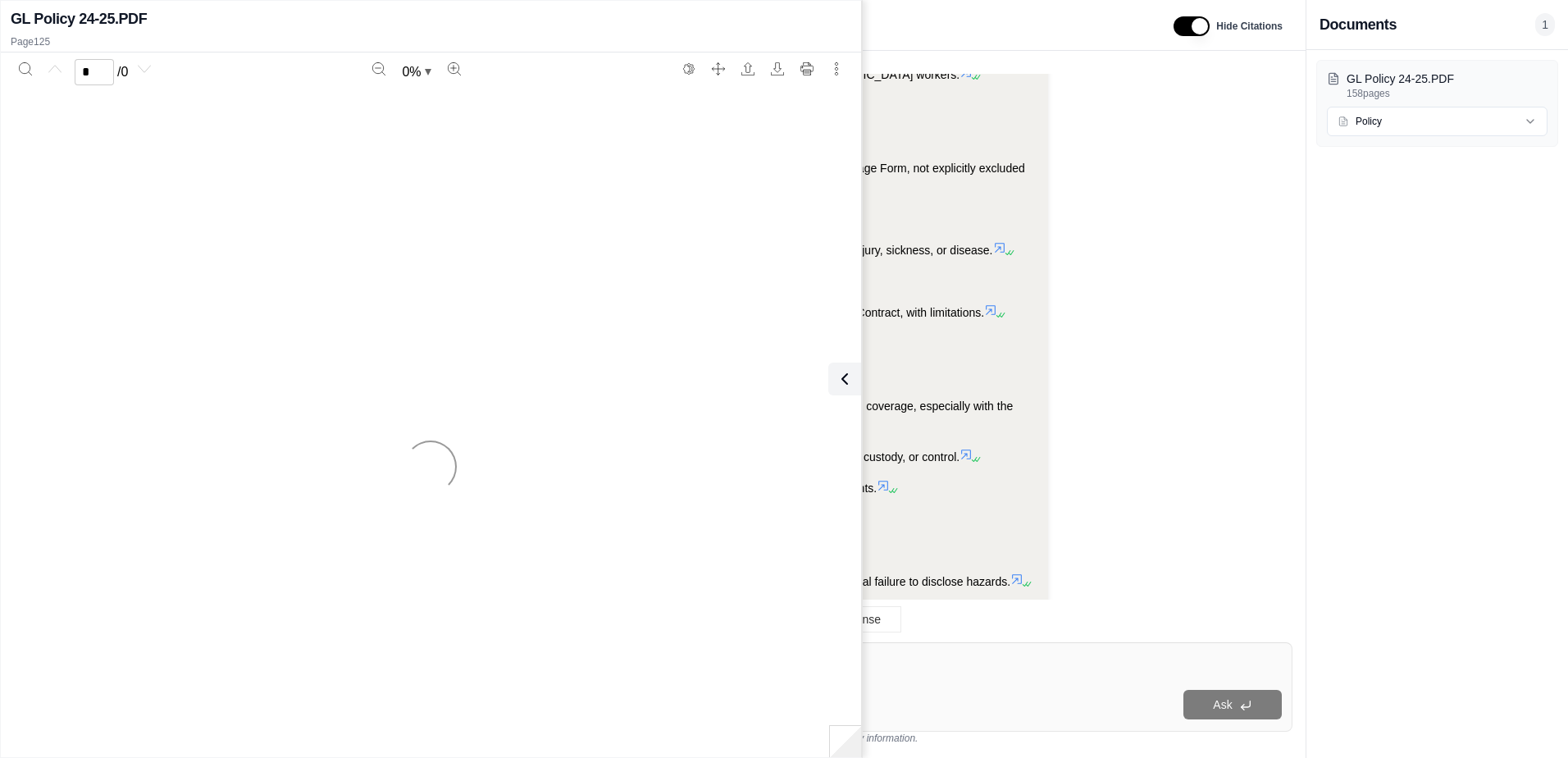
scroll to position [7089, 0]
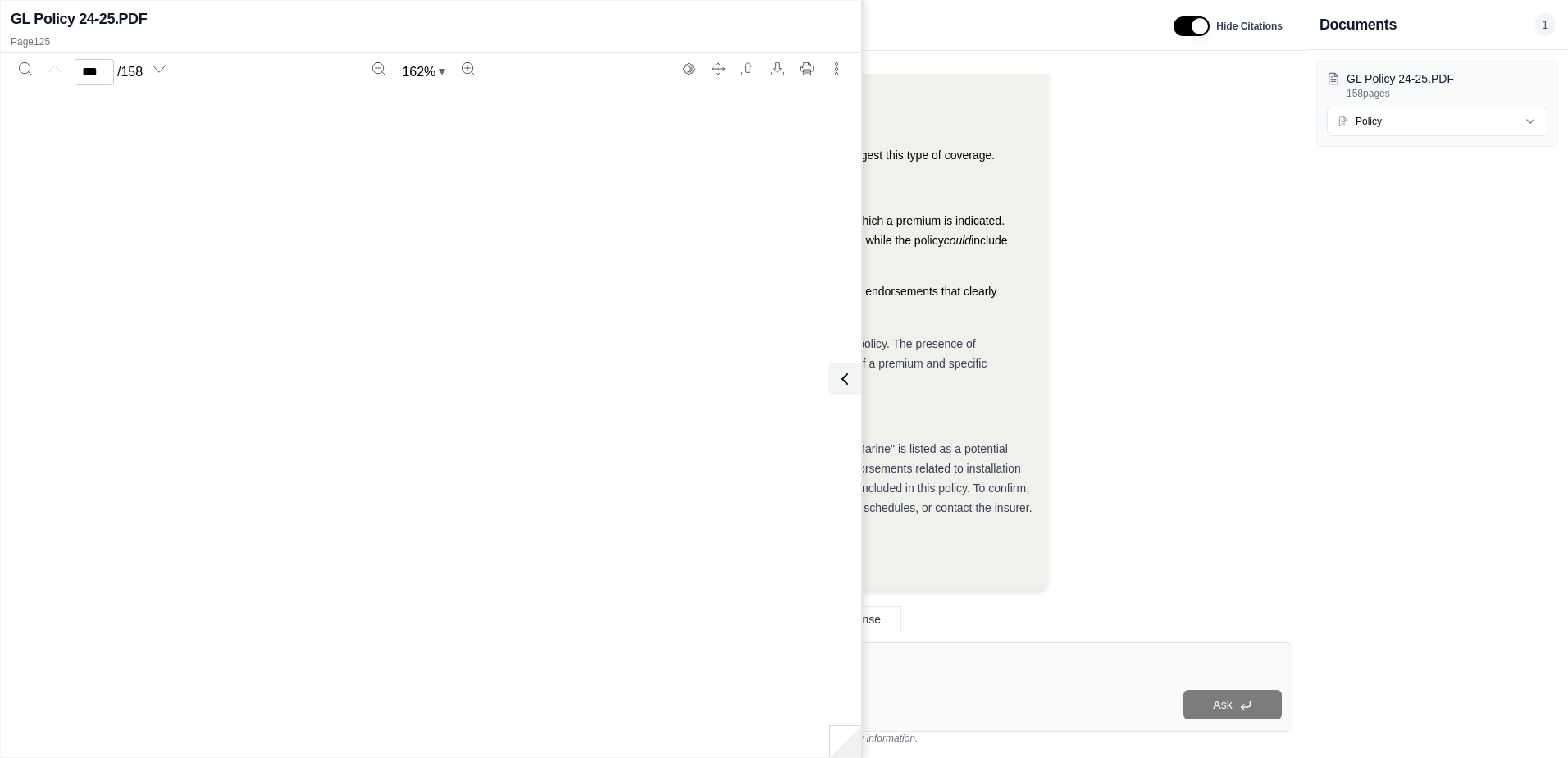
type input "***"
click at [844, 378] on icon at bounding box center [841, 379] width 19 height 19
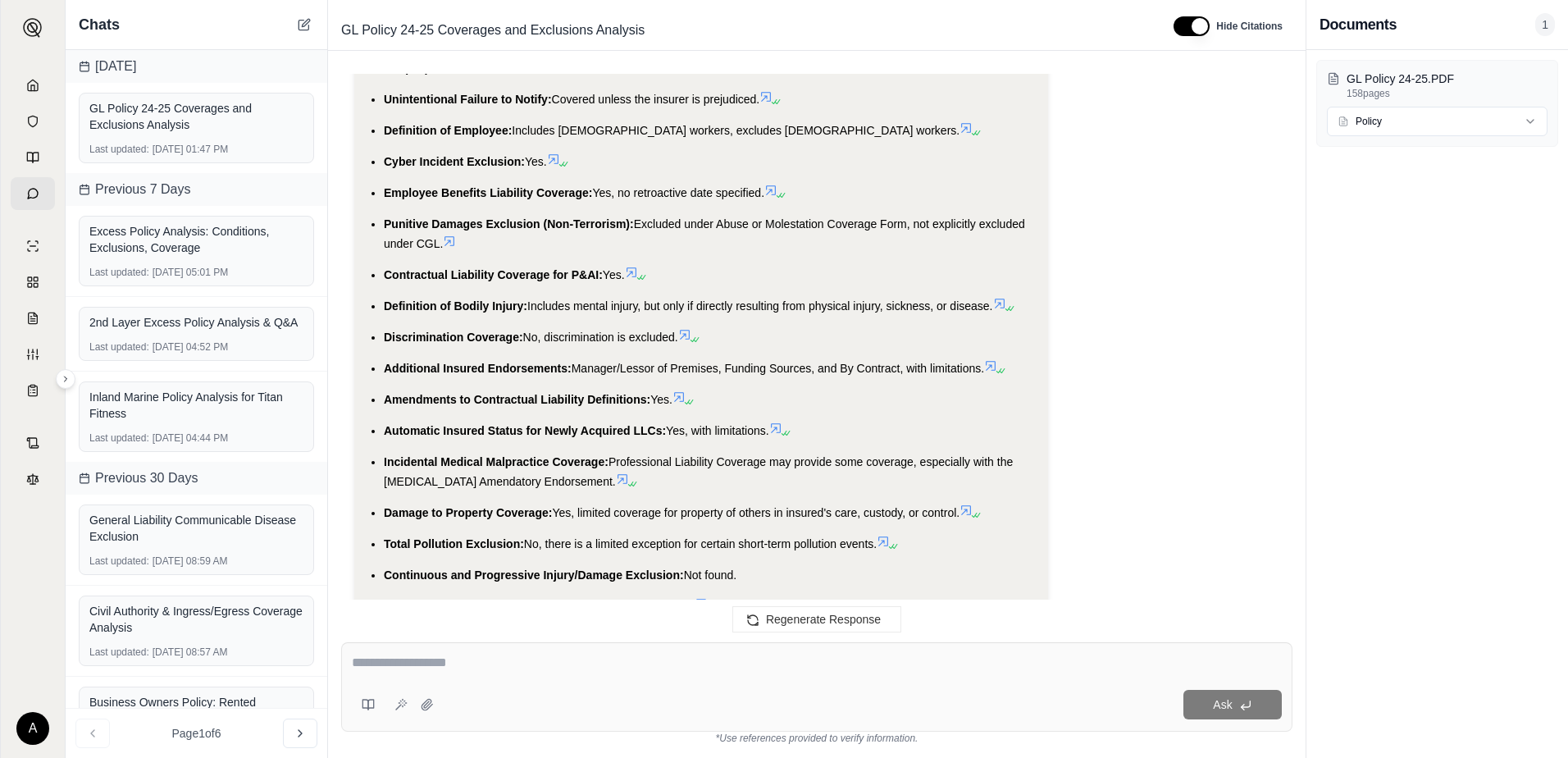
scroll to position [6127, 0]
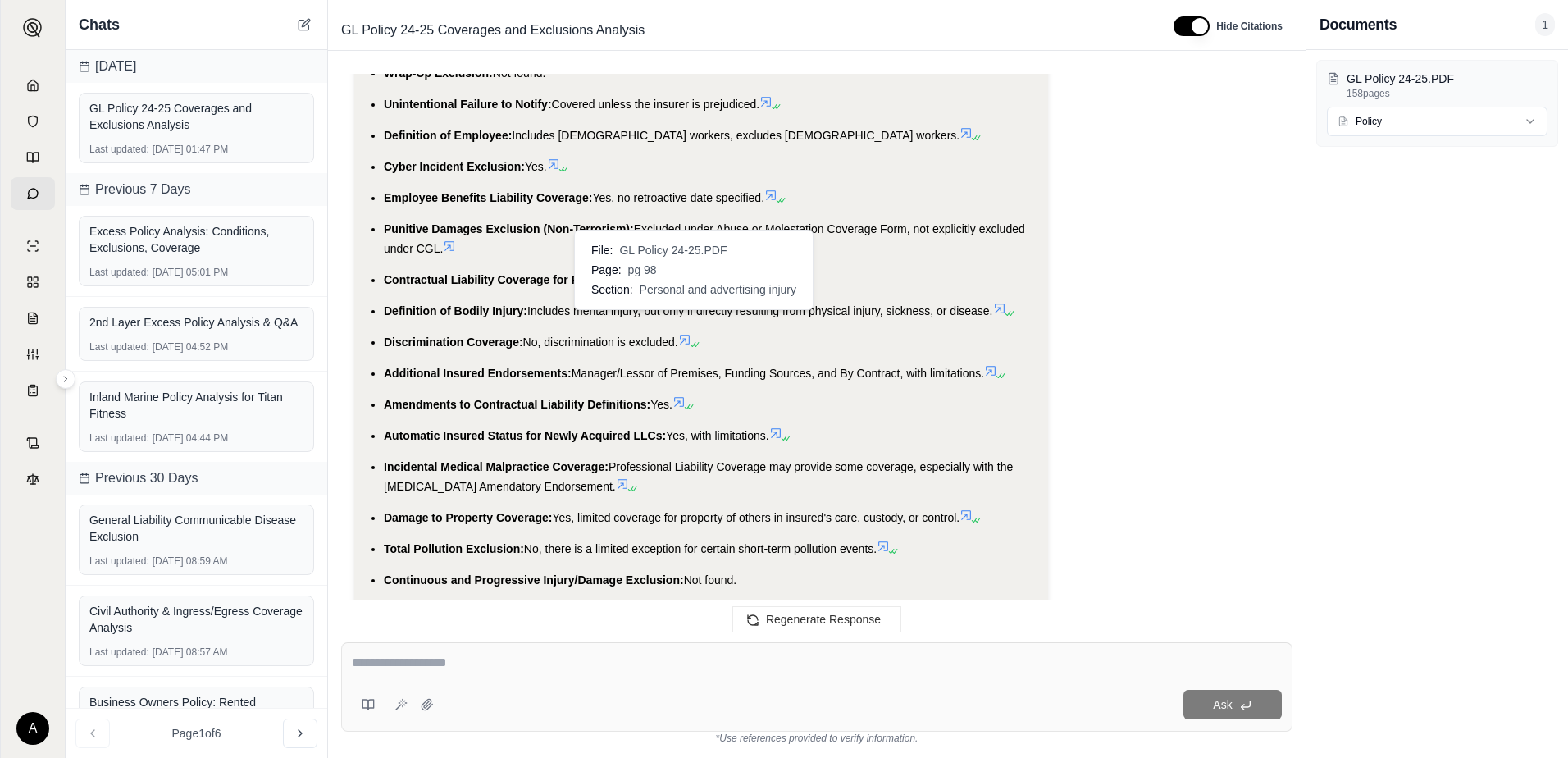
click at [685, 333] on icon at bounding box center [685, 340] width 13 height 13
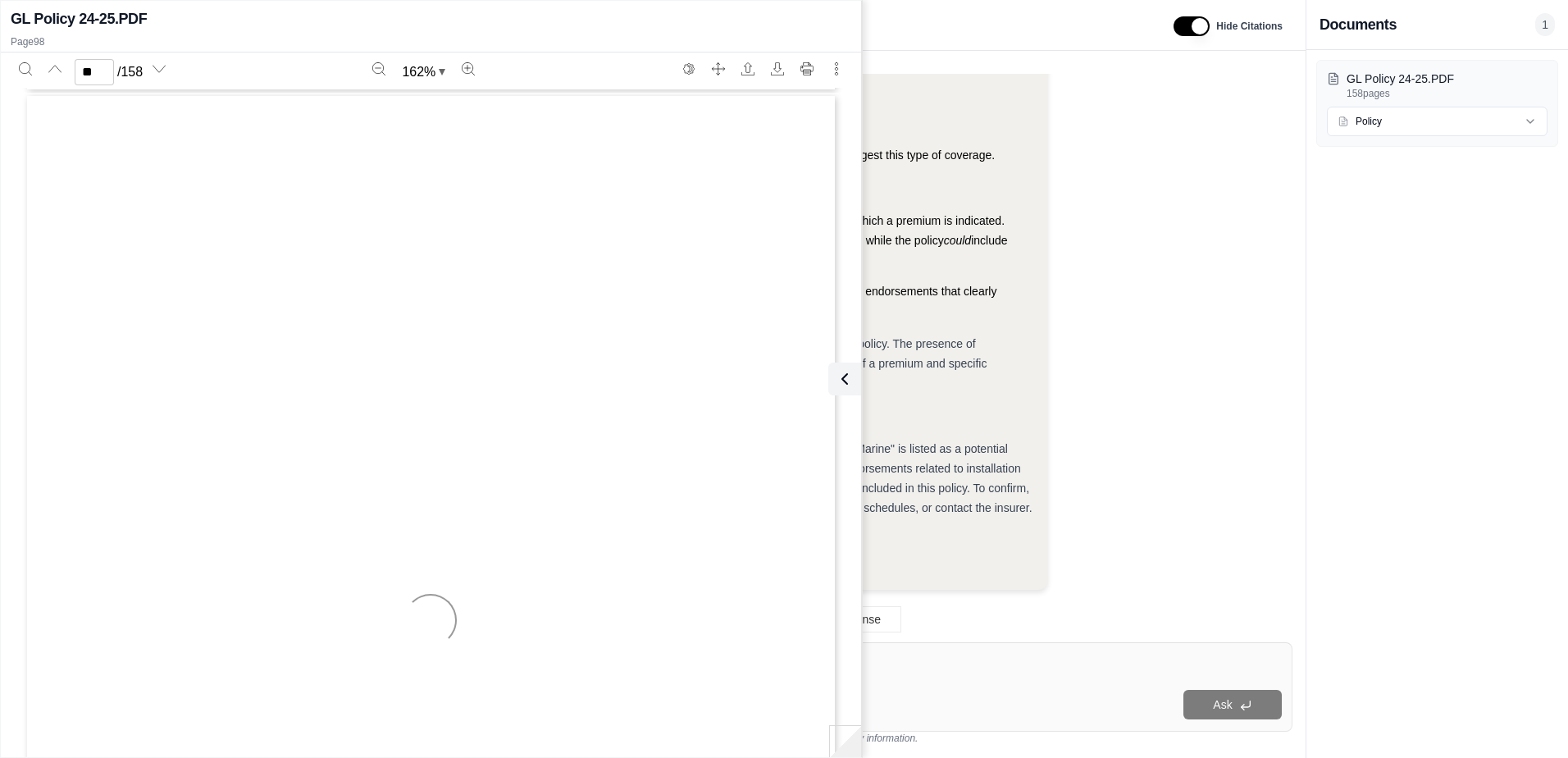
scroll to position [102249, 0]
type input "**"
click at [840, 371] on icon at bounding box center [844, 379] width 19 height 19
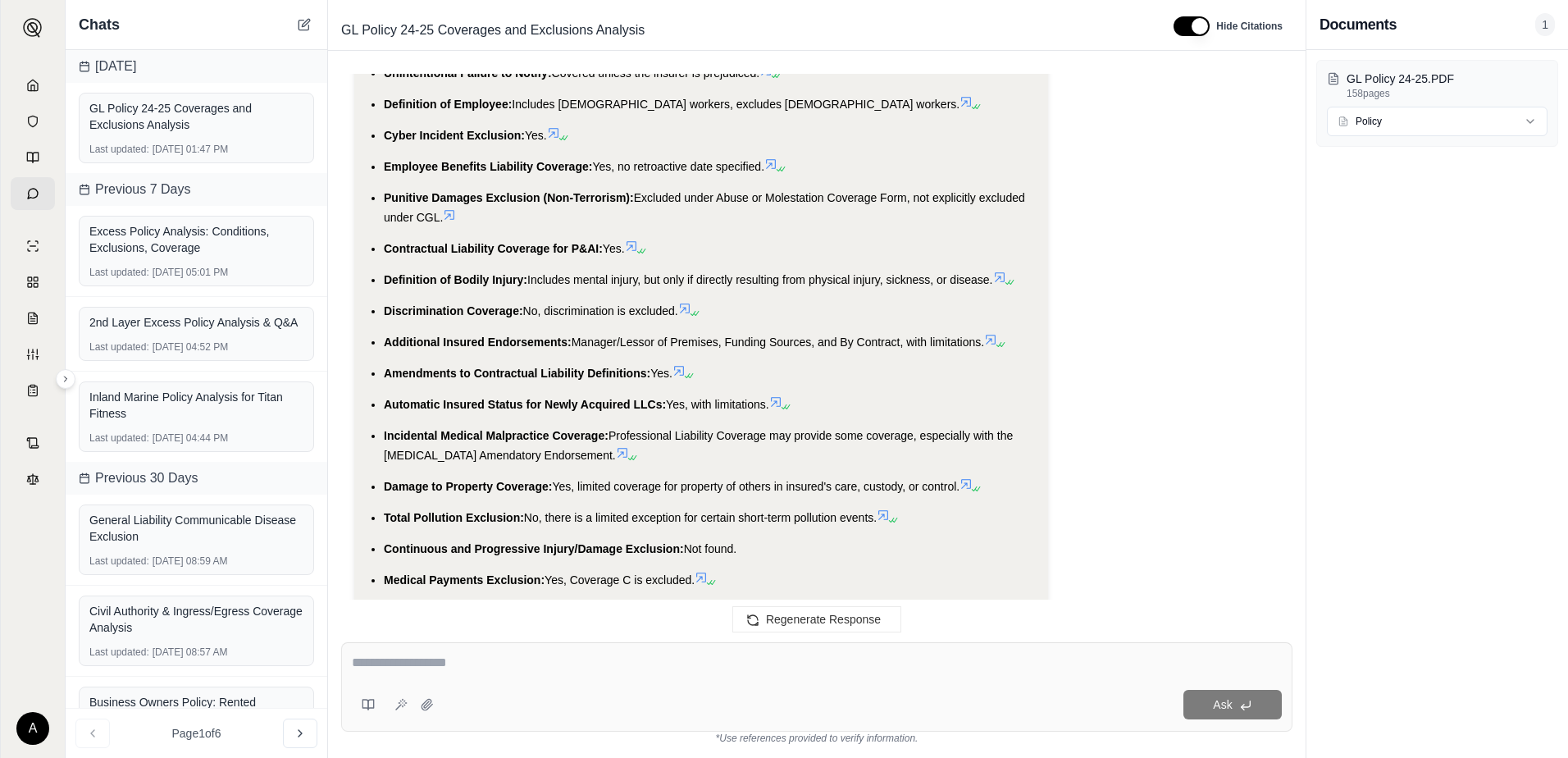
scroll to position [6106, 0]
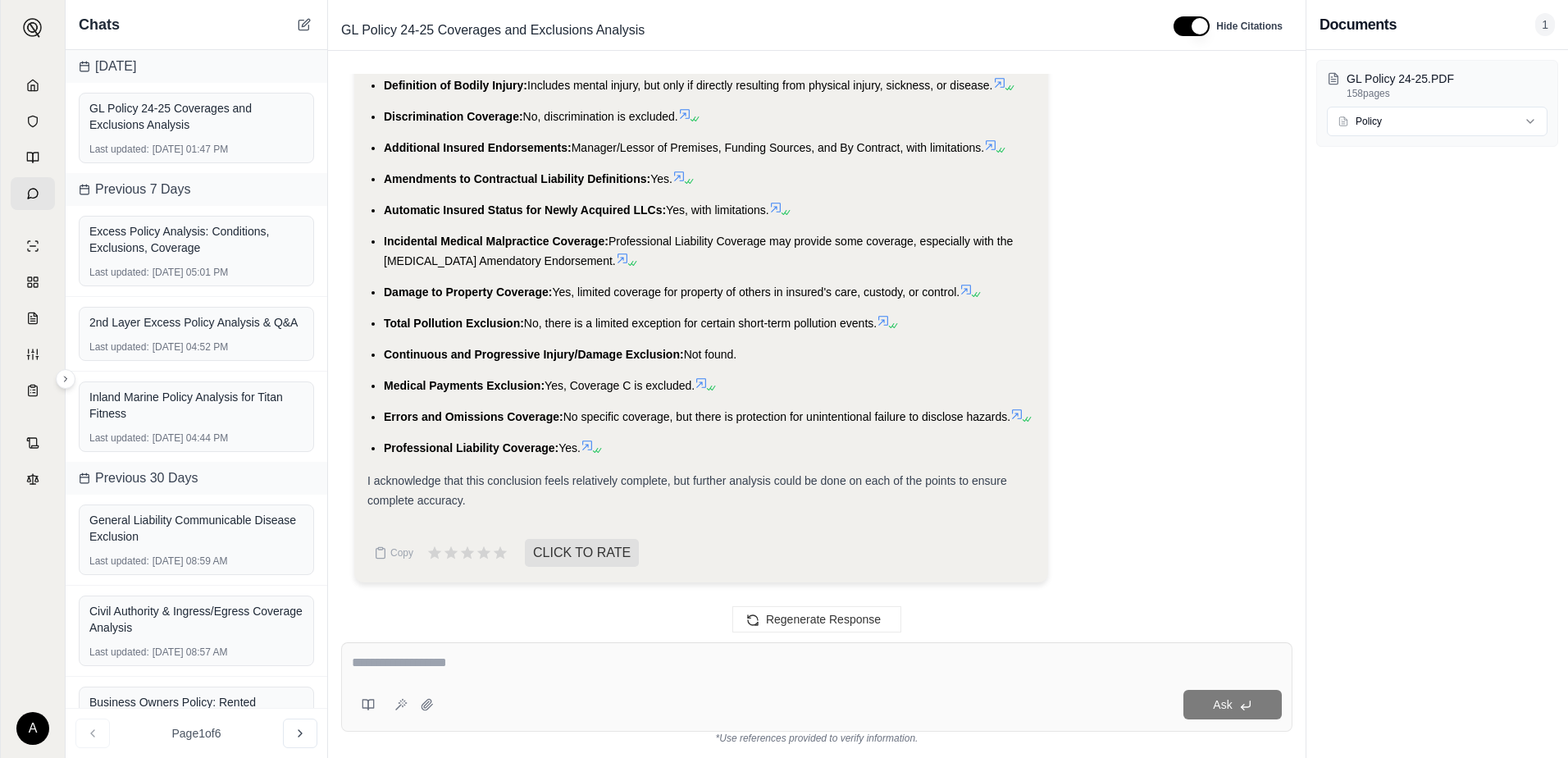
scroll to position [6284, 0]
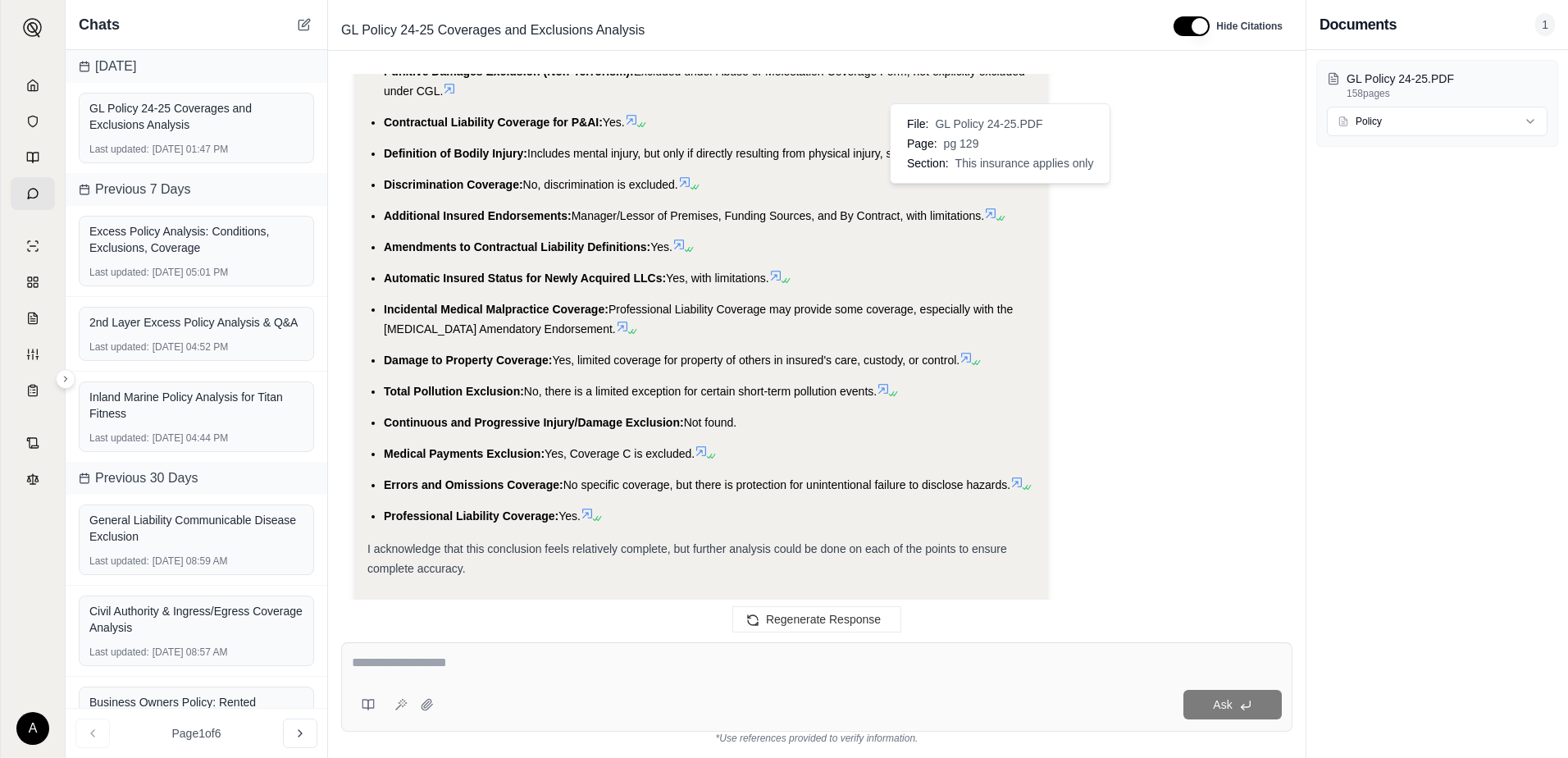
click at [991, 206] on icon at bounding box center [991, 213] width 13 height 13
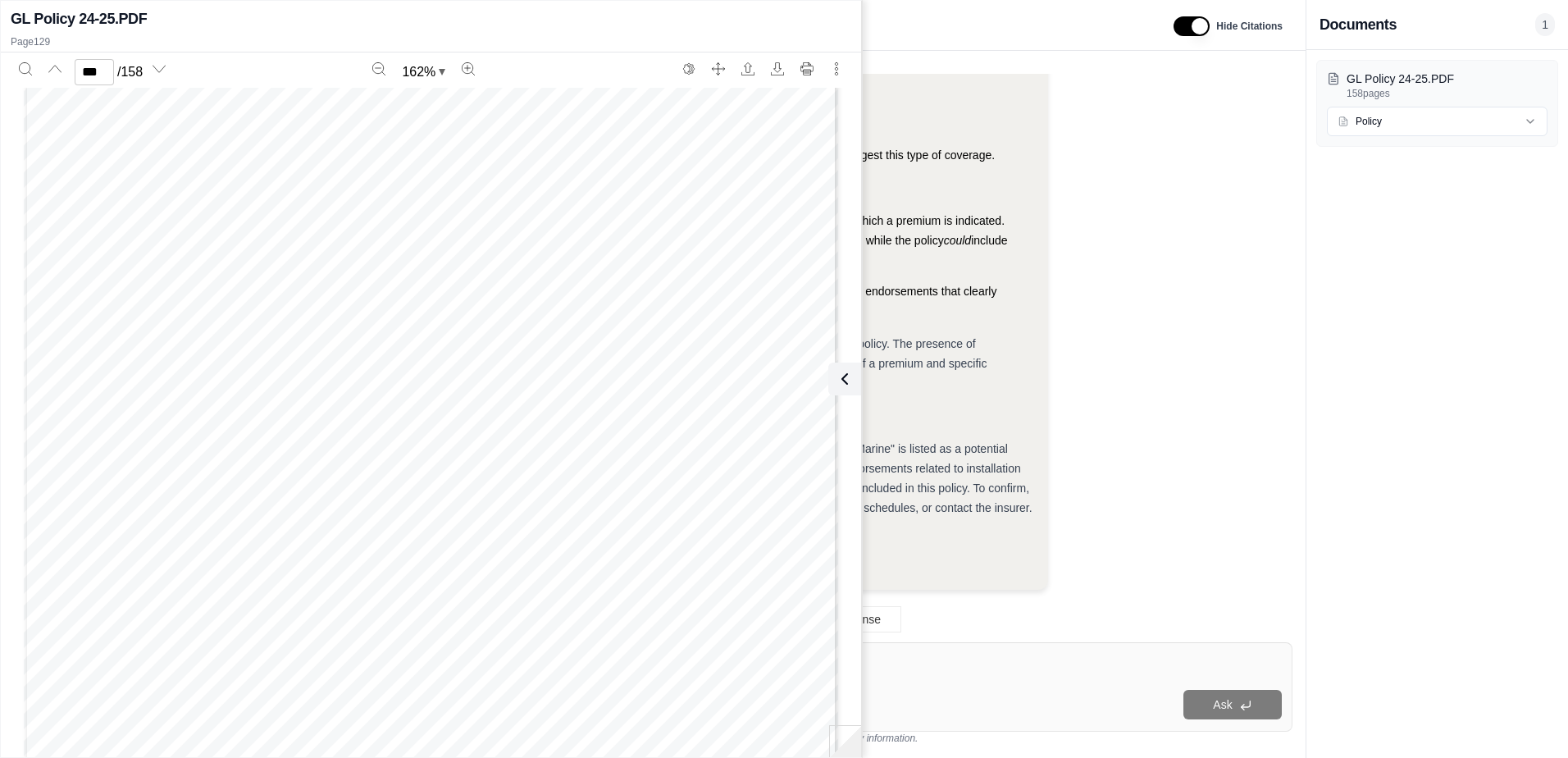
scroll to position [135173, 0]
click at [383, 68] on icon "Zoom out" at bounding box center [378, 68] width 12 height 12
click at [383, 68] on icon "Zoom out" at bounding box center [378, 68] width 13 height 13
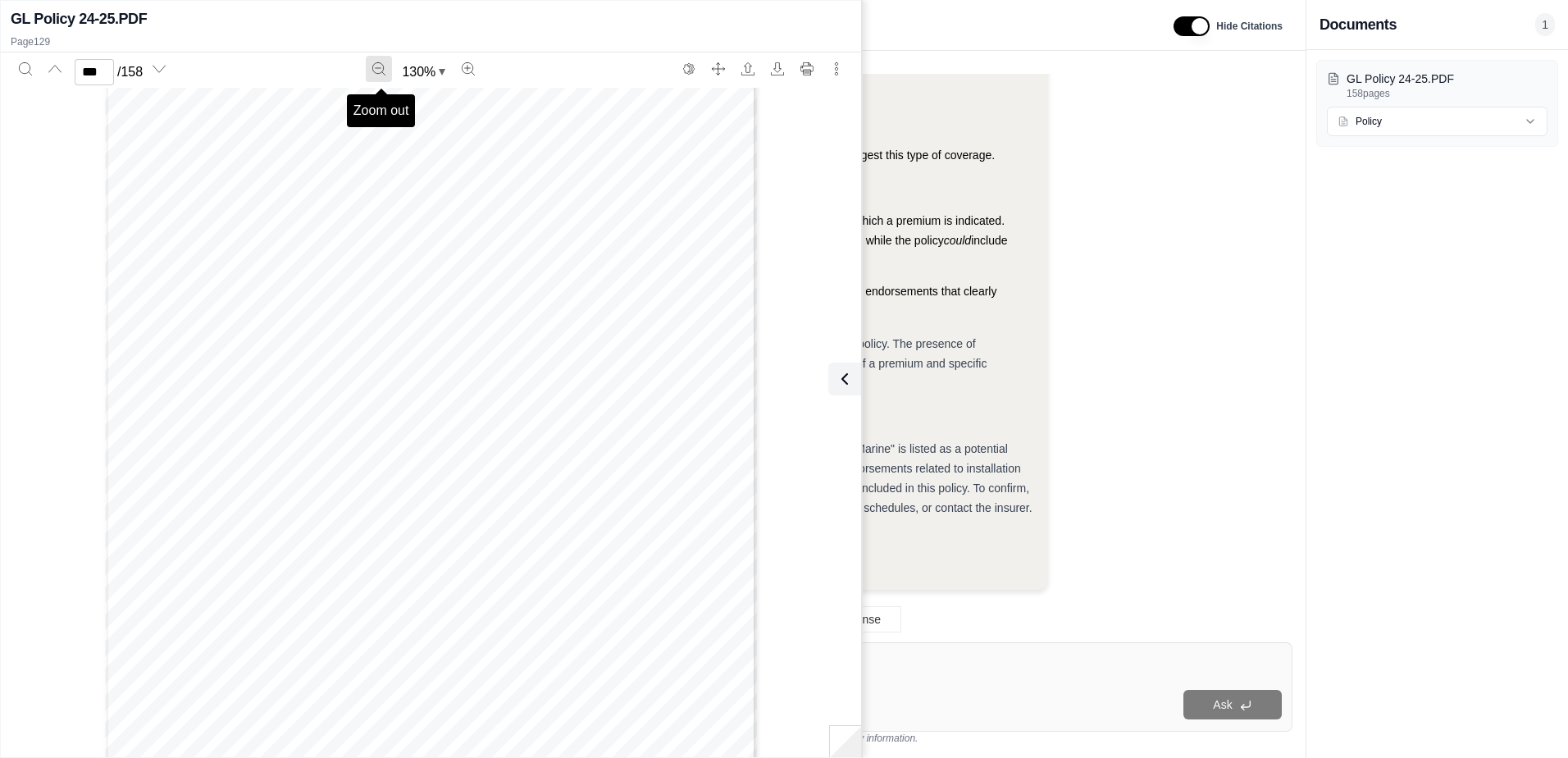
click at [373, 77] on button "Zoom out" at bounding box center [378, 68] width 26 height 26
type input "***"
click at [988, 696] on div "Ask" at bounding box center [860, 704] width 841 height 30
click at [852, 380] on button at bounding box center [841, 379] width 32 height 32
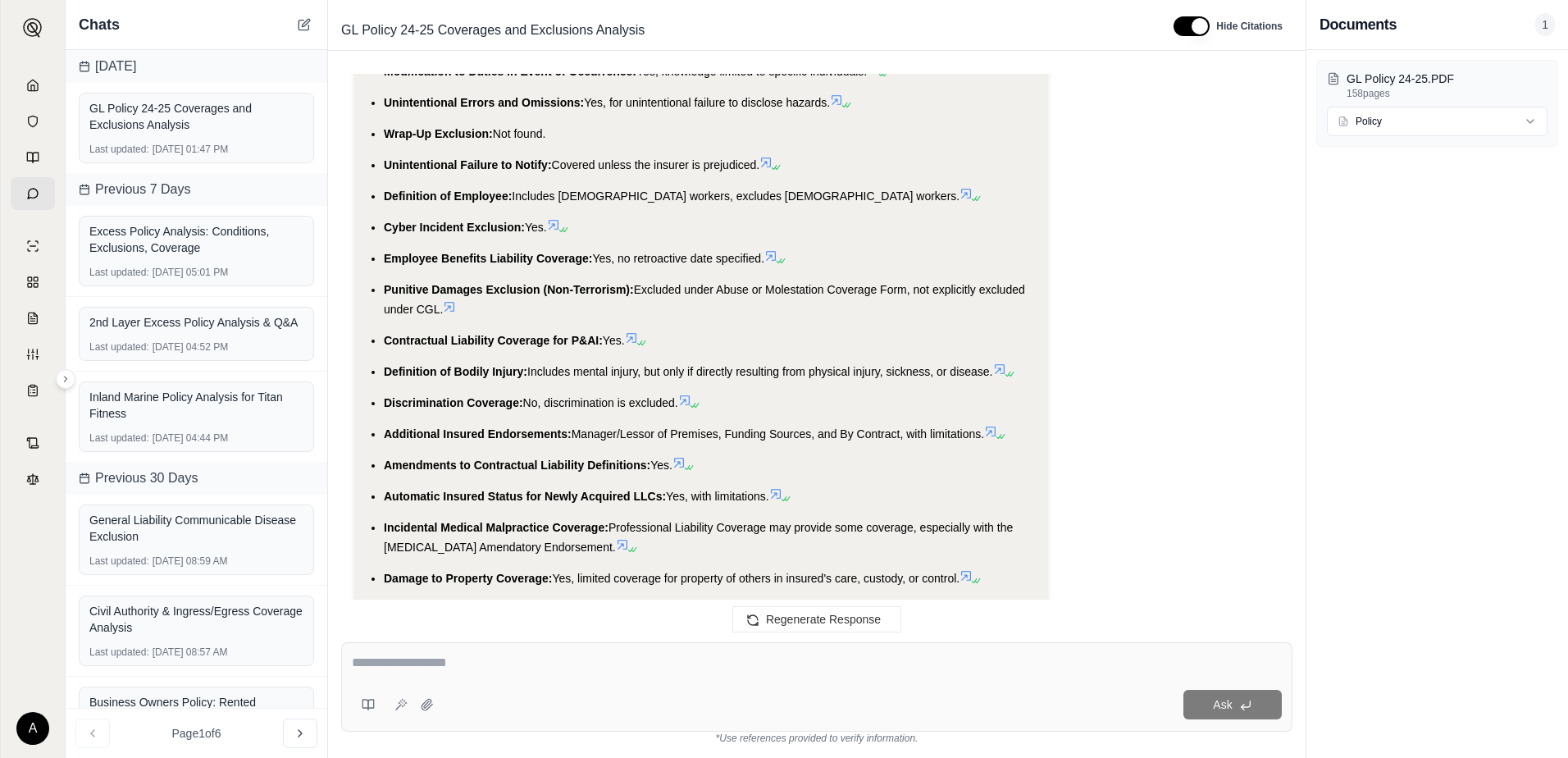
scroll to position [6107, 0]
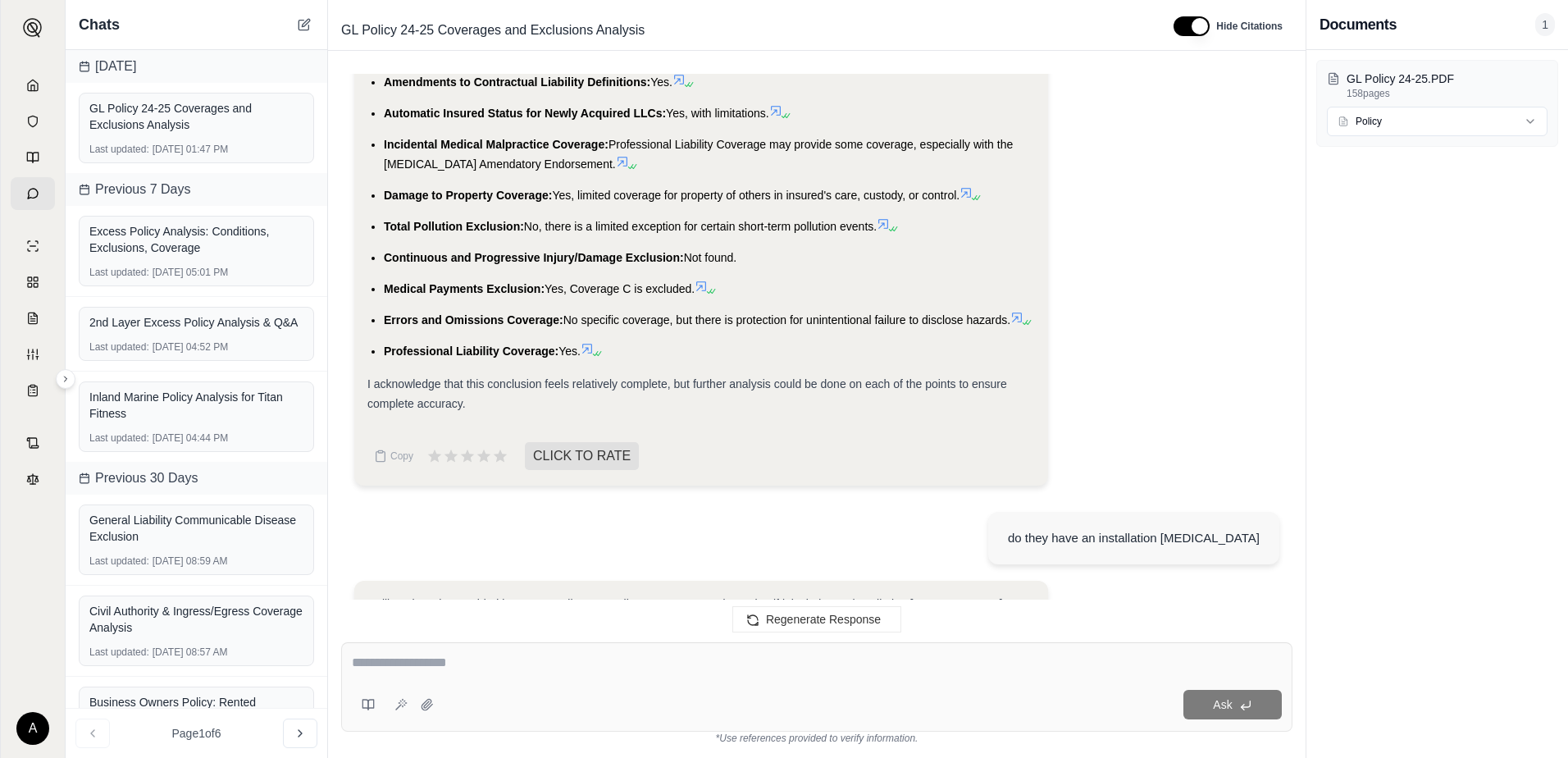
scroll to position [6285, 0]
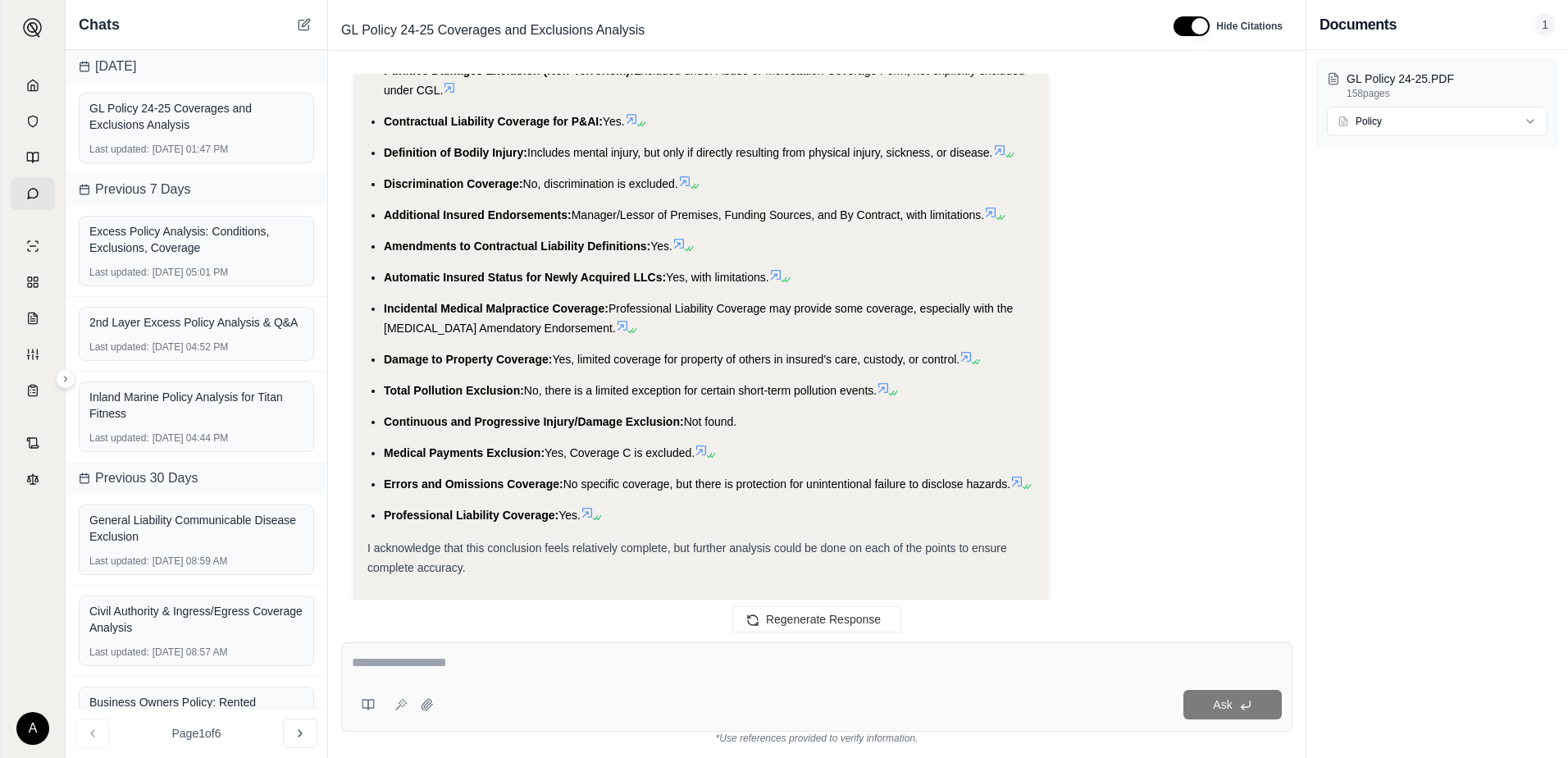
click at [778, 268] on icon at bounding box center [775, 275] width 13 height 13
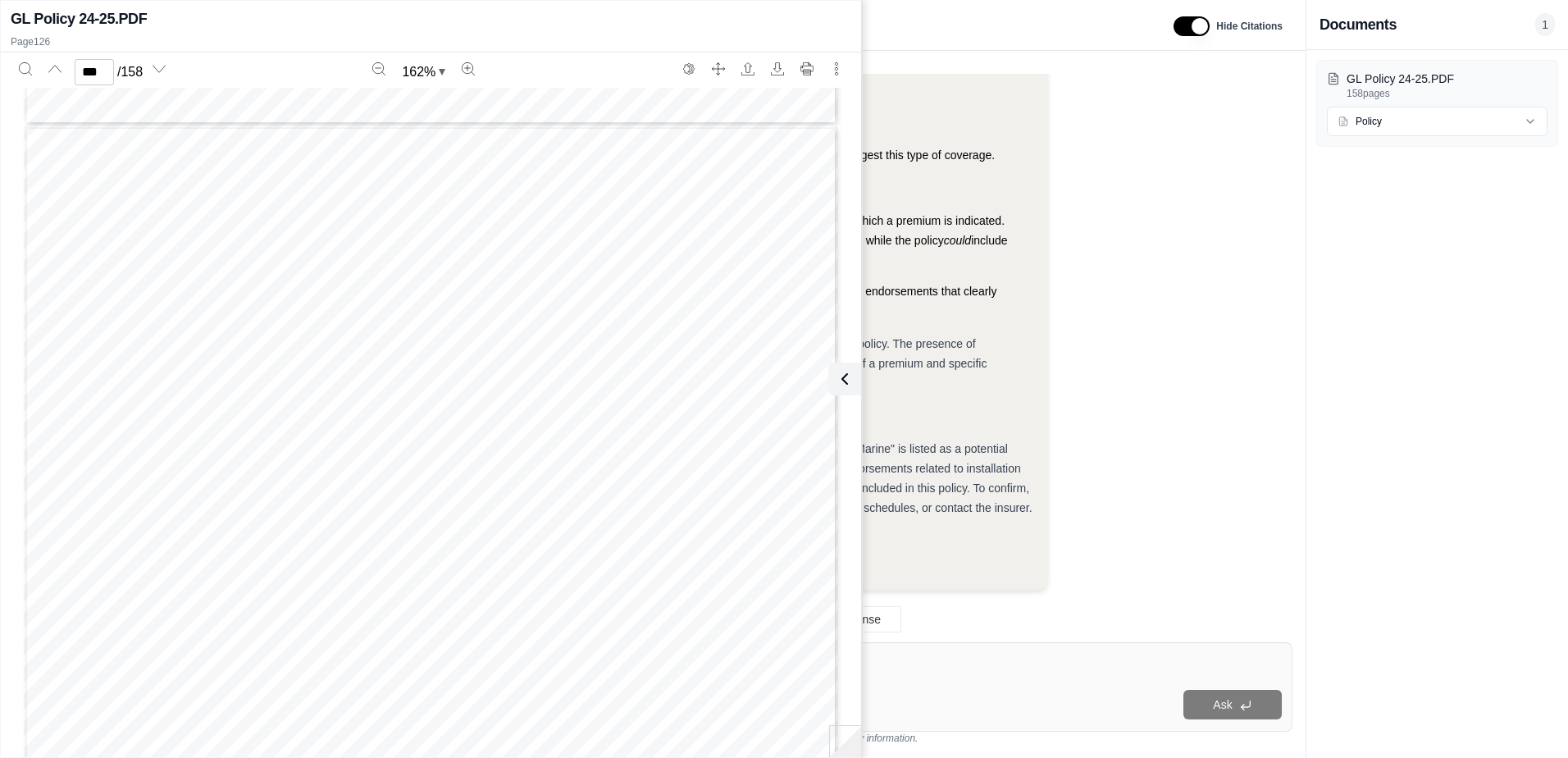
scroll to position [131763, 0]
type input "***"
click at [968, 660] on textarea at bounding box center [816, 662] width 930 height 19
click at [846, 373] on icon at bounding box center [841, 379] width 19 height 19
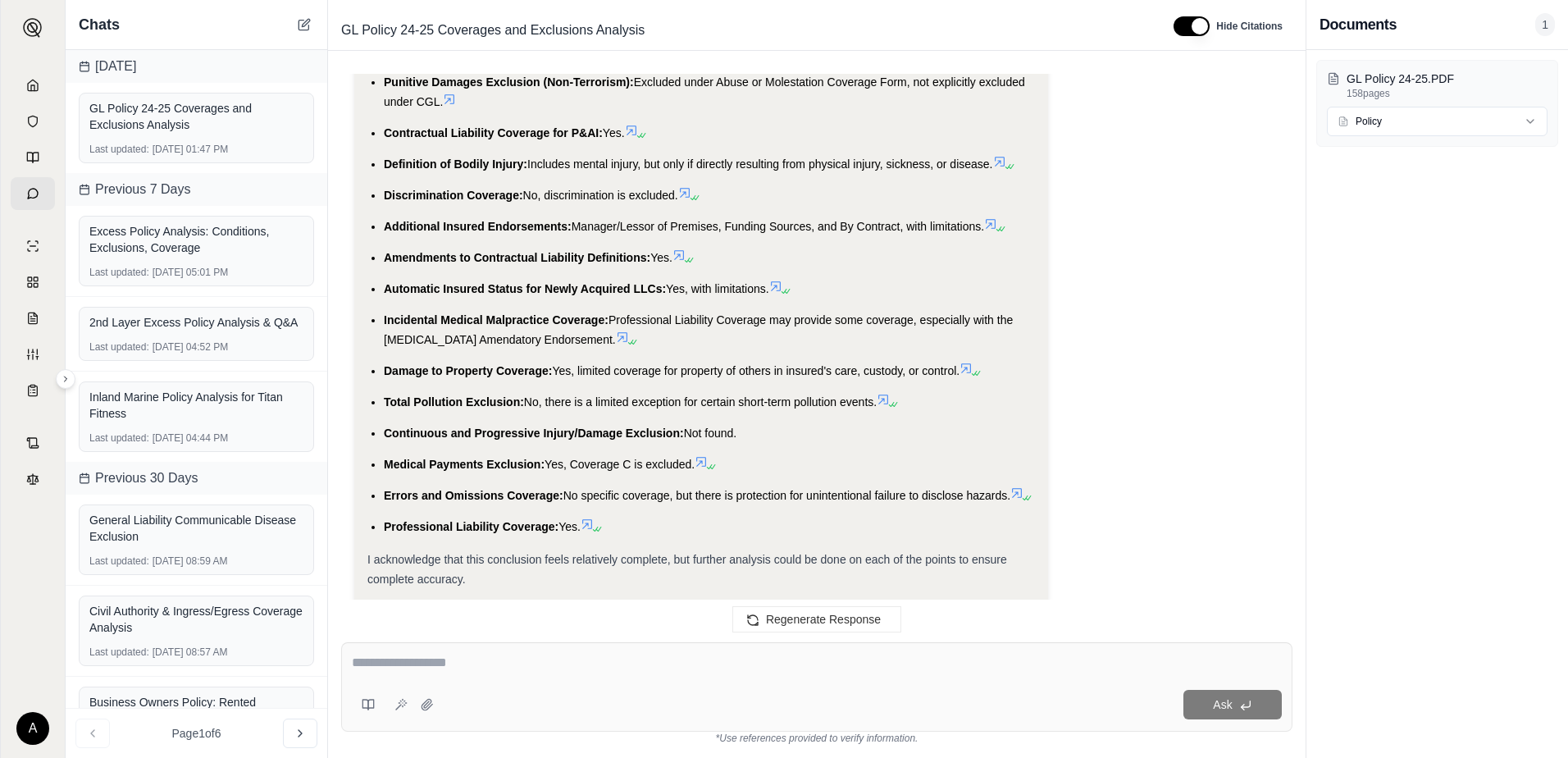
scroll to position [6269, 0]
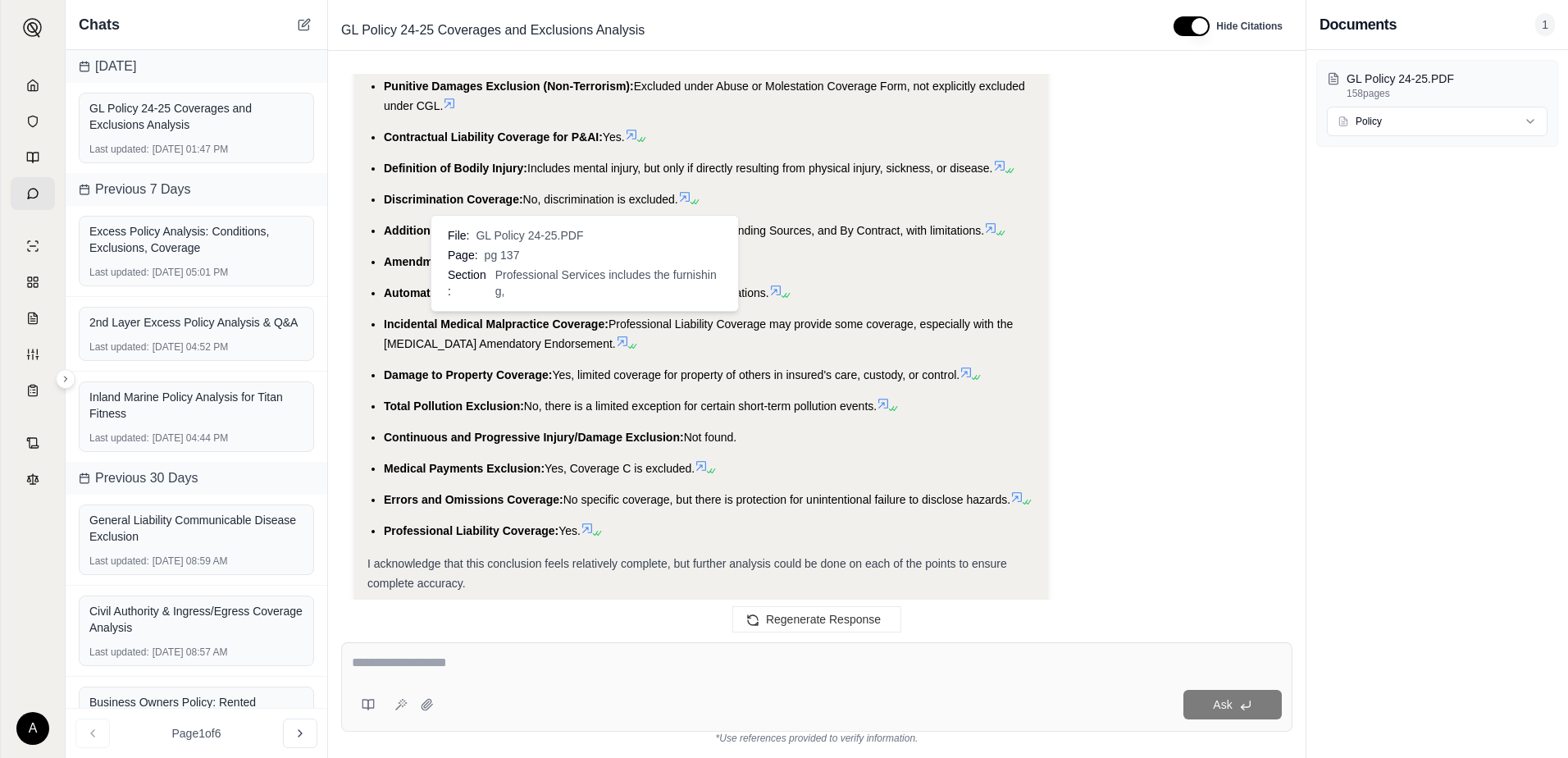
click at [616, 335] on icon at bounding box center [623, 342] width 13 height 13
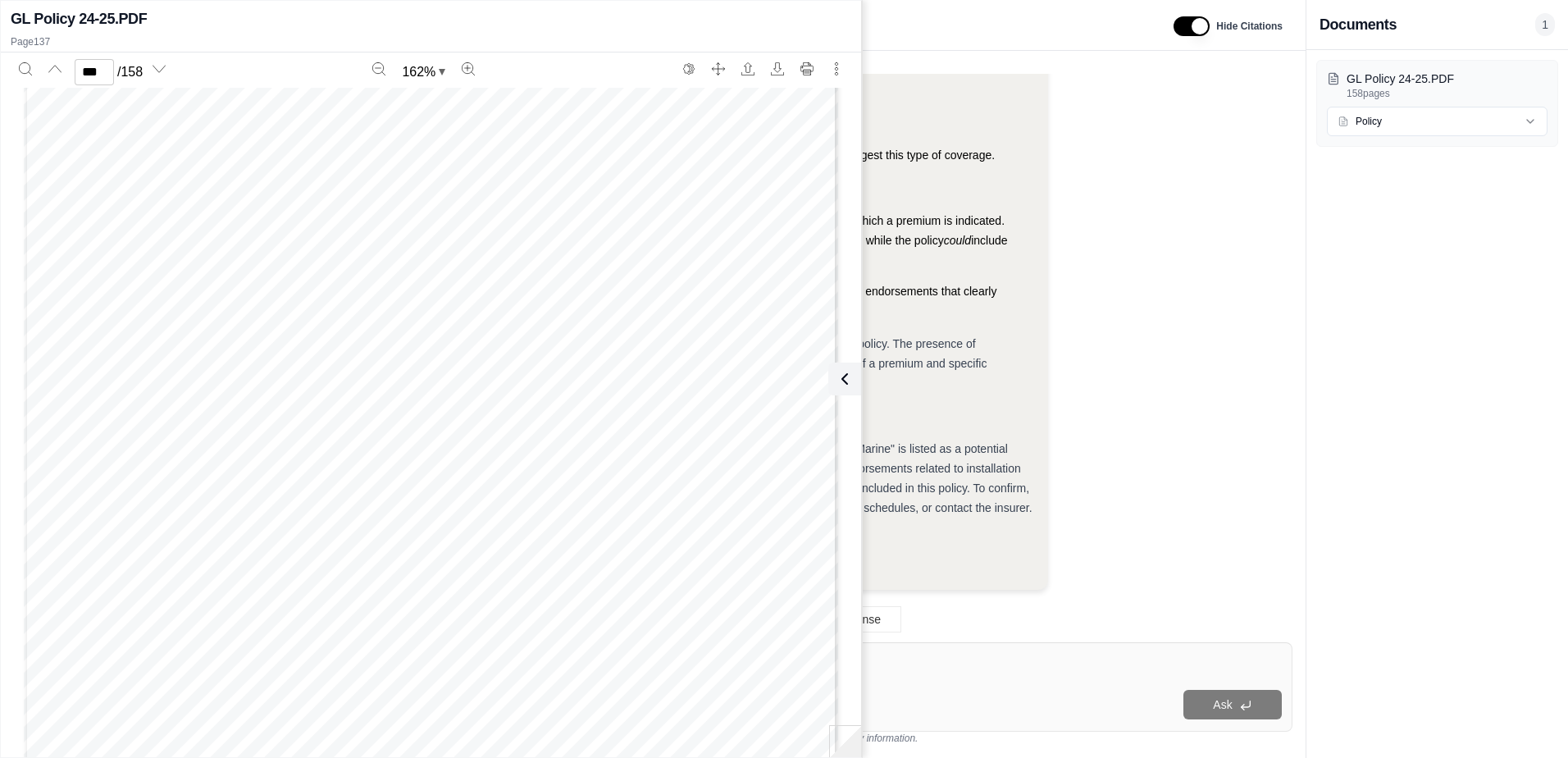
scroll to position [142374, 0]
type input "***"
click at [846, 379] on icon at bounding box center [841, 379] width 19 height 19
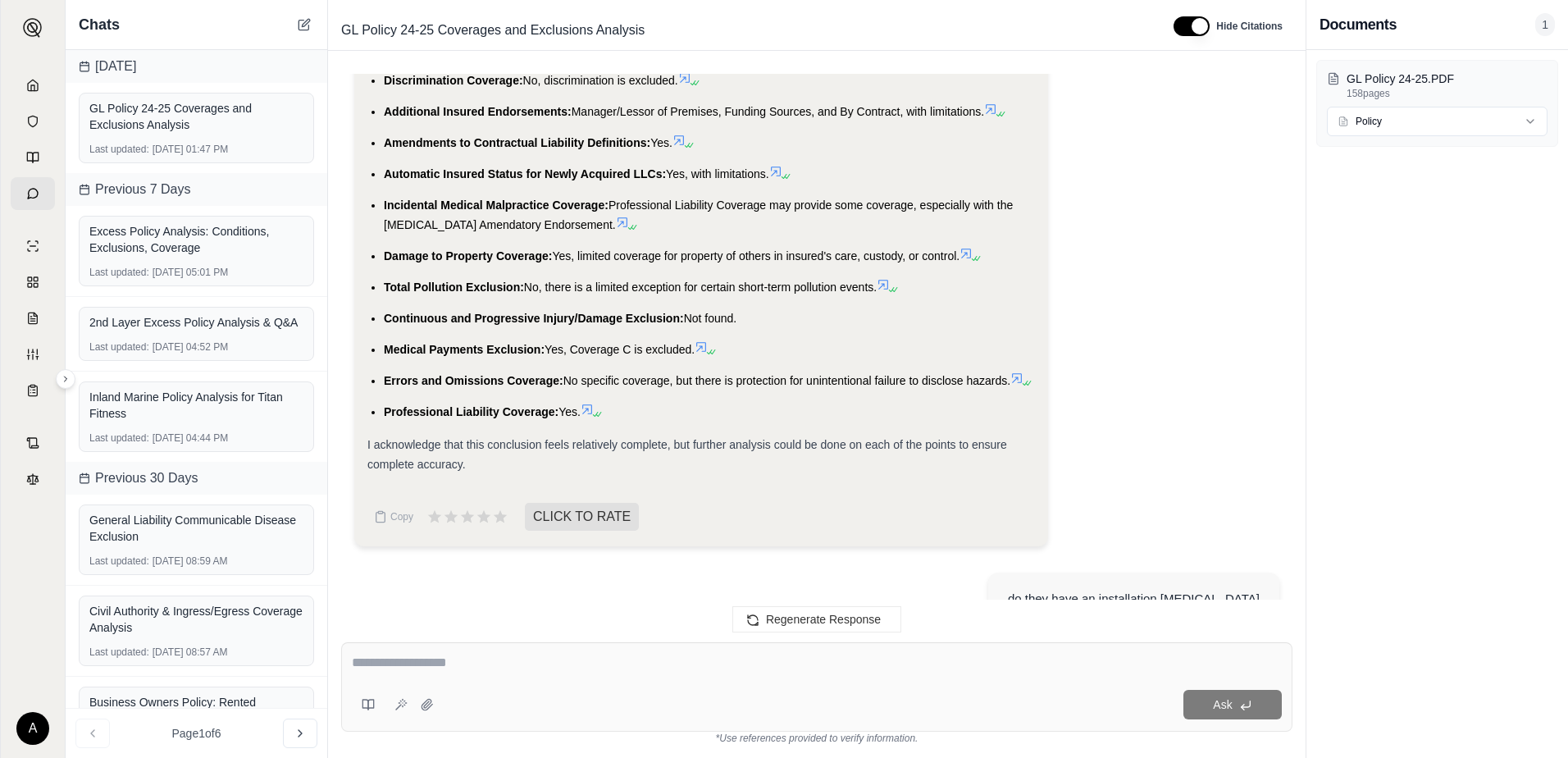
scroll to position [6352, 0]
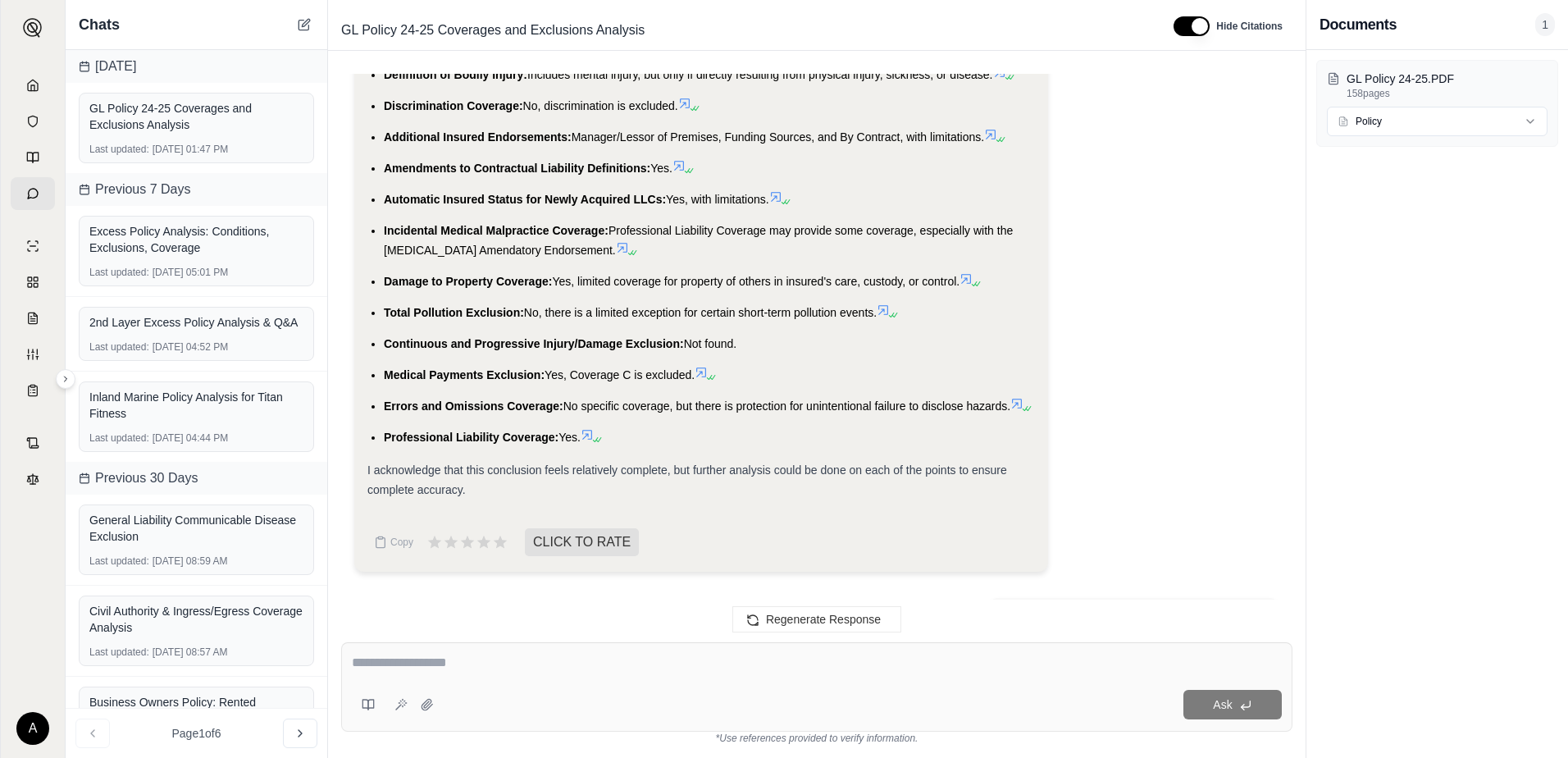
scroll to position [6336, 0]
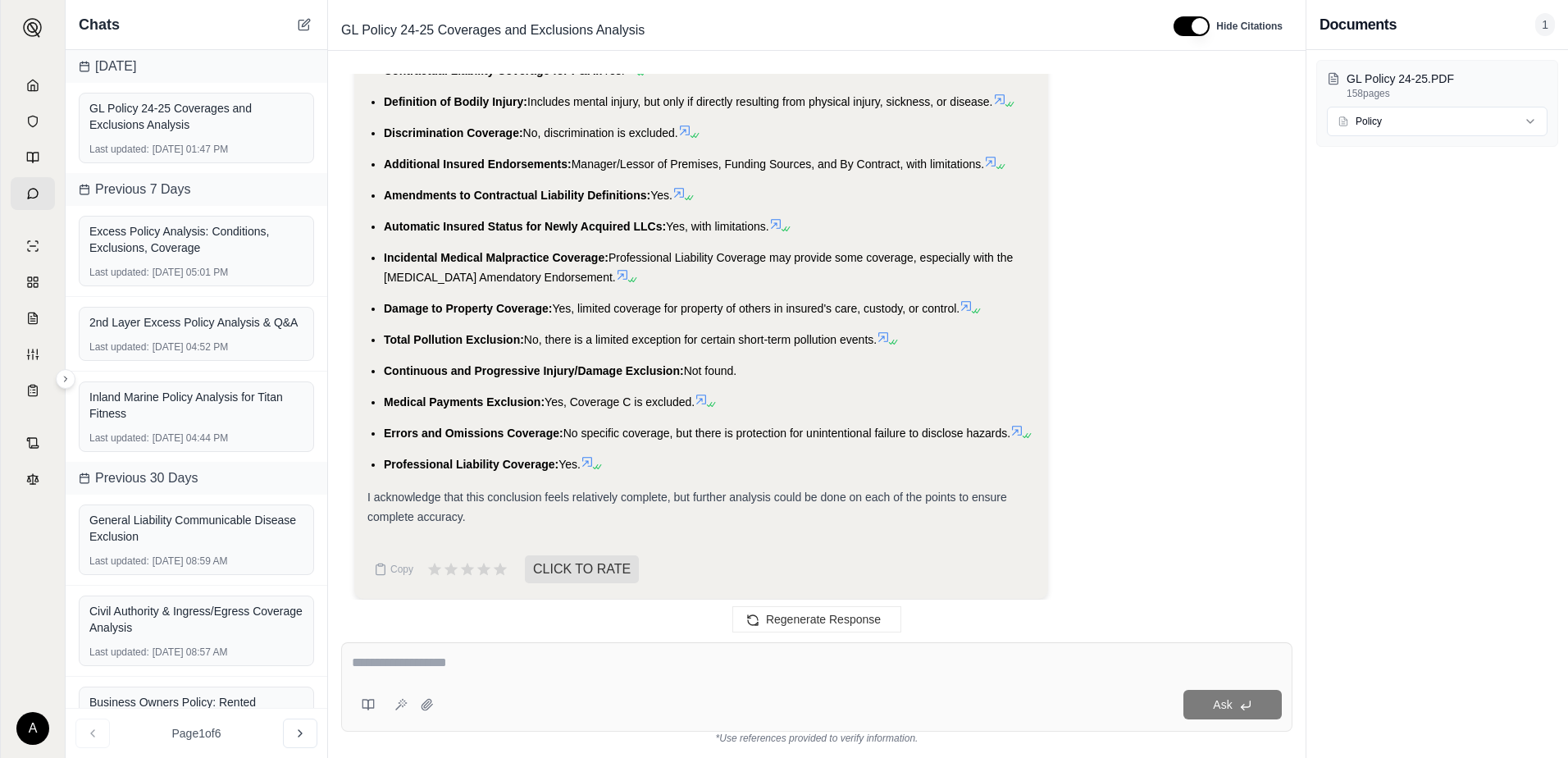
click at [616, 268] on icon at bounding box center [623, 275] width 13 height 13
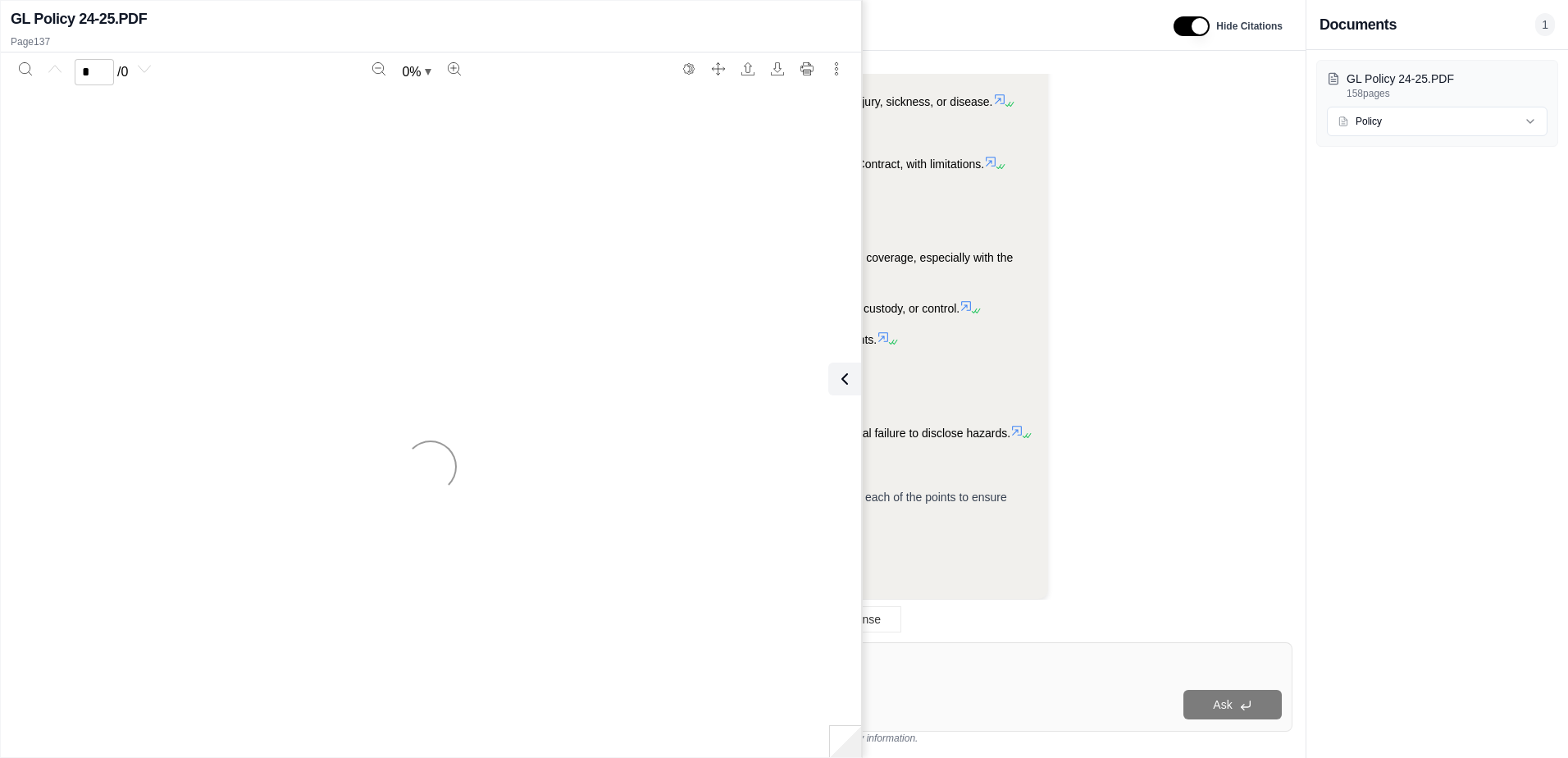
scroll to position [7089, 0]
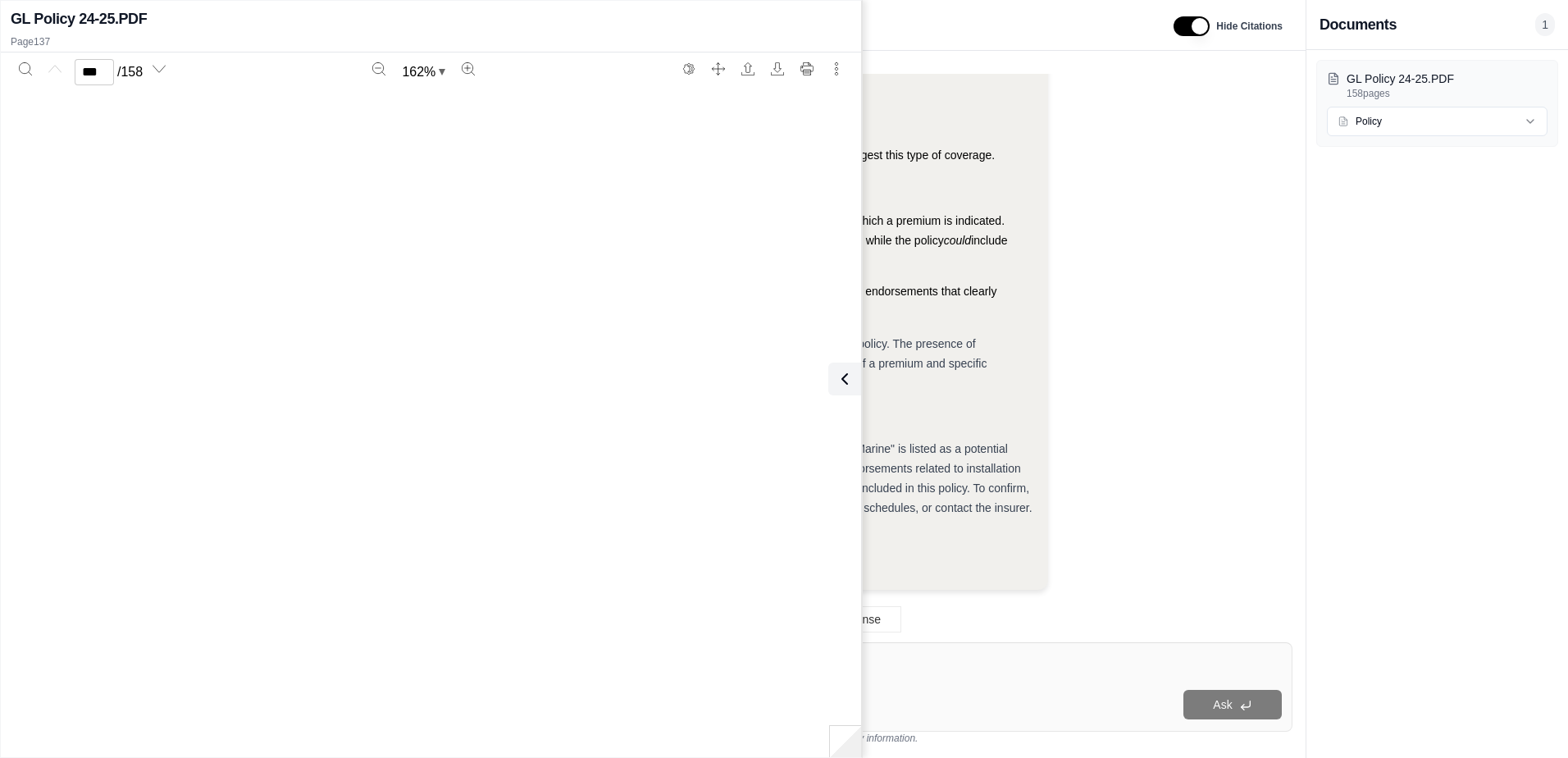
type input "***"
click at [841, 377] on icon at bounding box center [841, 379] width 5 height 10
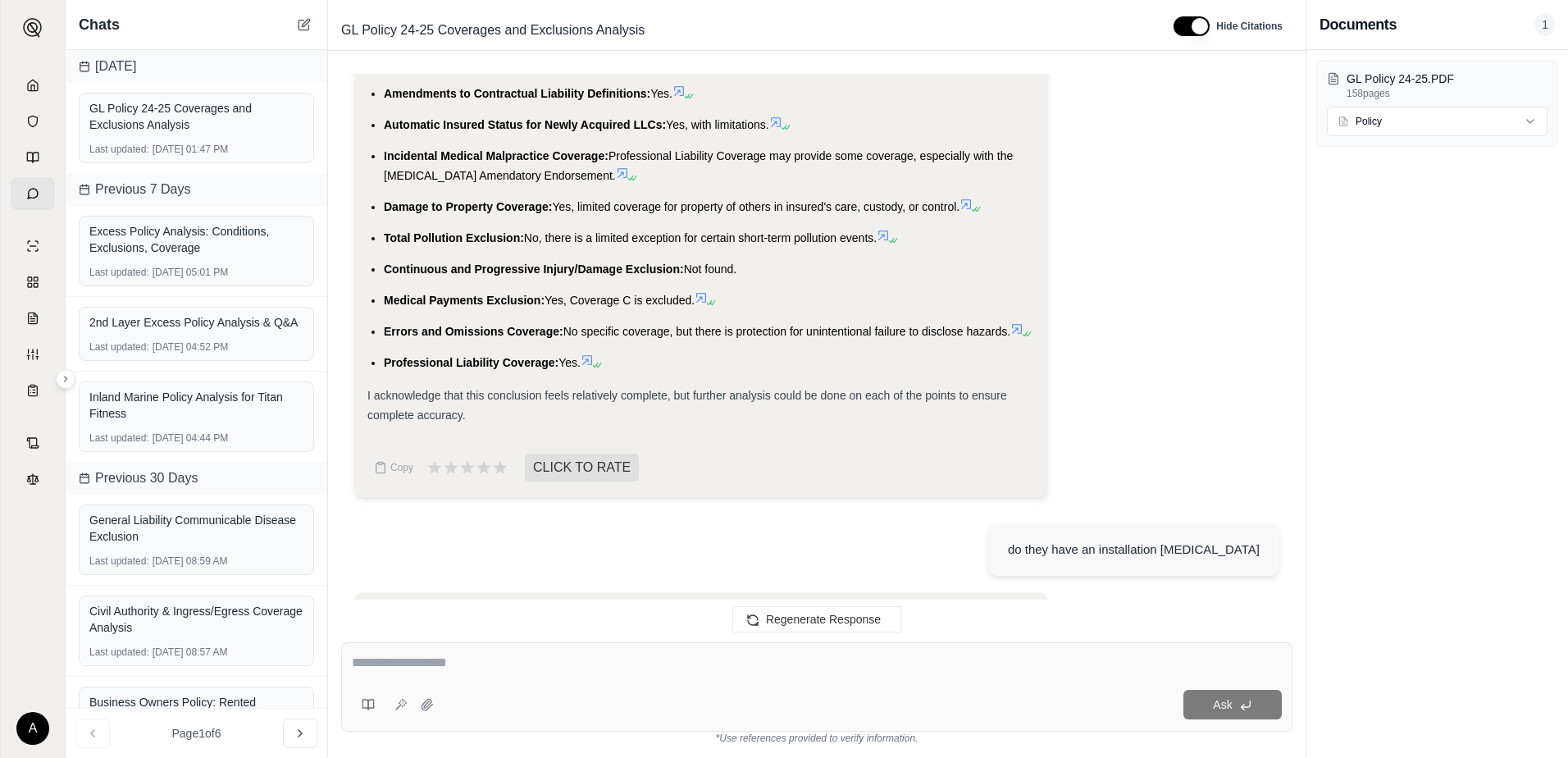
scroll to position [6352, 0]
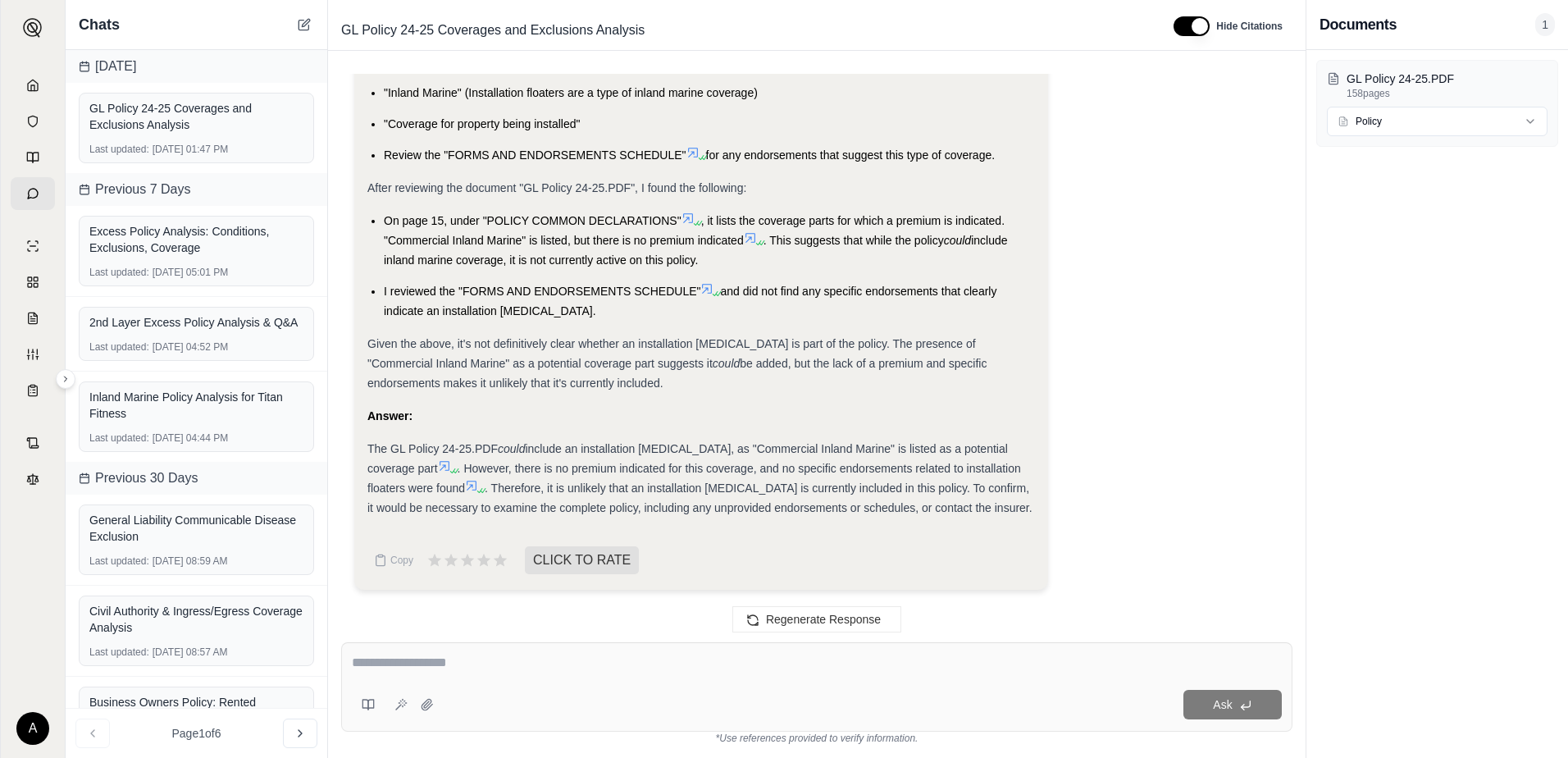
click at [975, 268] on li "On page 15, under "POLICY COMMON DECLARATIONS" , it lists the coverage parts fo…" at bounding box center [710, 241] width 651 height 59
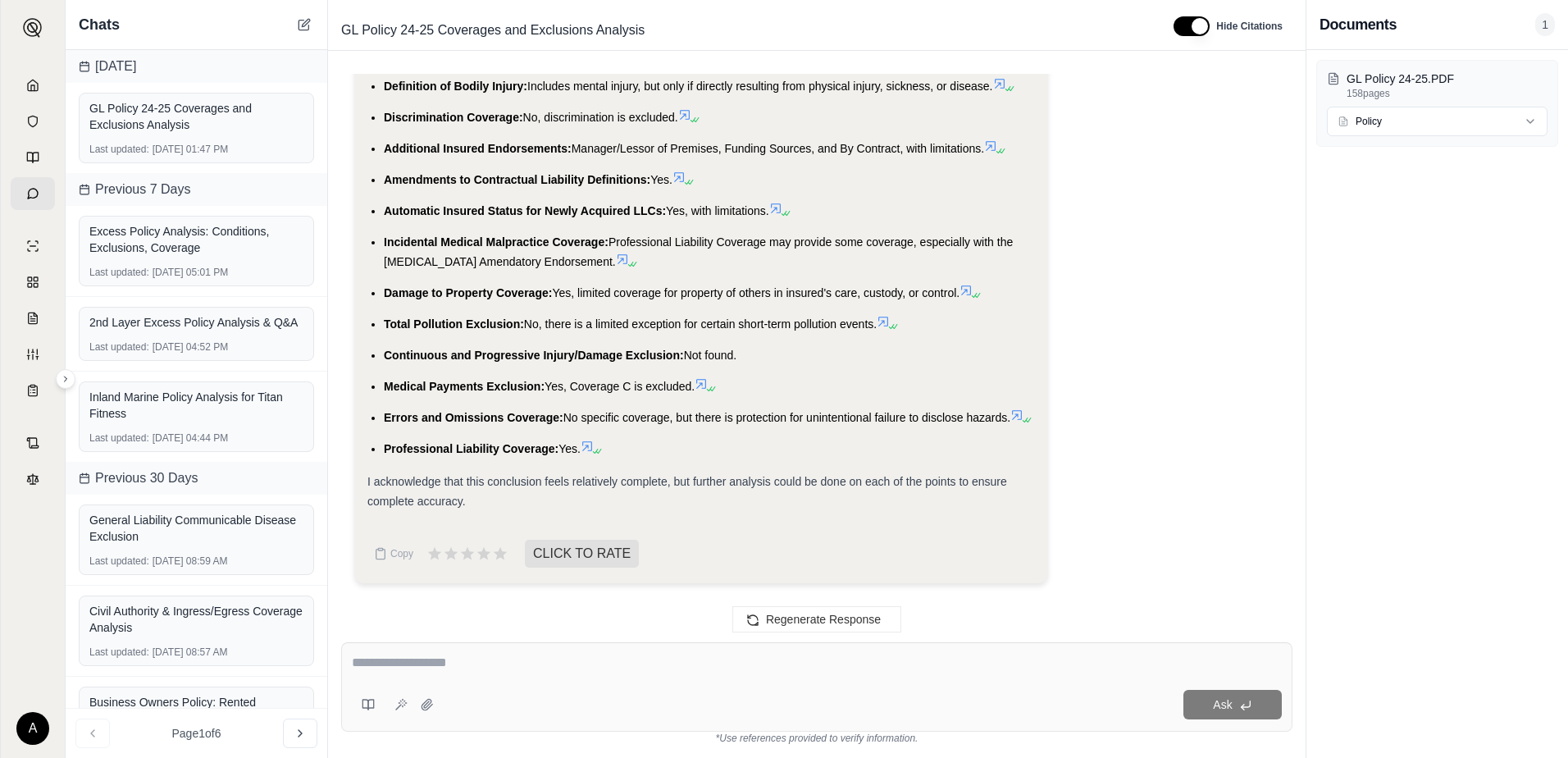
click at [969, 284] on icon at bounding box center [966, 291] width 13 height 13
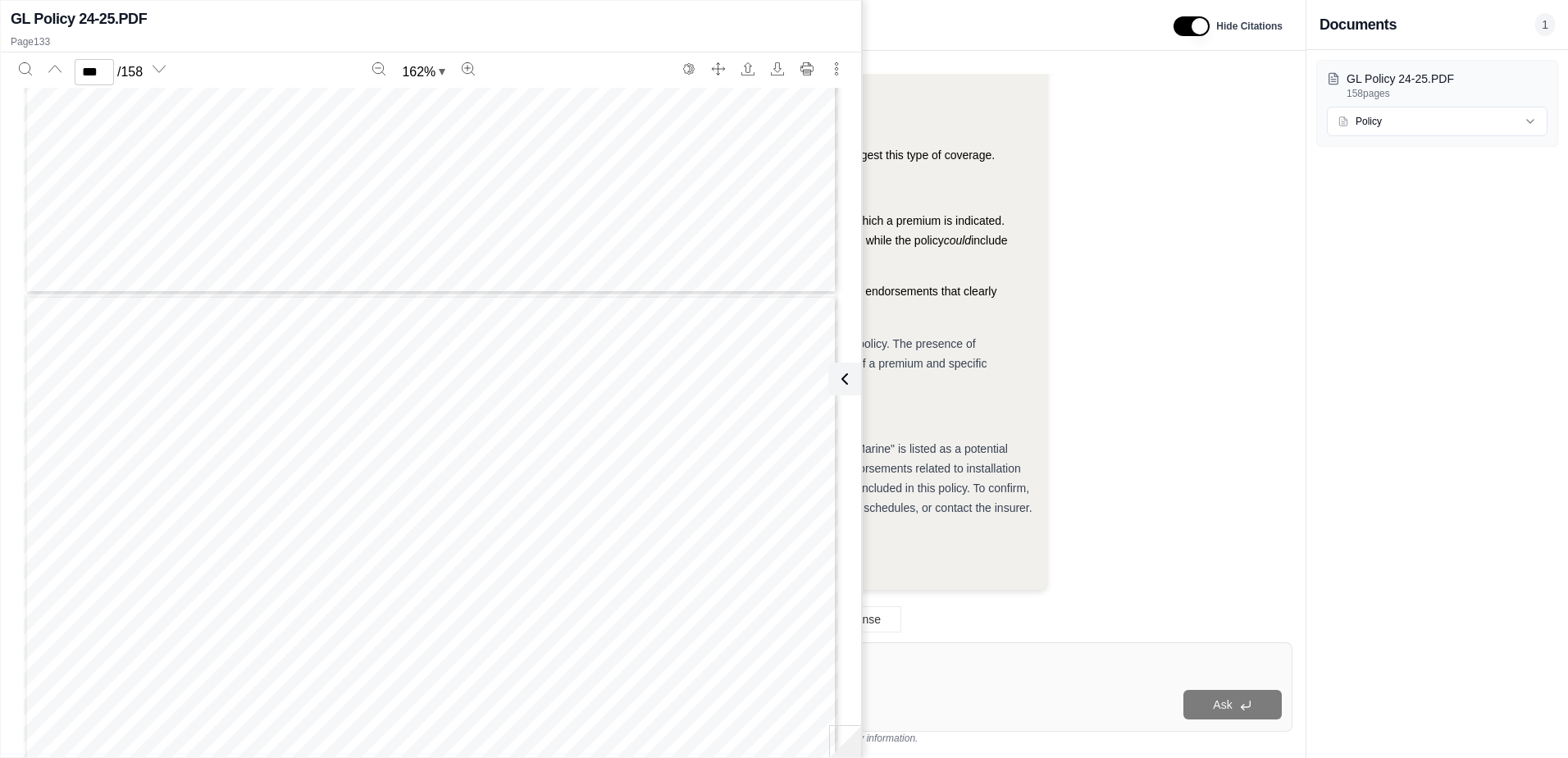
scroll to position [140127, 0]
type input "***"
click at [26, 72] on icon "Search" at bounding box center [25, 68] width 13 height 13
type input "*"
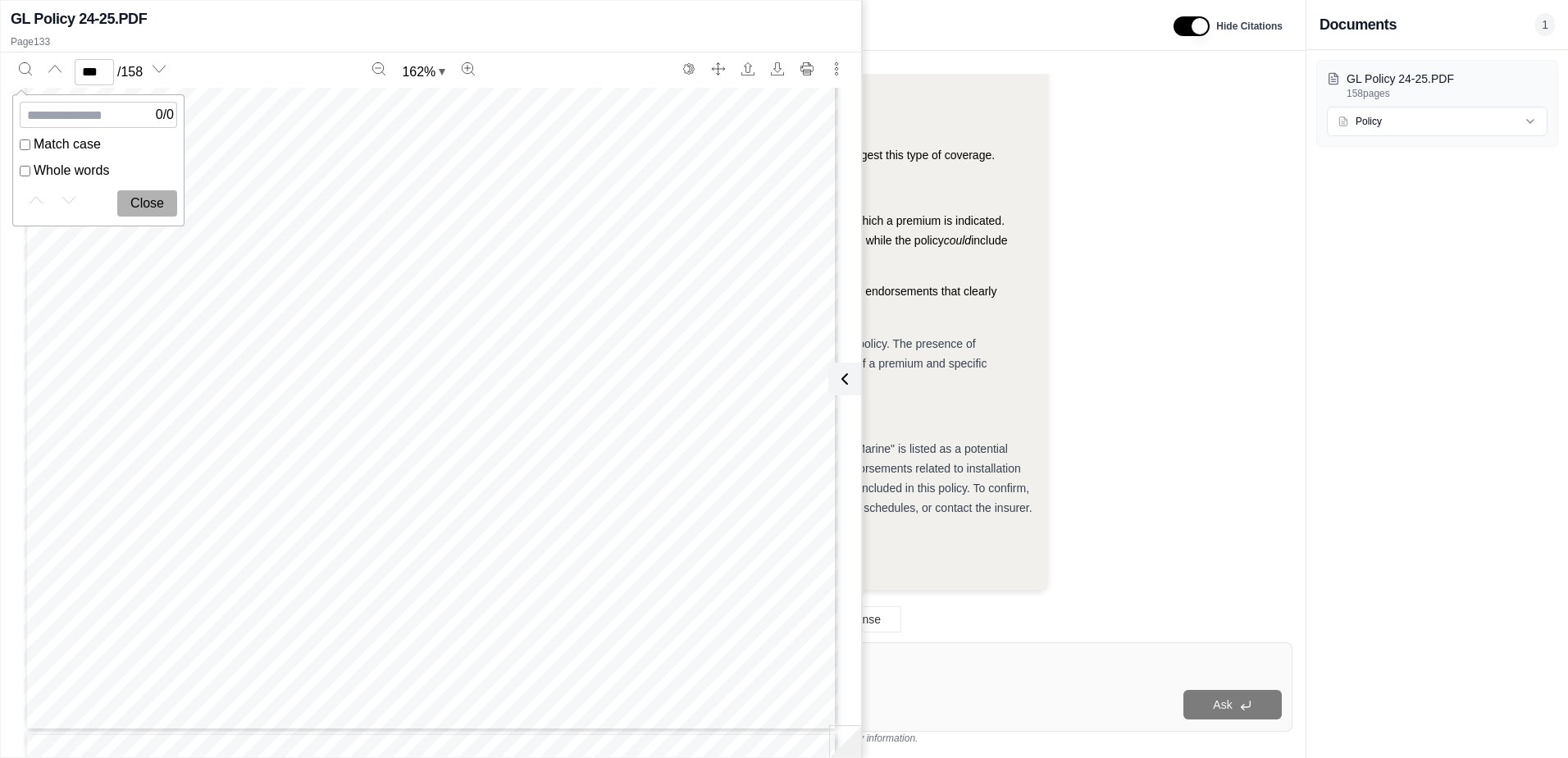
click at [364, 280] on div "Page 133" at bounding box center [431, 205] width 814 height 1054
click at [25, 73] on icon "Search" at bounding box center [25, 68] width 13 height 13
type input "***"
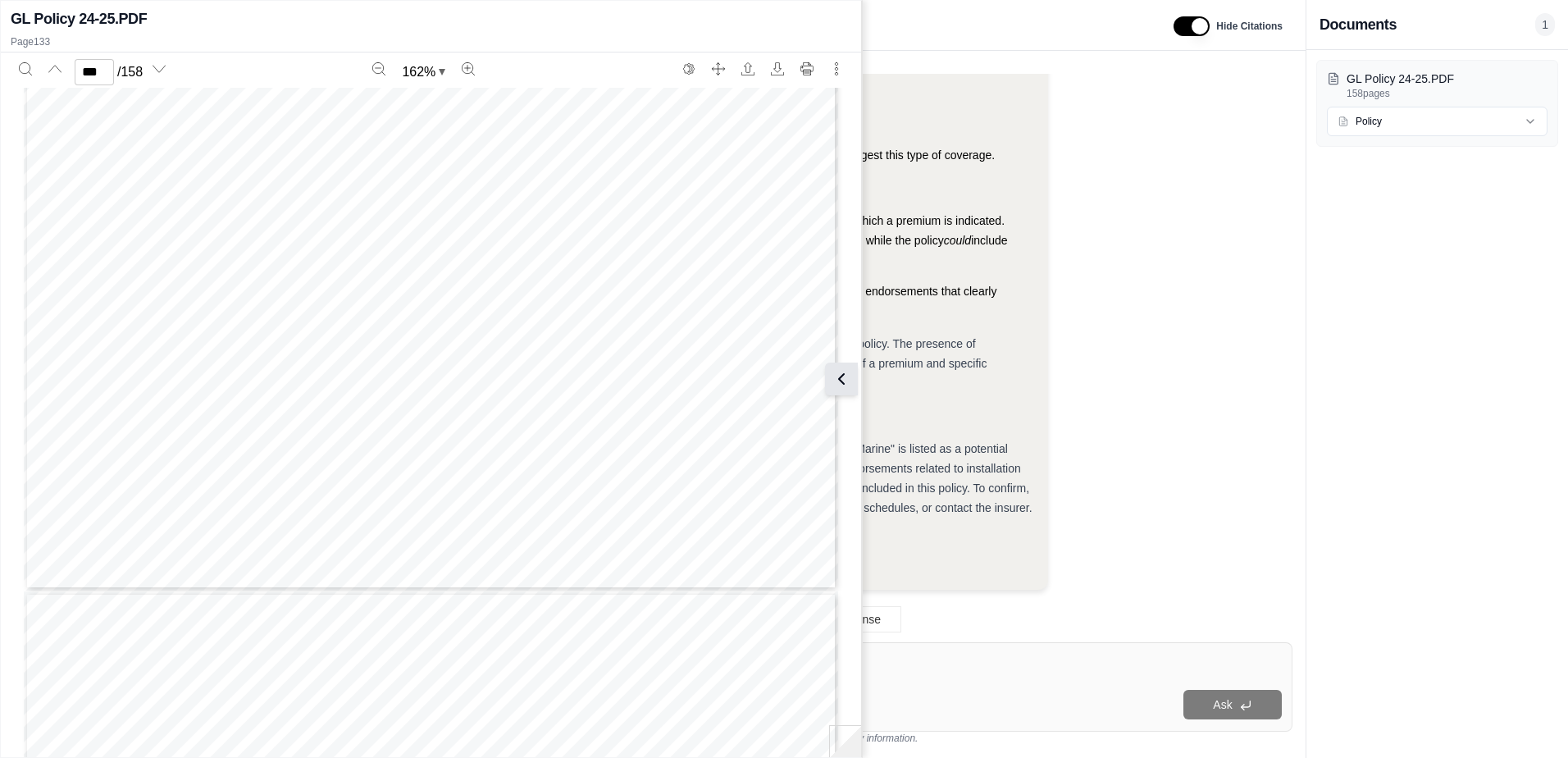
click at [855, 371] on button at bounding box center [841, 379] width 32 height 32
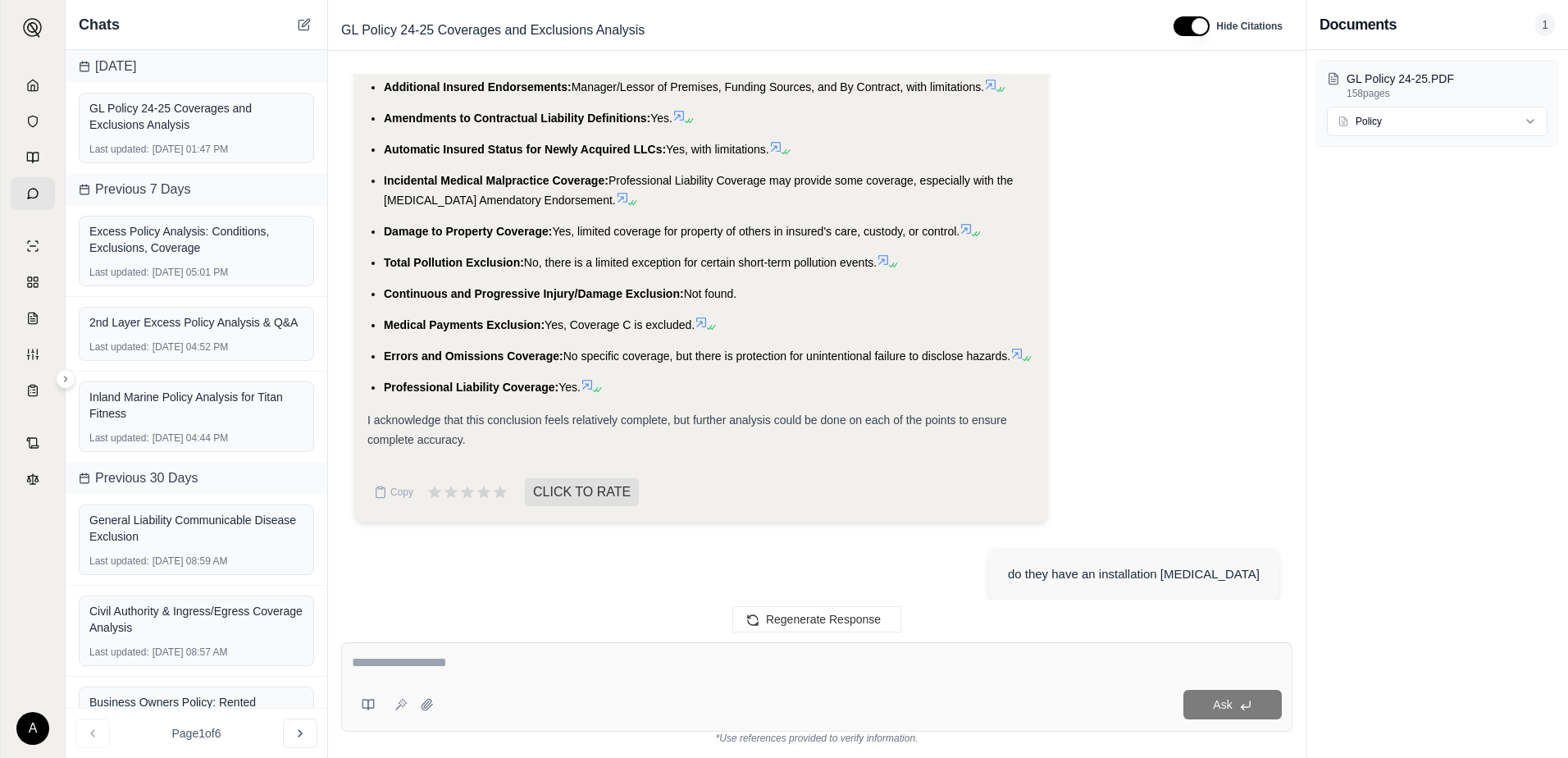
scroll to position [6269, 0]
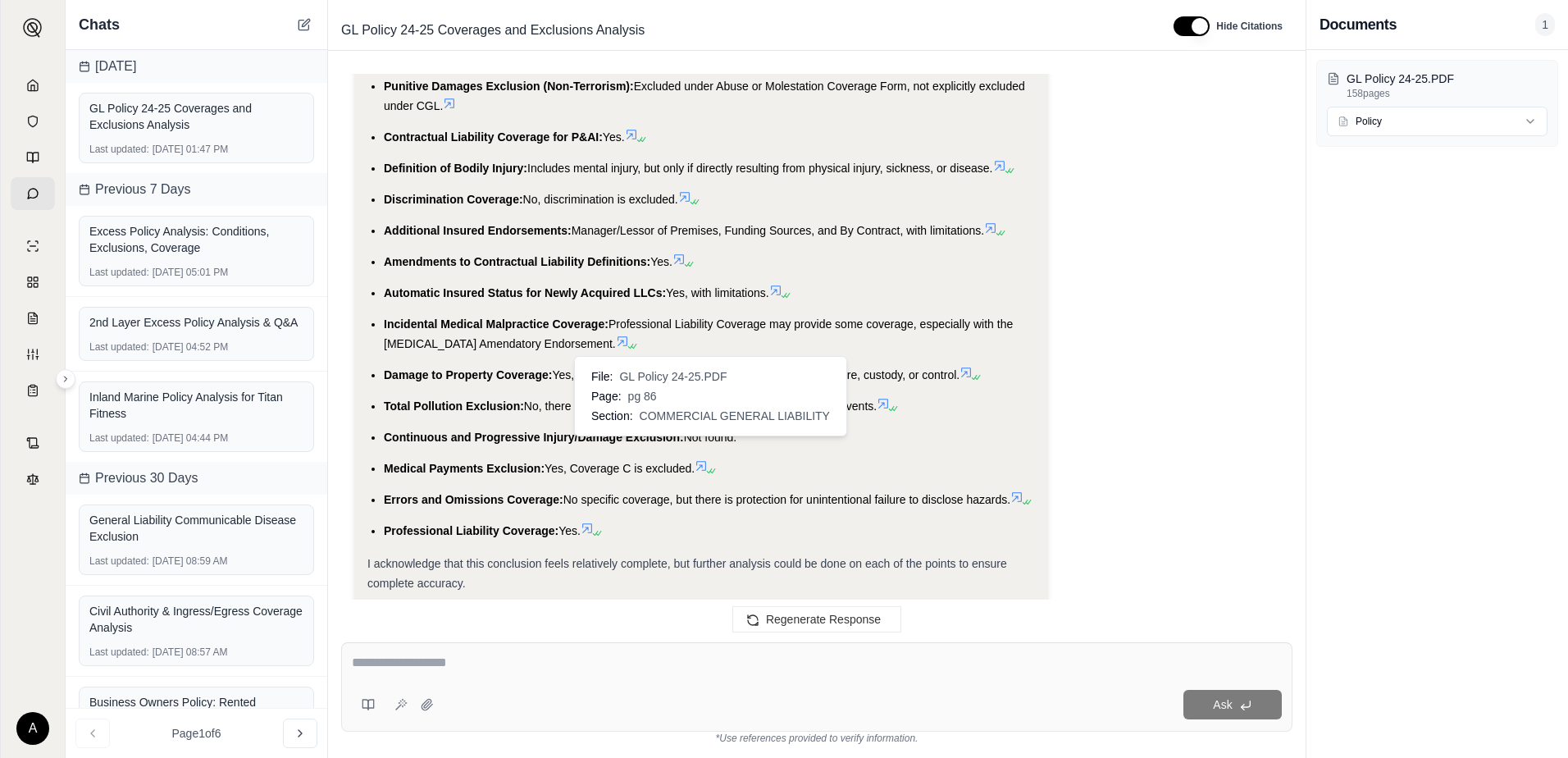
click at [704, 459] on icon at bounding box center [701, 466] width 13 height 13
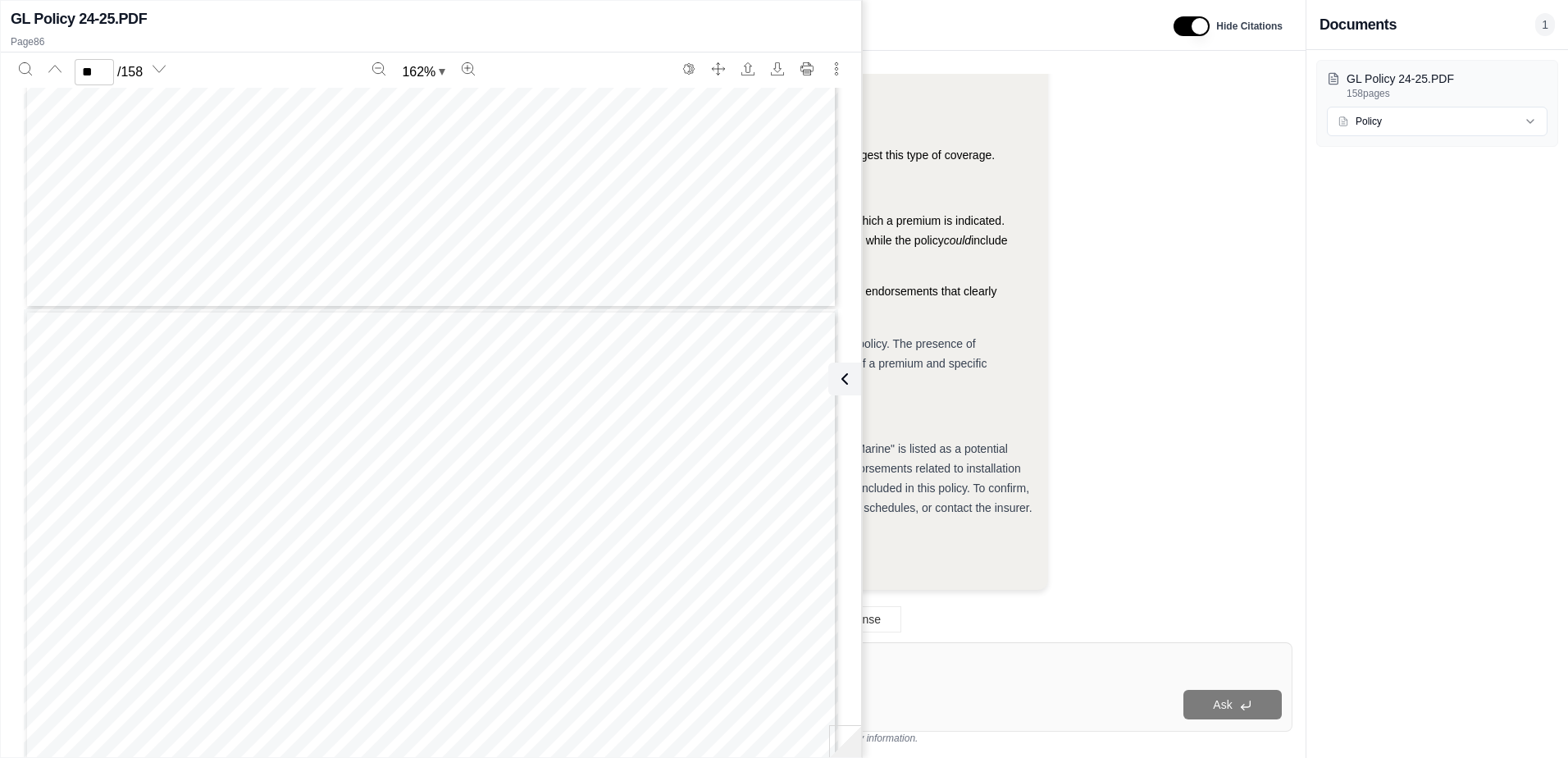
scroll to position [90748, 0]
click at [380, 68] on icon "Zoom out" at bounding box center [378, 68] width 13 height 13
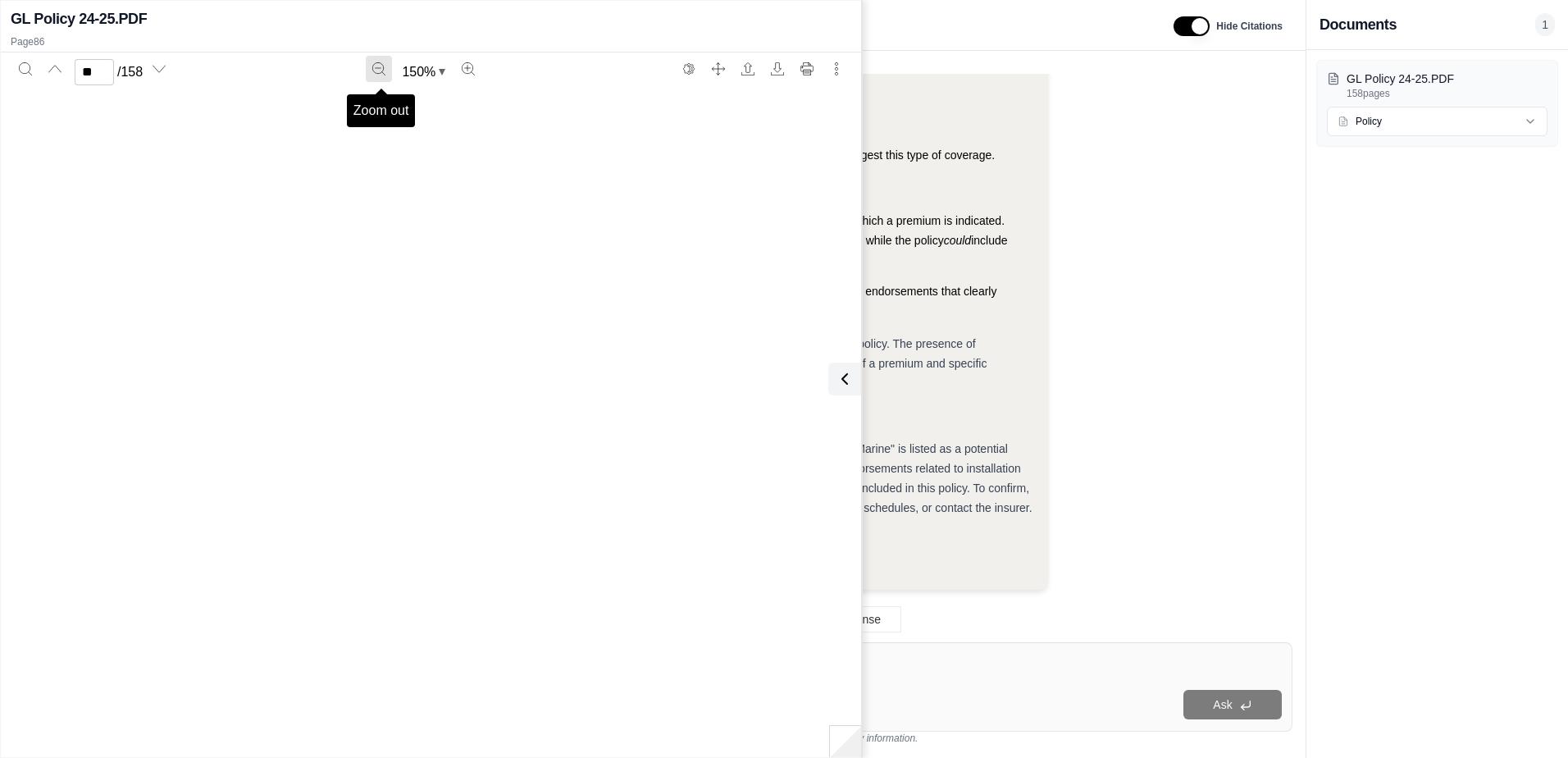
scroll to position [83894, 0]
click at [380, 68] on icon "Zoom out" at bounding box center [378, 68] width 13 height 13
type input "**"
click at [243, 314] on div "Page 87" at bounding box center [430, 517] width 652 height 845
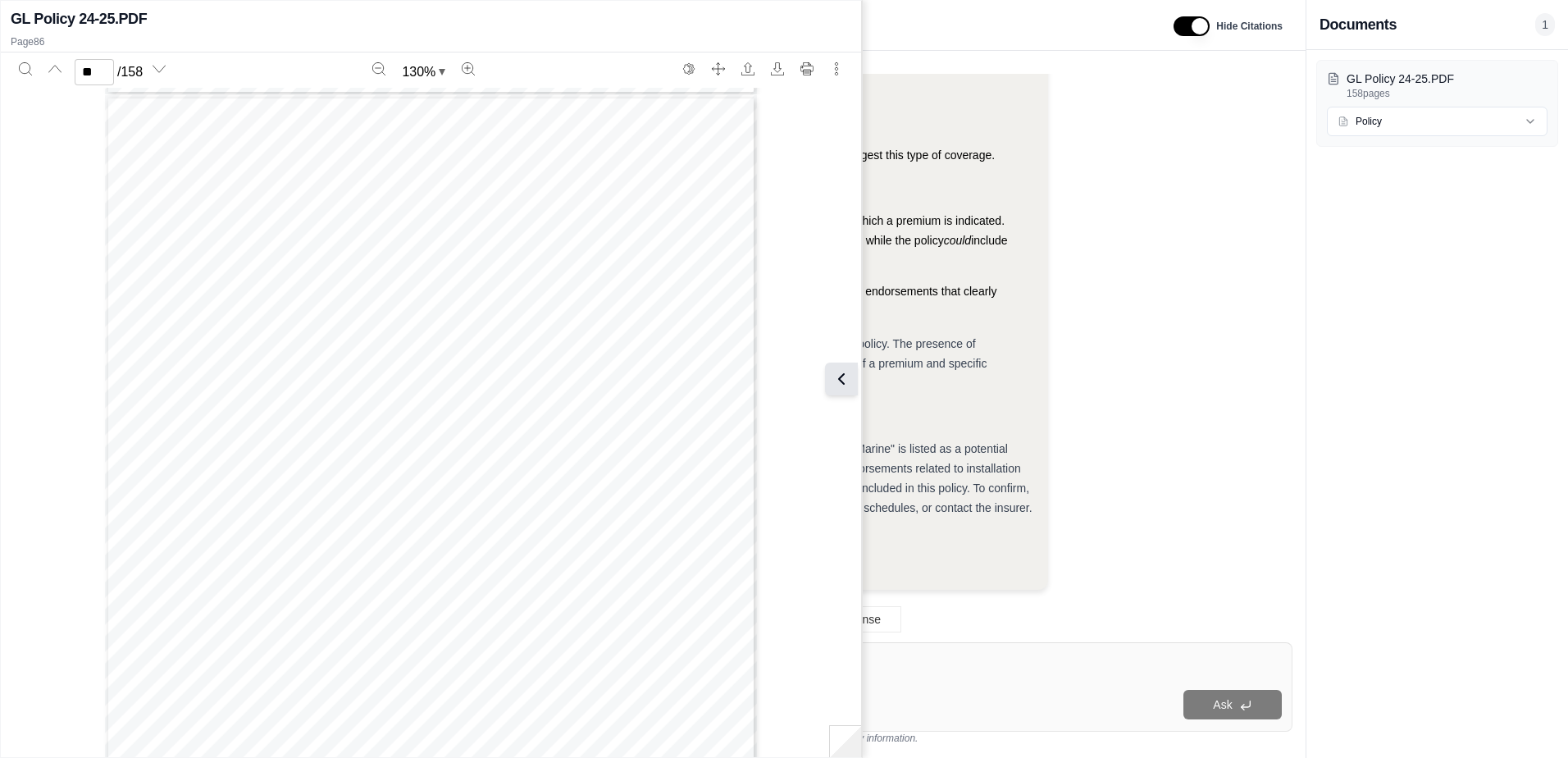
click at [843, 379] on icon at bounding box center [841, 379] width 19 height 19
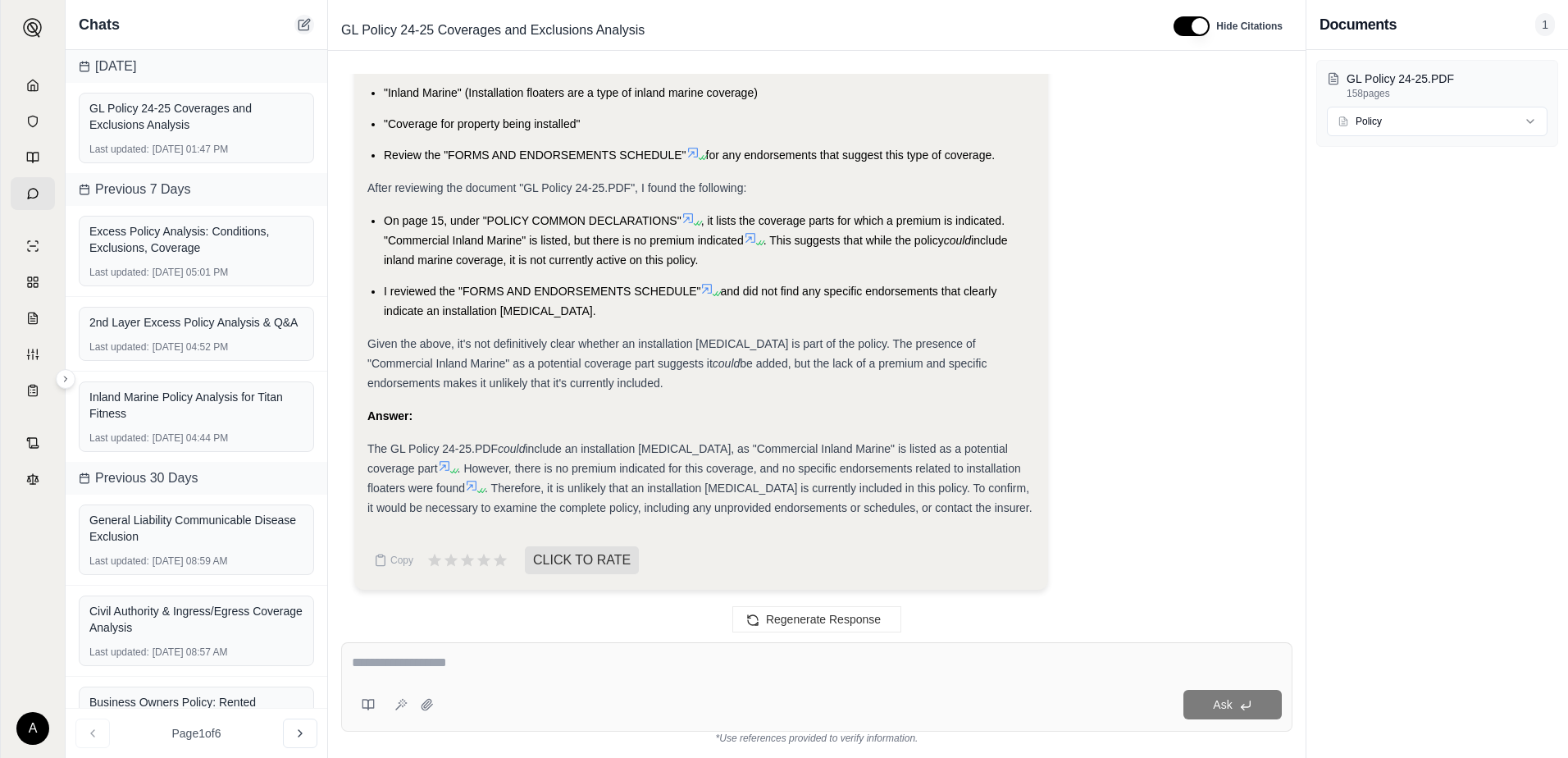
click at [299, 25] on icon at bounding box center [303, 25] width 10 height 10
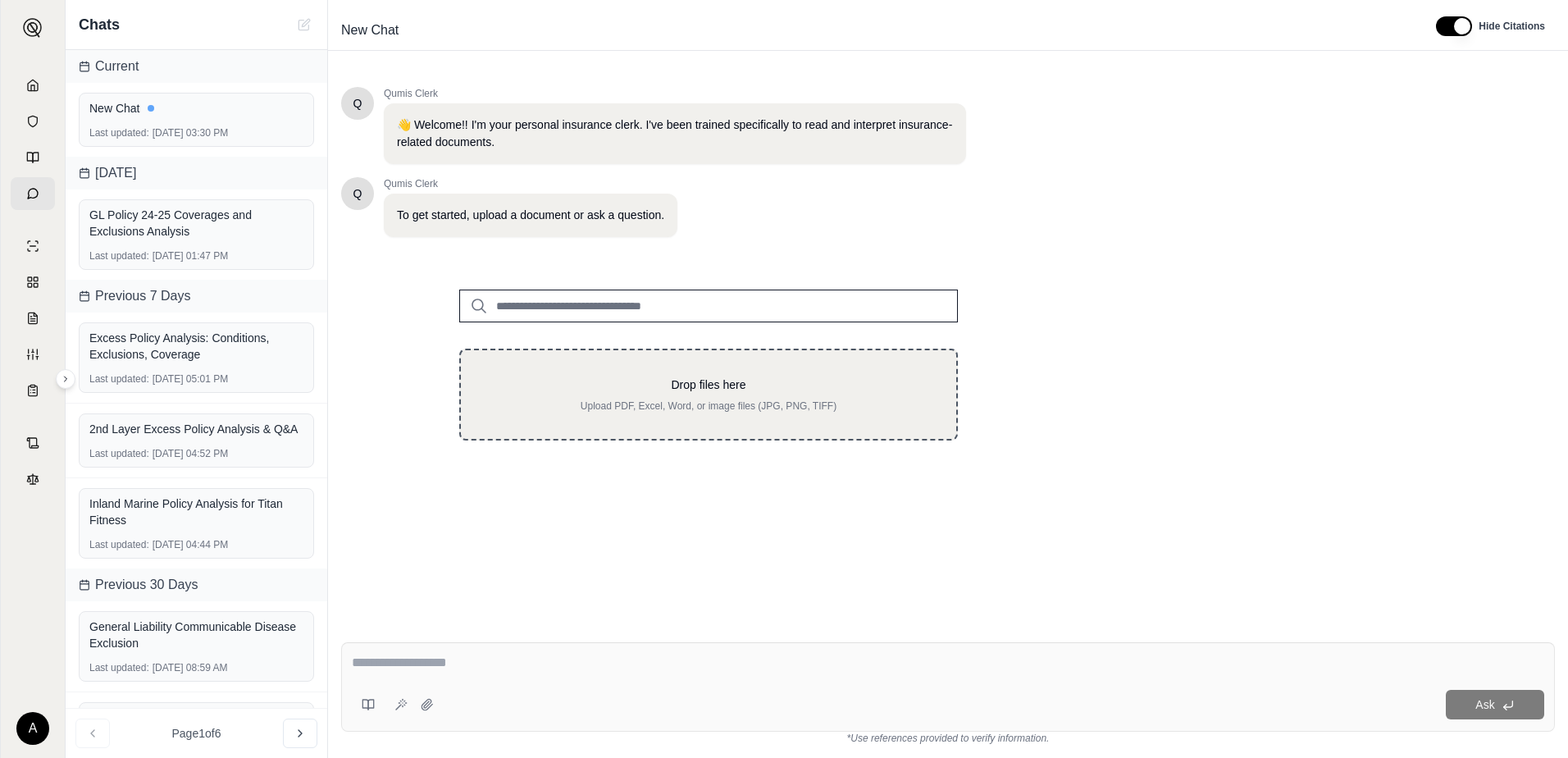
click at [600, 401] on p "Upload PDF, Excel, Word, or image files (JPG, PNG, TIFF)" at bounding box center [708, 406] width 443 height 13
type input "**********"
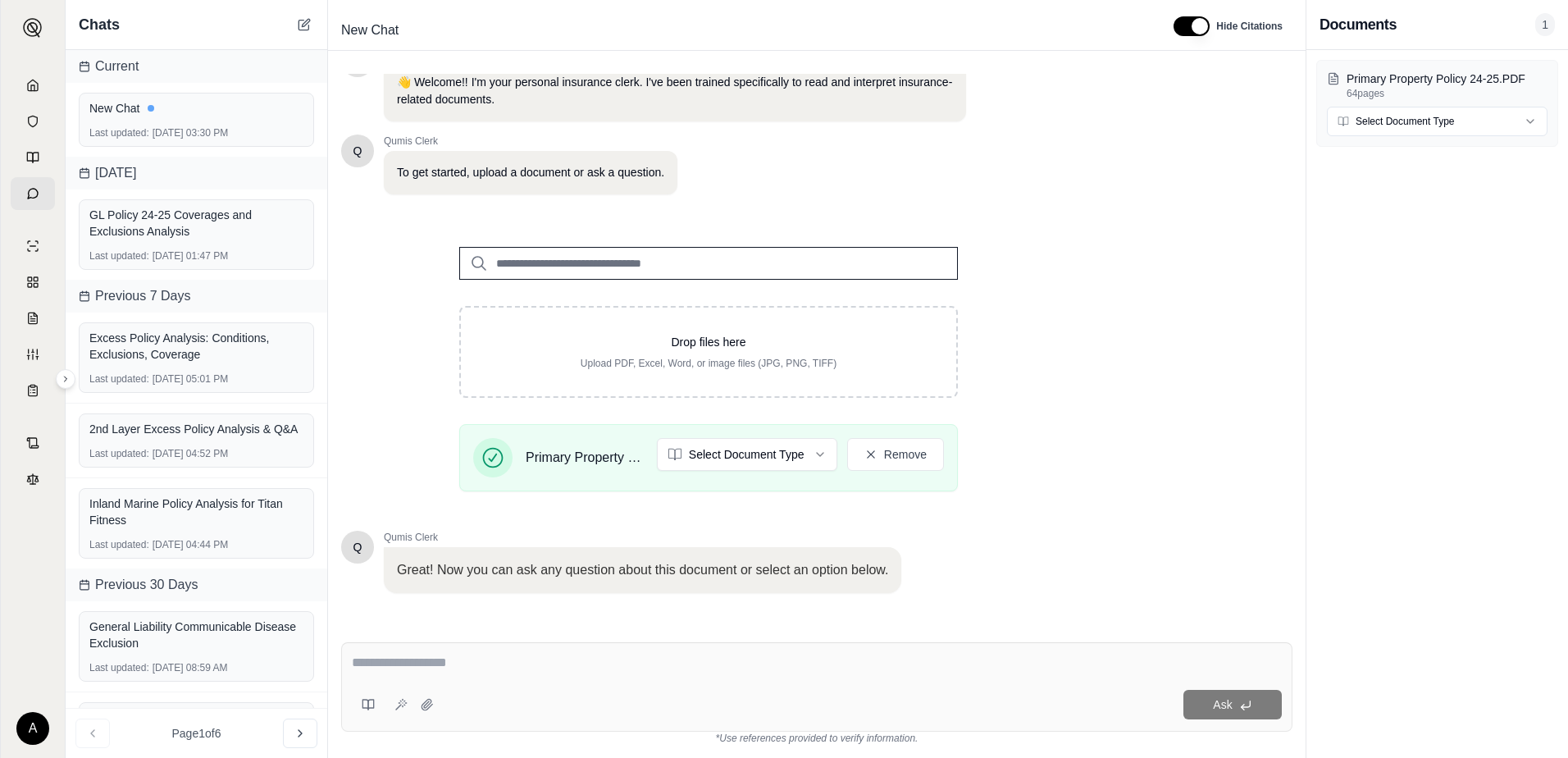
scroll to position [128, 0]
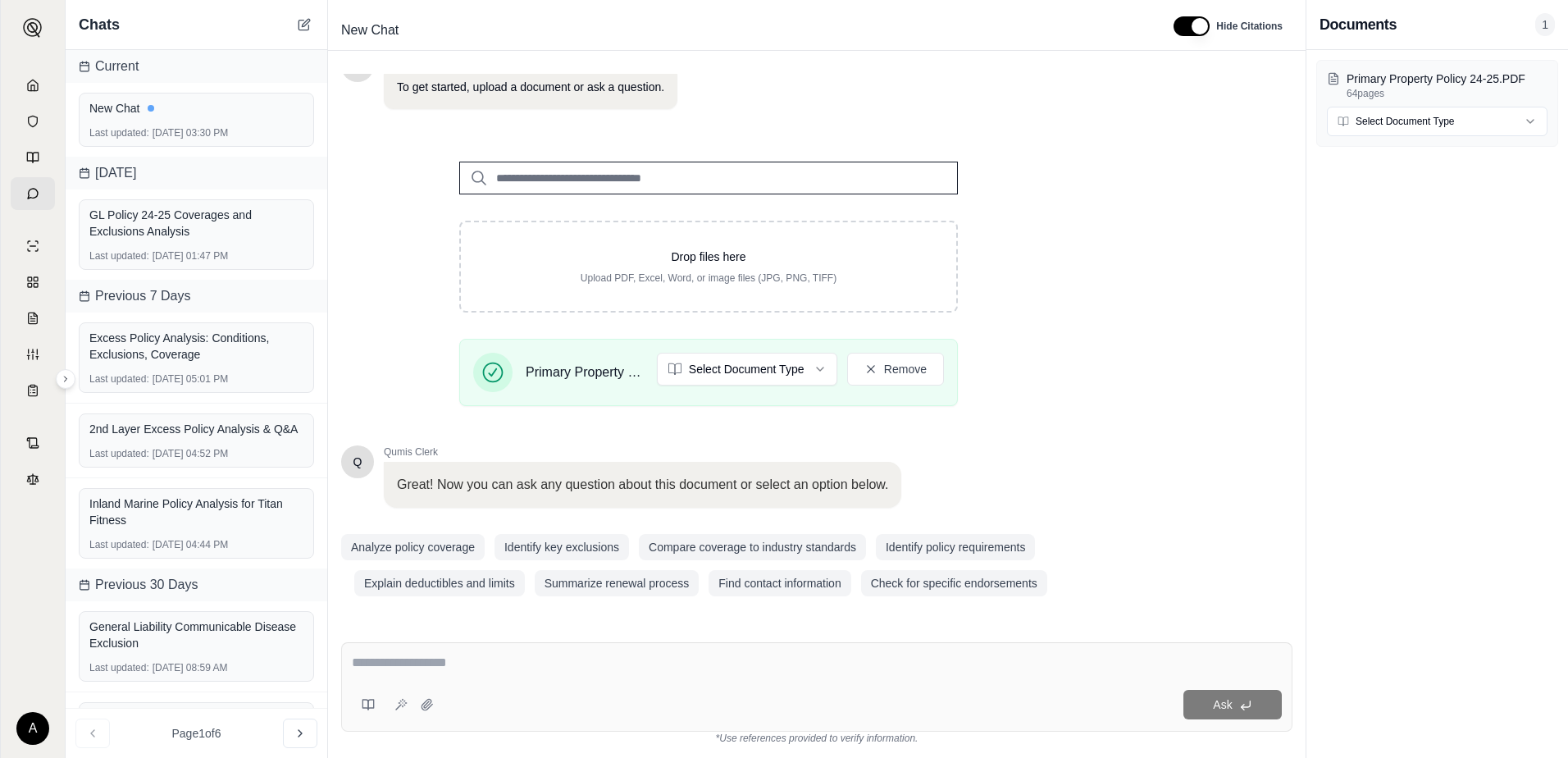
click at [600, 667] on textarea at bounding box center [816, 662] width 930 height 19
drag, startPoint x: 544, startPoint y: 660, endPoint x: 396, endPoint y: 659, distance: 148.0
click at [396, 659] on textarea at bounding box center [816, 662] width 930 height 19
paste textarea "**********"
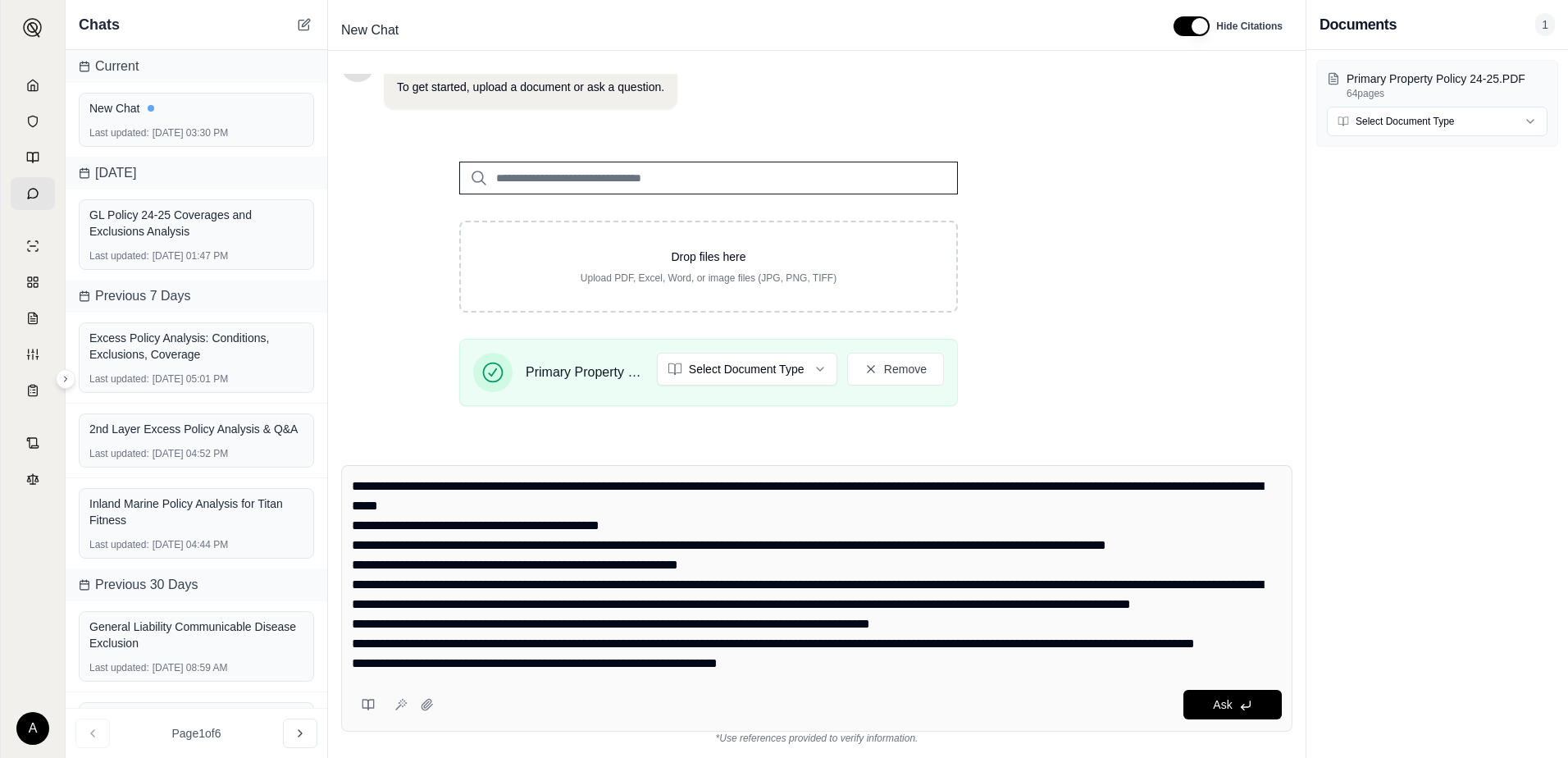
scroll to position [0, 0]
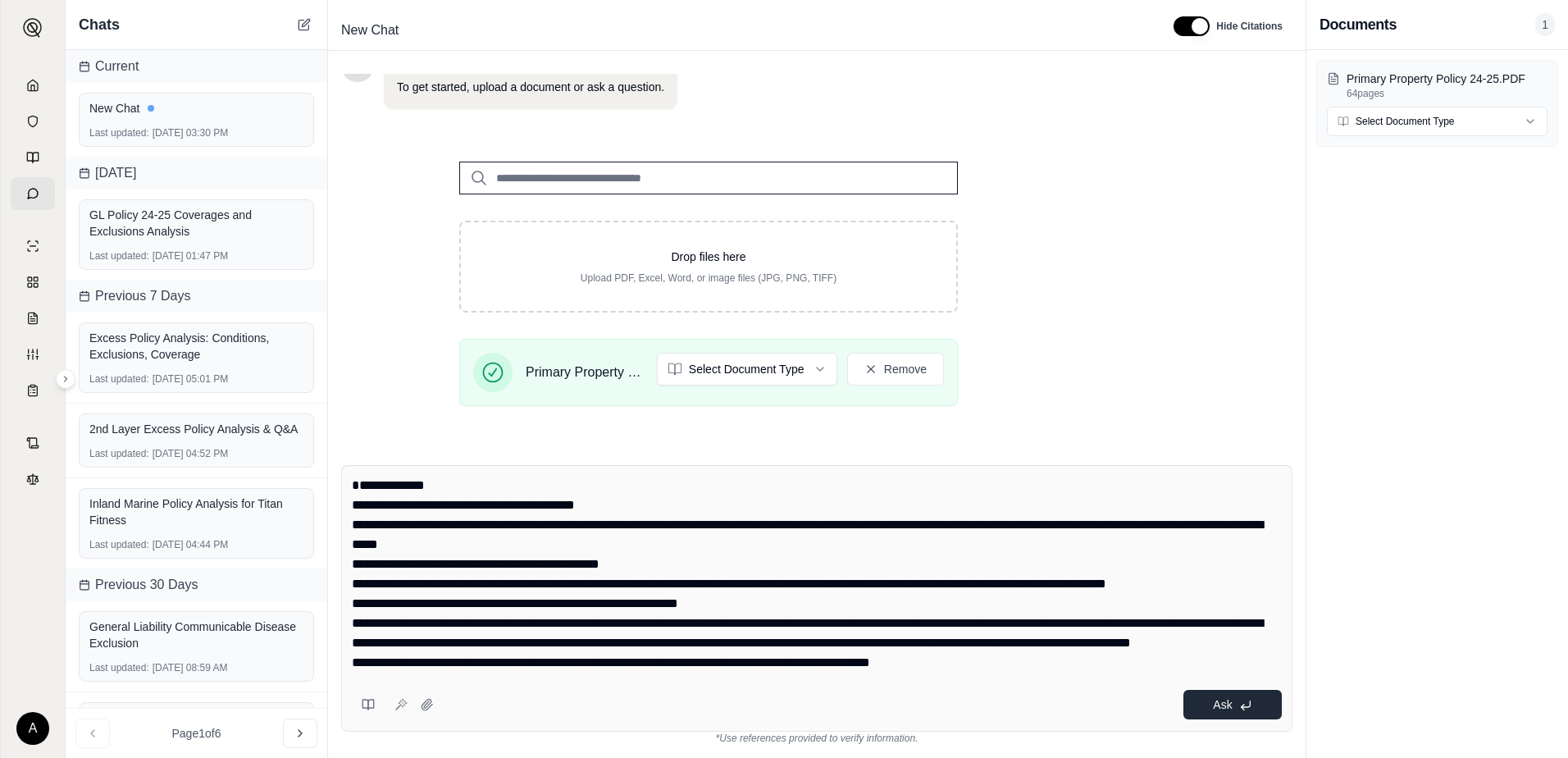
type textarea "**********"
click at [1218, 708] on span "Ask" at bounding box center [1222, 704] width 19 height 13
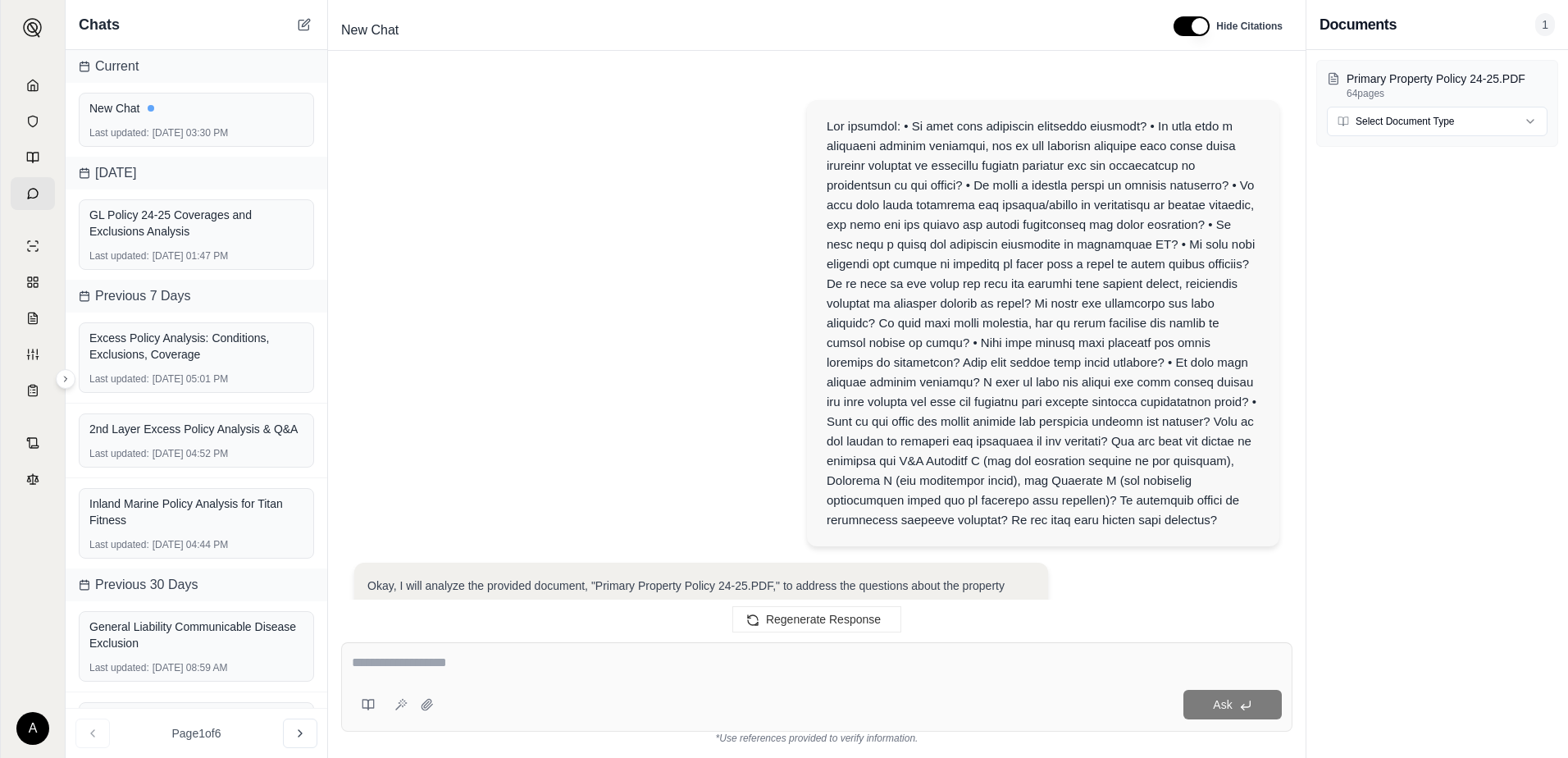
scroll to position [3669, 0]
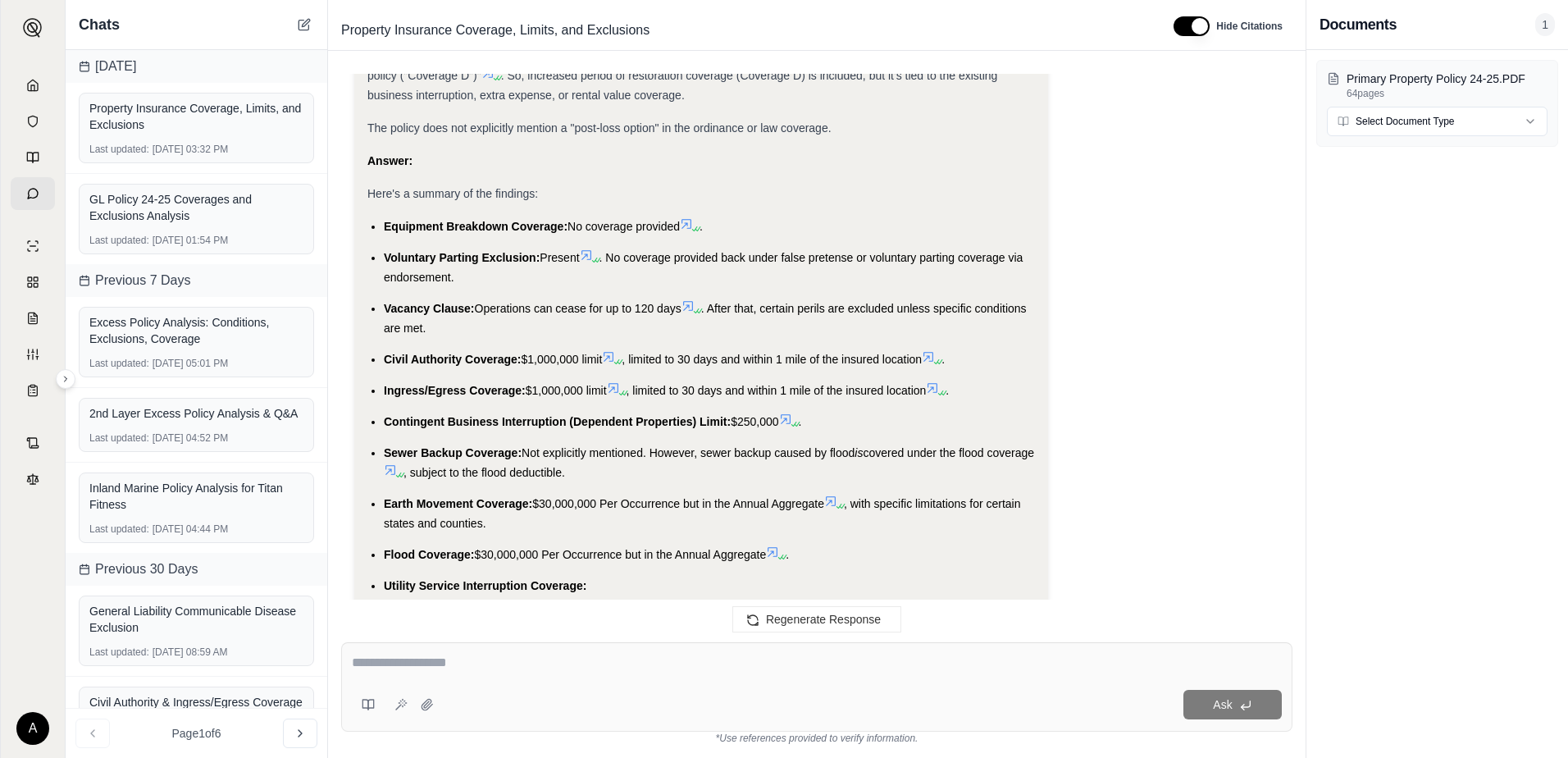
scroll to position [3177, 0]
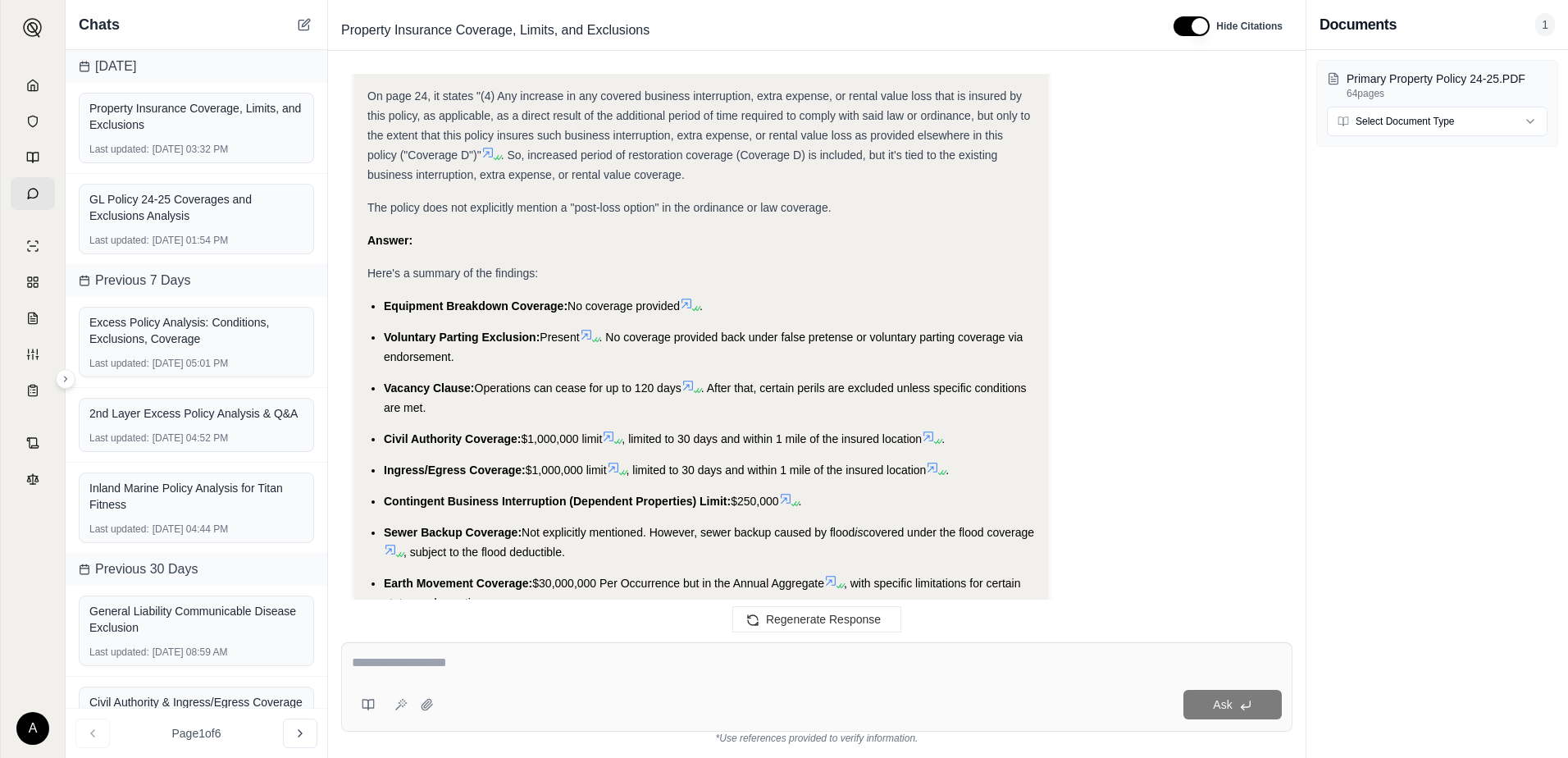
scroll to position [3095, 0]
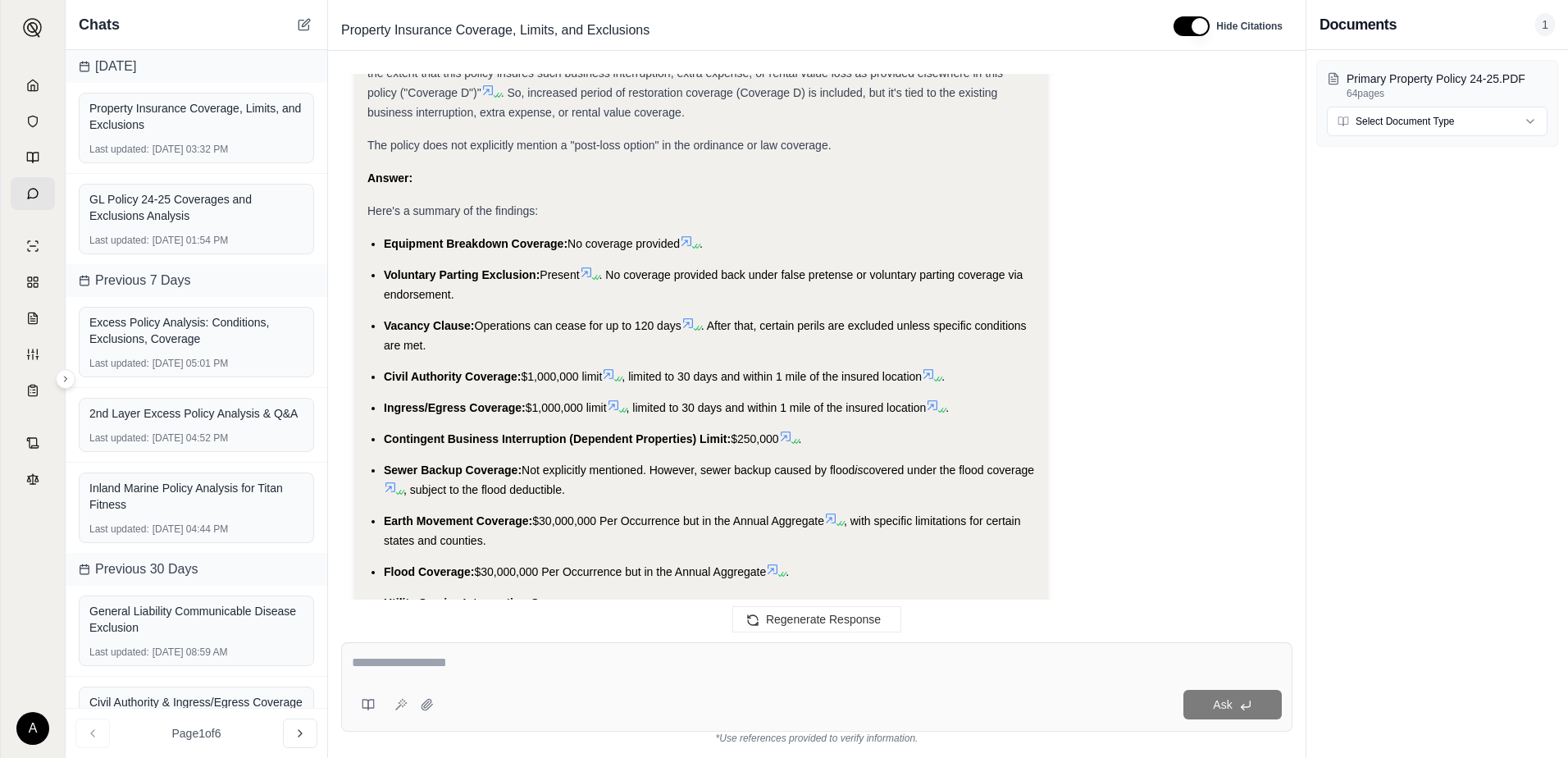
scroll to position [3177, 0]
click at [593, 267] on icon at bounding box center [586, 274] width 13 height 13
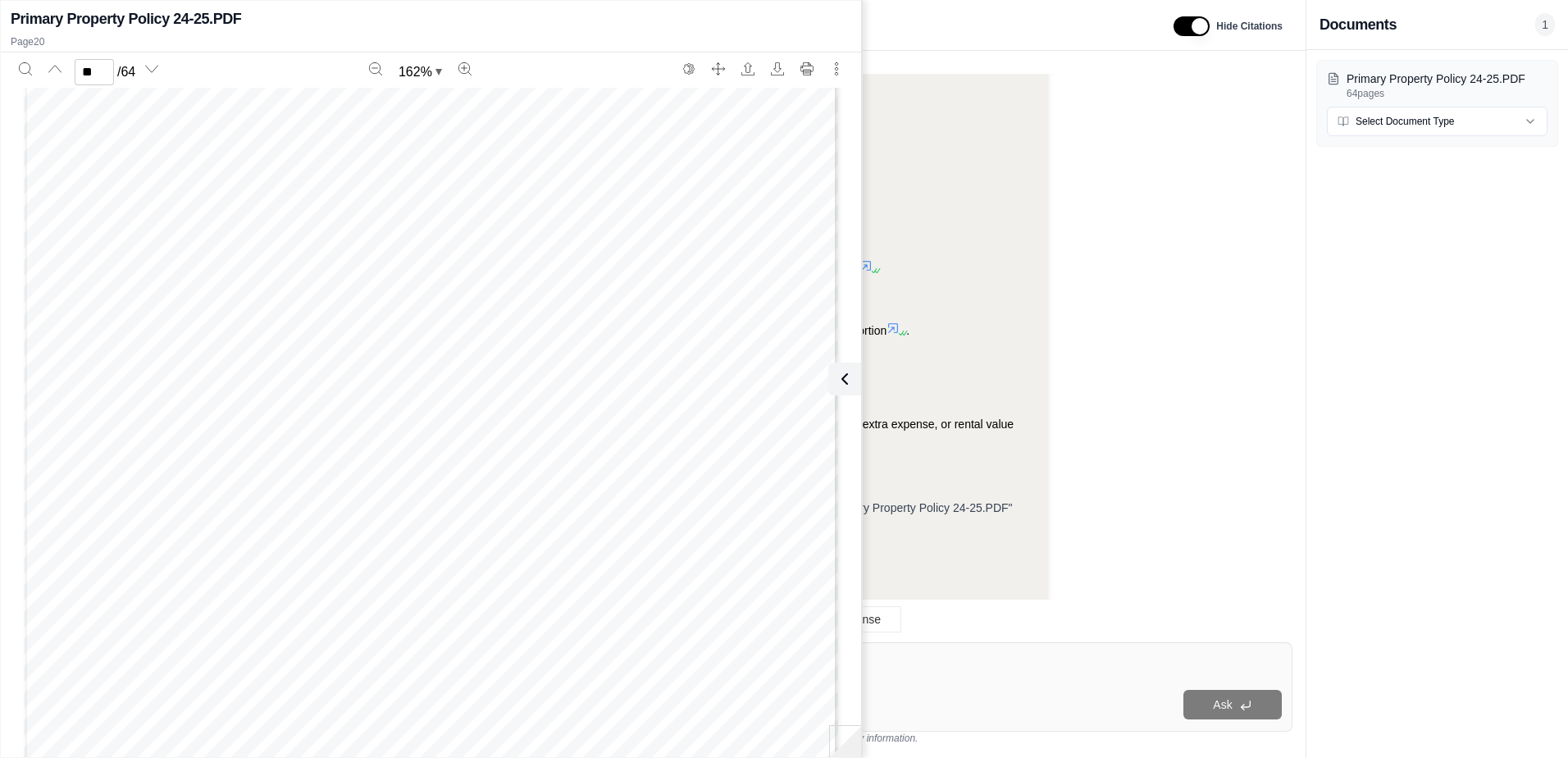
scroll to position [19638, 0]
type input "**"
click at [969, 620] on div "Regenerate Response" at bounding box center [817, 619] width 977 height 40
click at [842, 379] on icon at bounding box center [841, 379] width 19 height 19
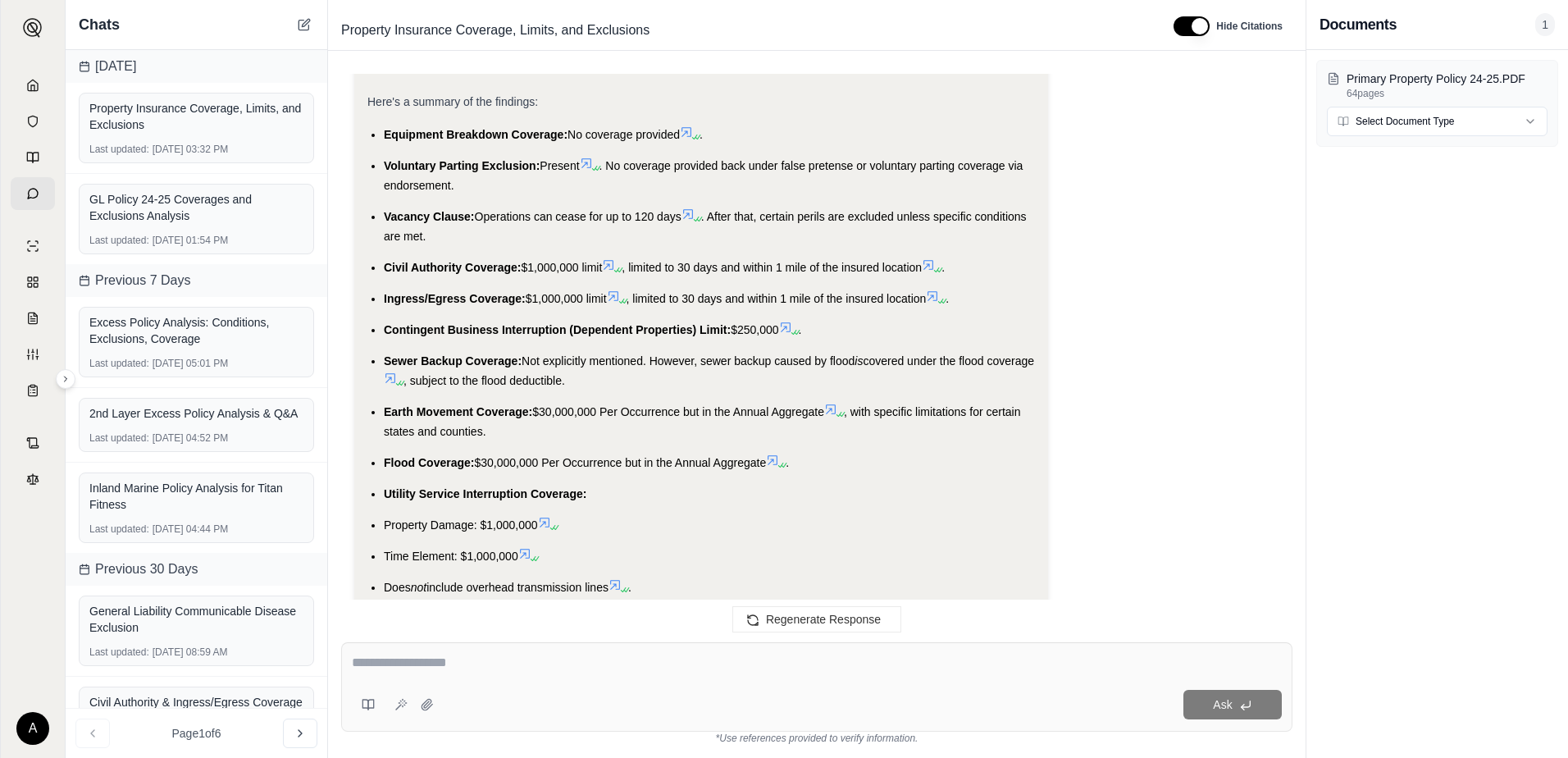
scroll to position [3259, 0]
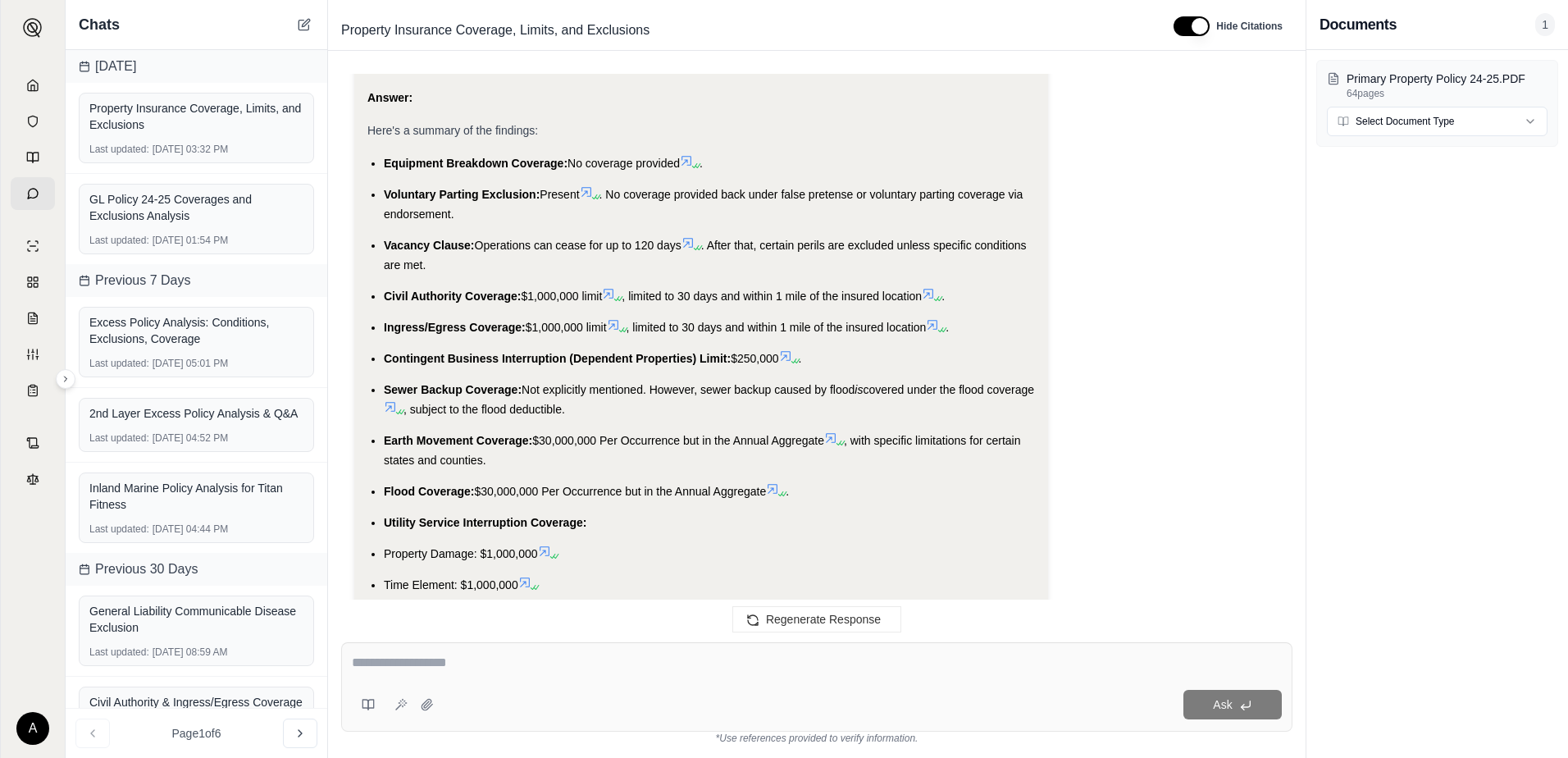
click at [689, 238] on icon at bounding box center [687, 242] width 10 height 10
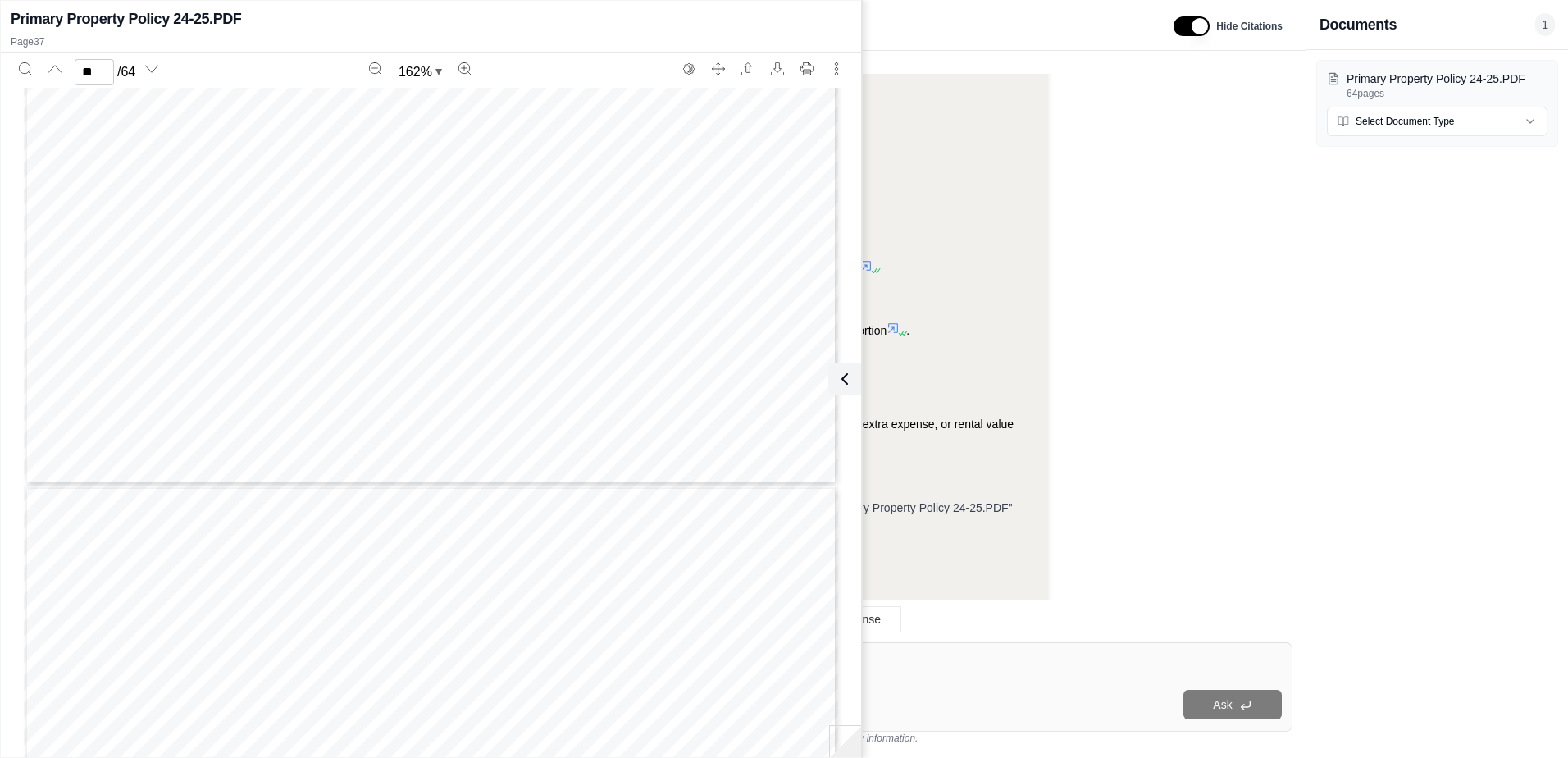
scroll to position [38952, 0]
type input "**"
drag, startPoint x: 1091, startPoint y: 599, endPoint x: 1035, endPoint y: 584, distance: 58.0
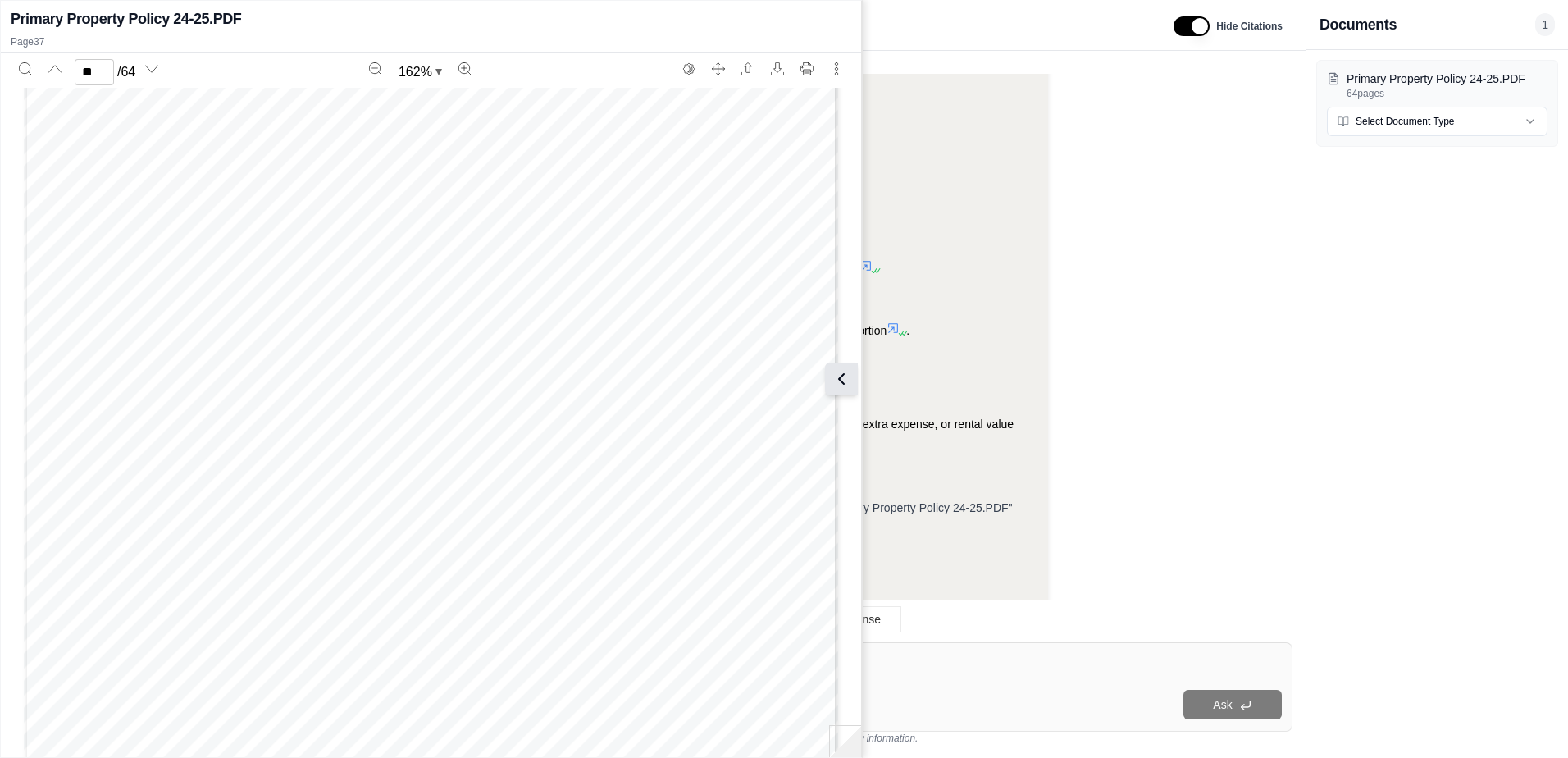
click at [836, 373] on icon at bounding box center [841, 379] width 19 height 19
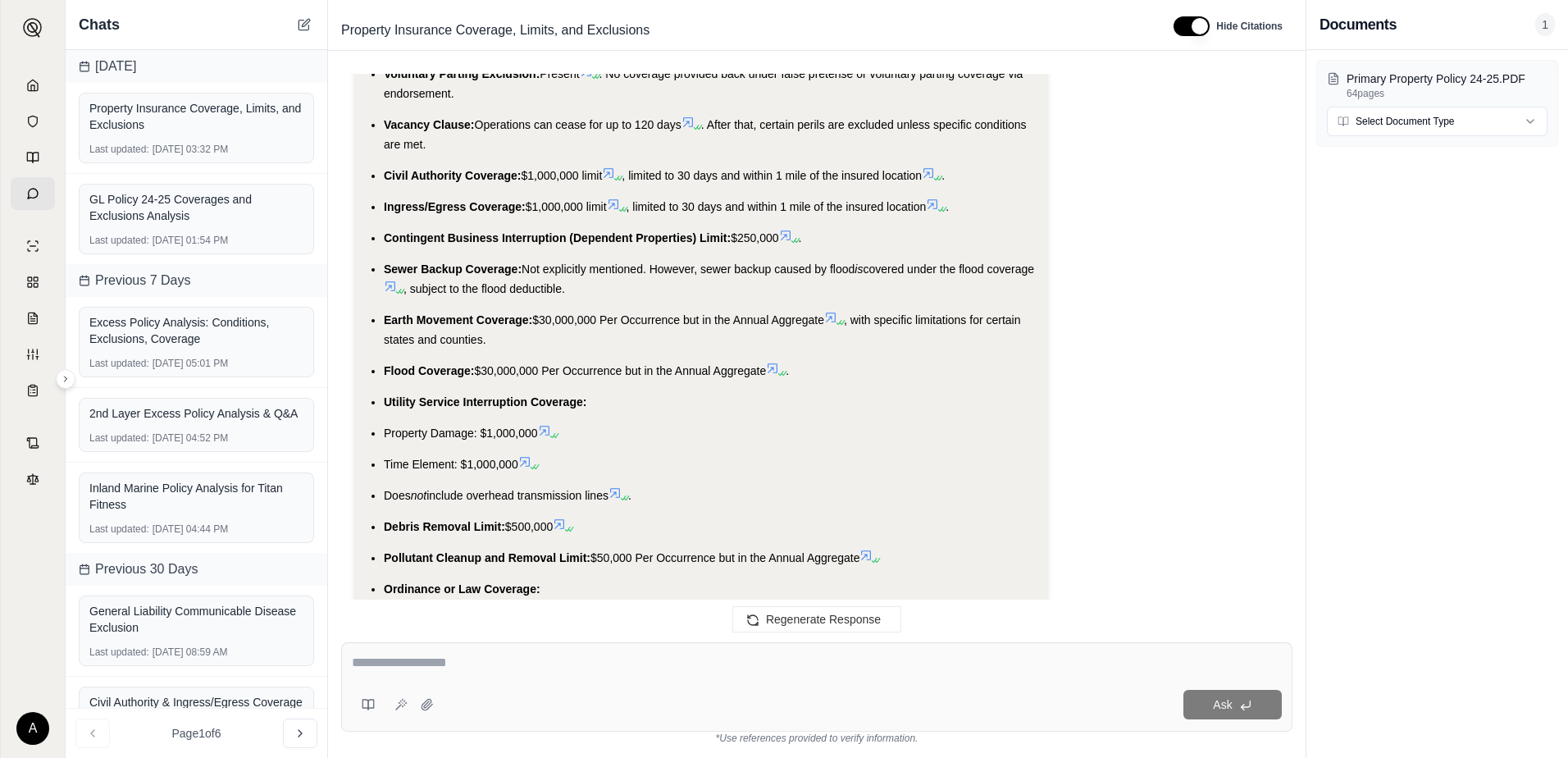
scroll to position [3341, 0]
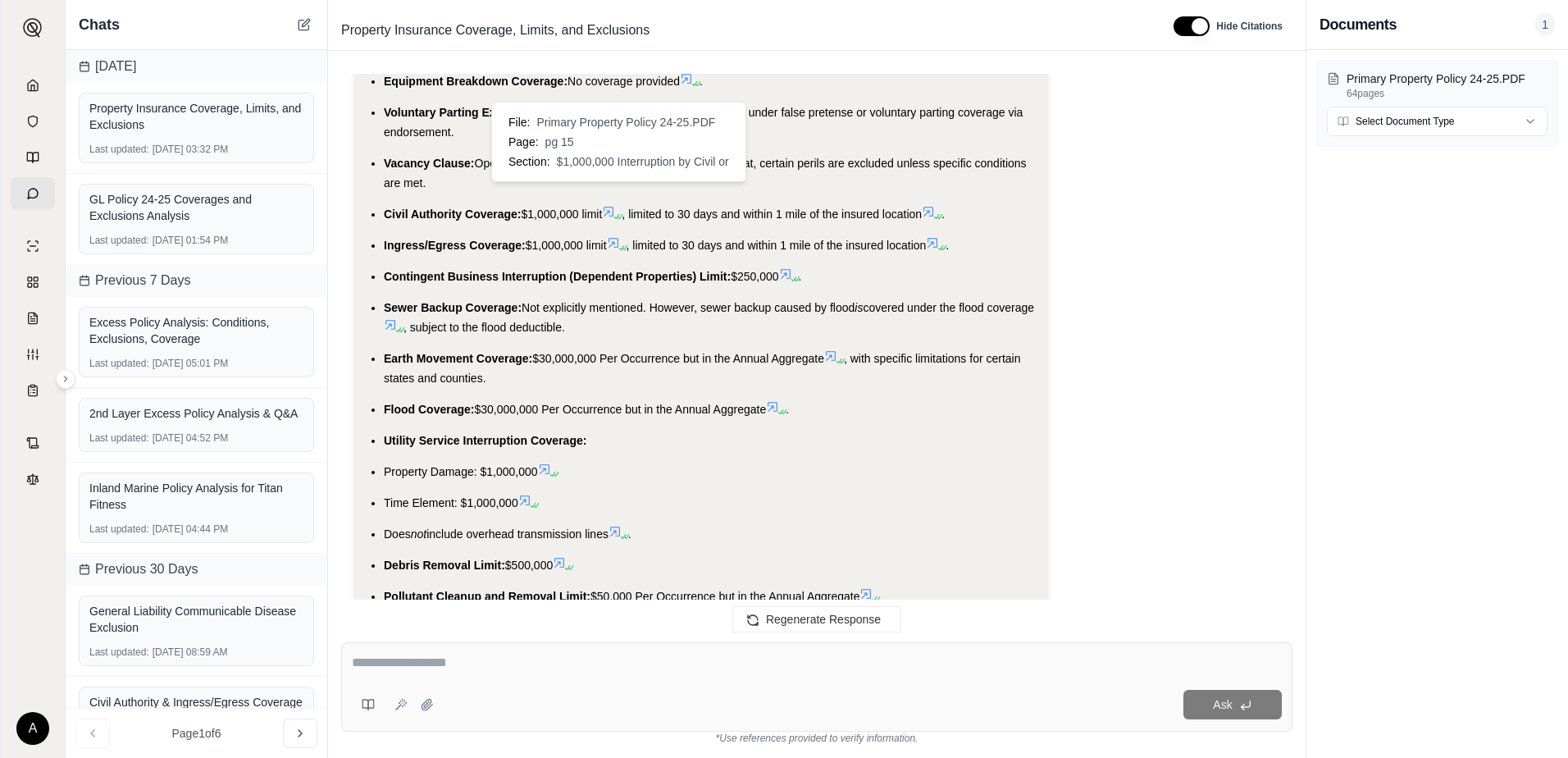
click at [613, 206] on icon at bounding box center [608, 211] width 10 height 10
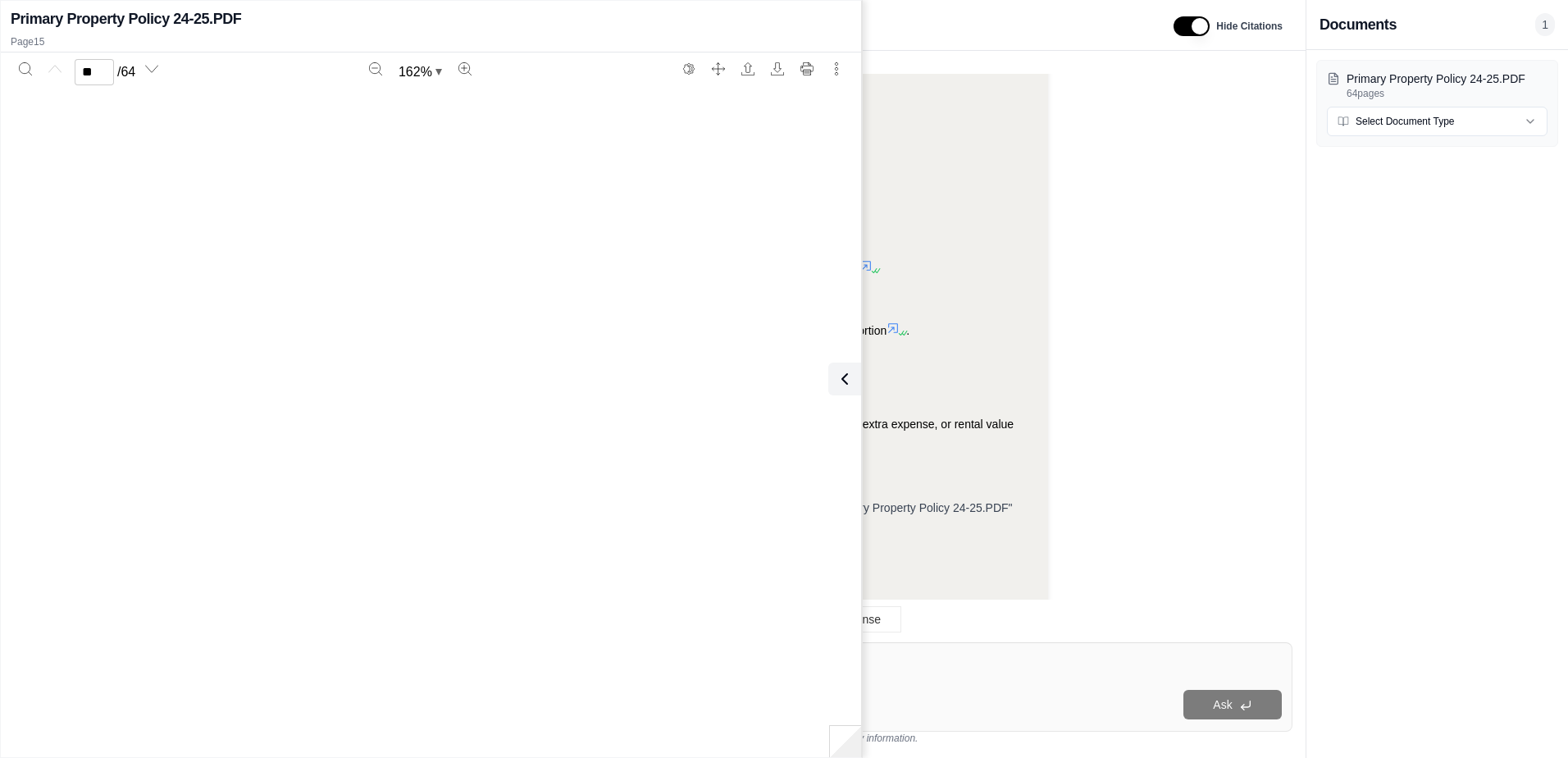
type input "**"
drag, startPoint x: 1414, startPoint y: 242, endPoint x: 1196, endPoint y: 327, distance: 234.0
click at [1414, 242] on div "Primary Property Policy 24-25.PDF 64 pages Select Document Type" at bounding box center [1437, 404] width 262 height 708
click at [842, 374] on icon at bounding box center [841, 379] width 19 height 19
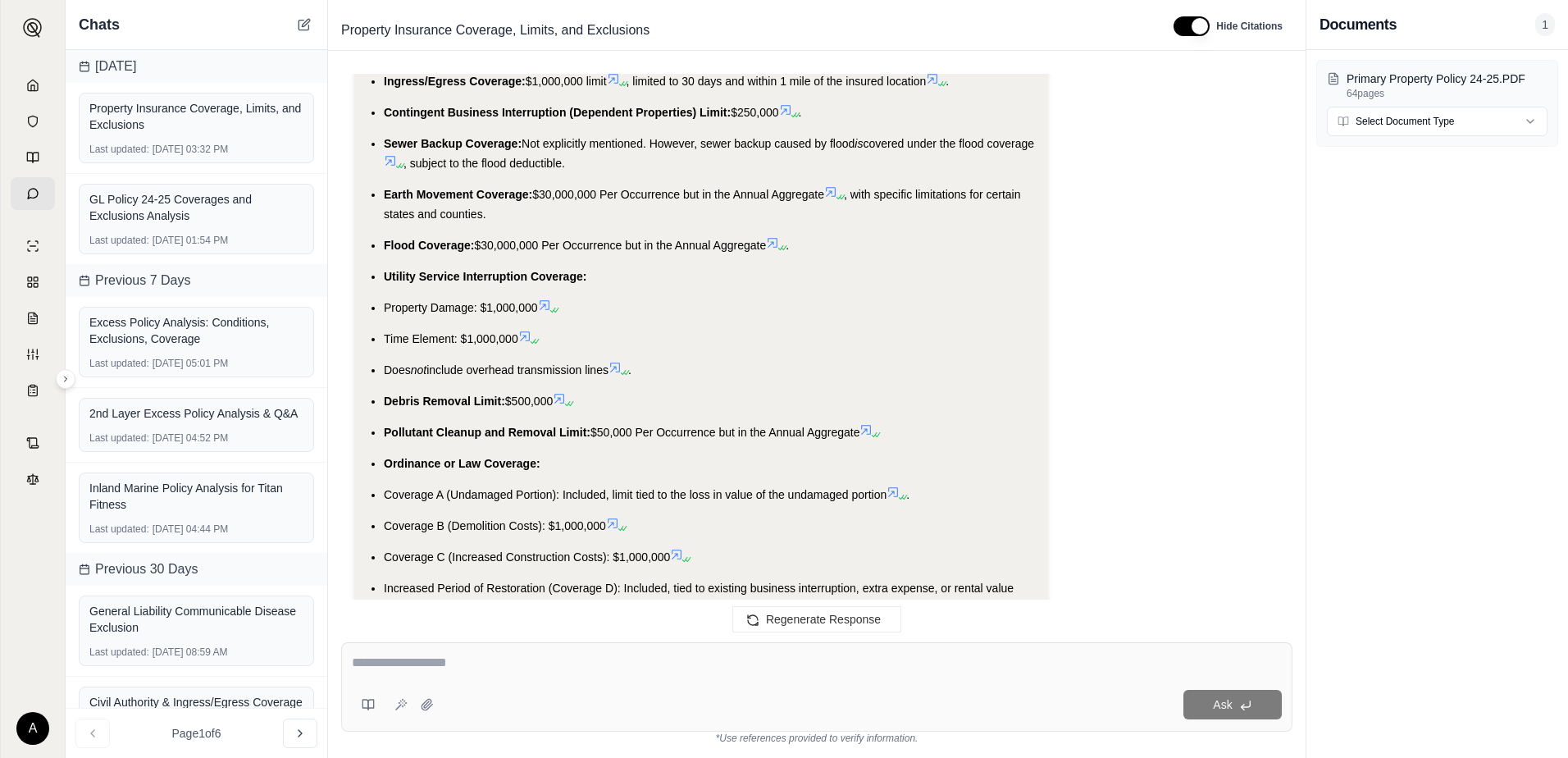
scroll to position [3341, 0]
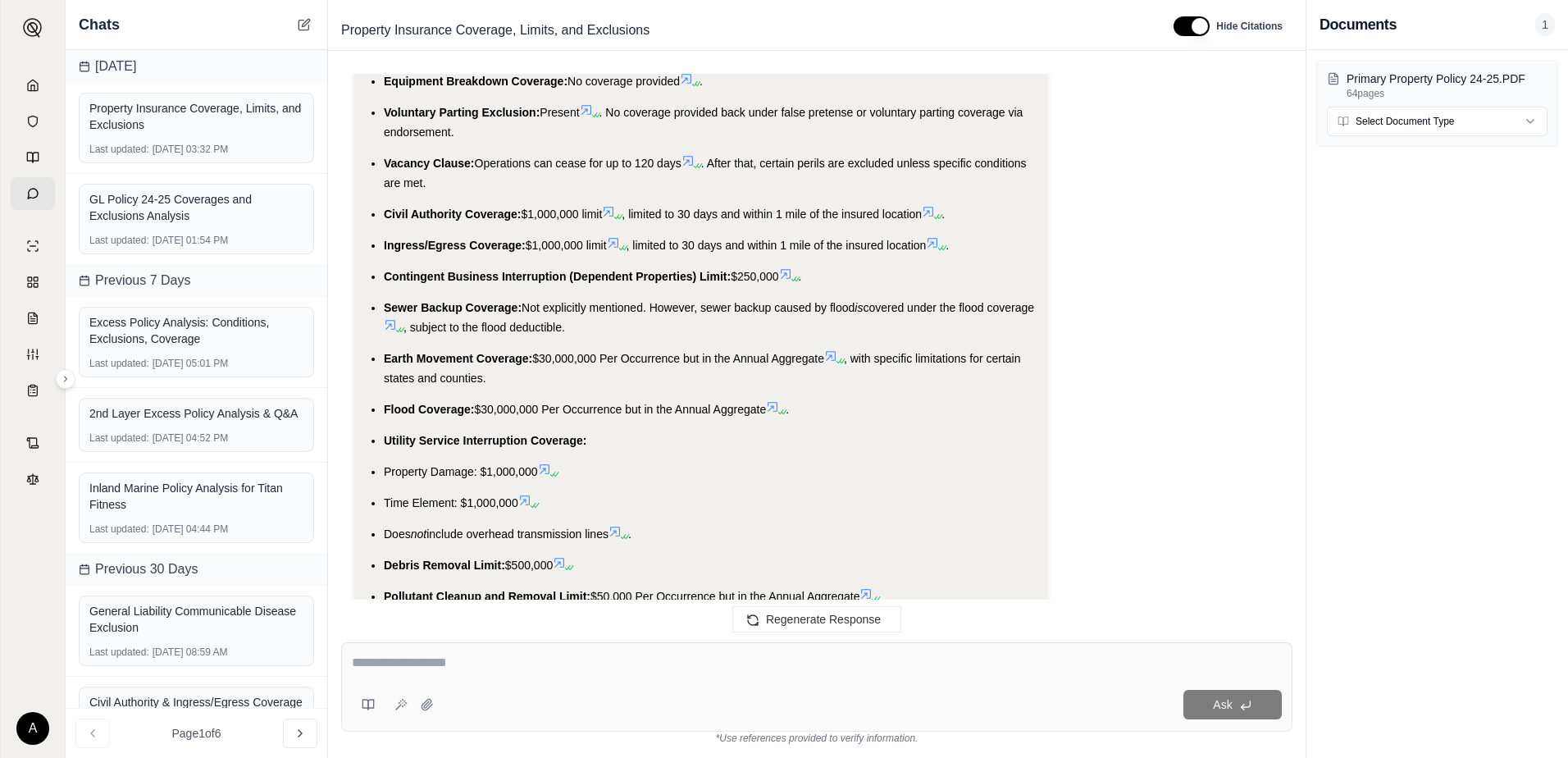
click at [934, 205] on icon at bounding box center [928, 212] width 13 height 13
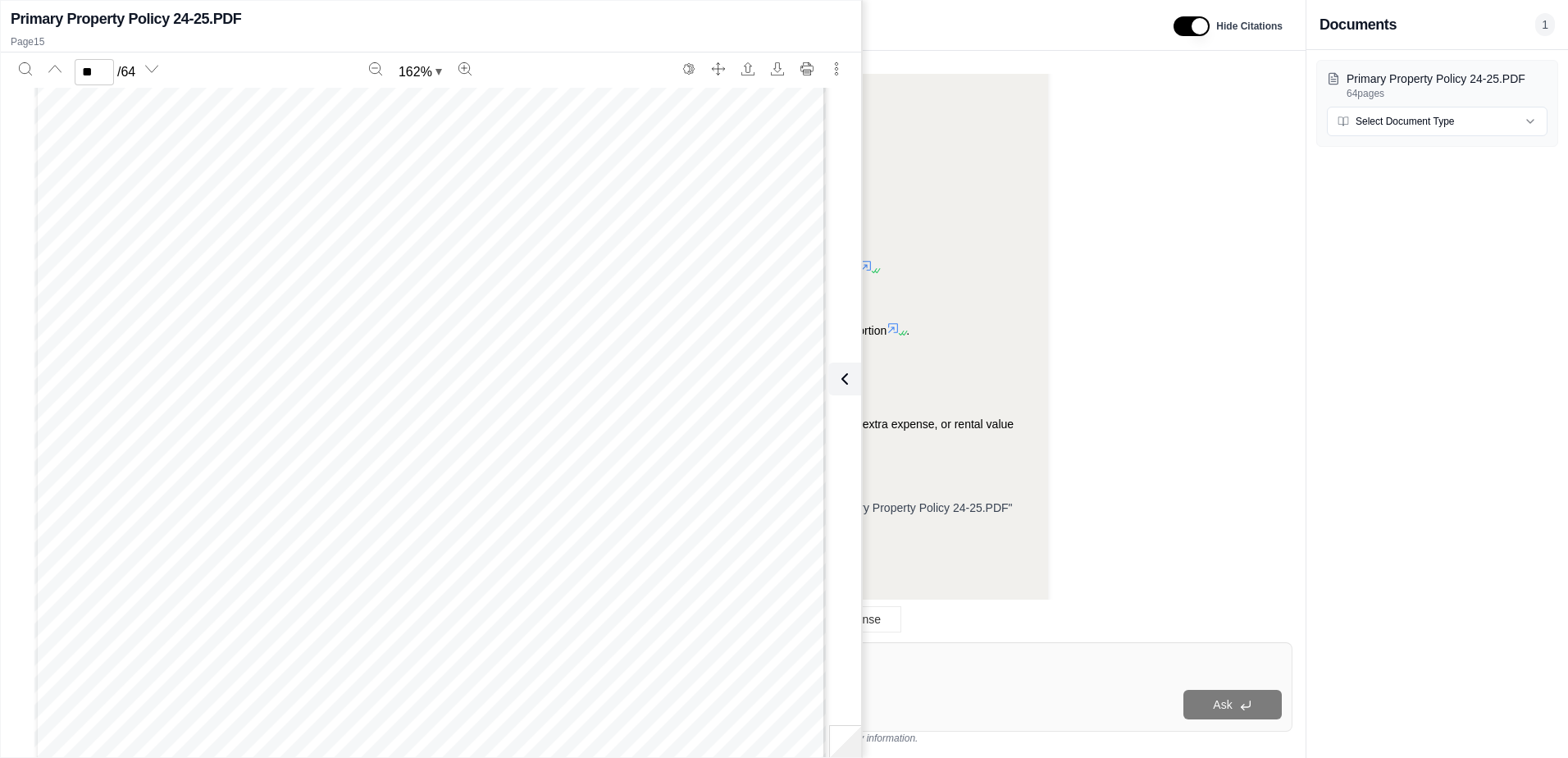
scroll to position [16285, 0]
type input "**"
click at [841, 383] on icon at bounding box center [844, 379] width 19 height 19
